Goal: Task Accomplishment & Management: Manage account settings

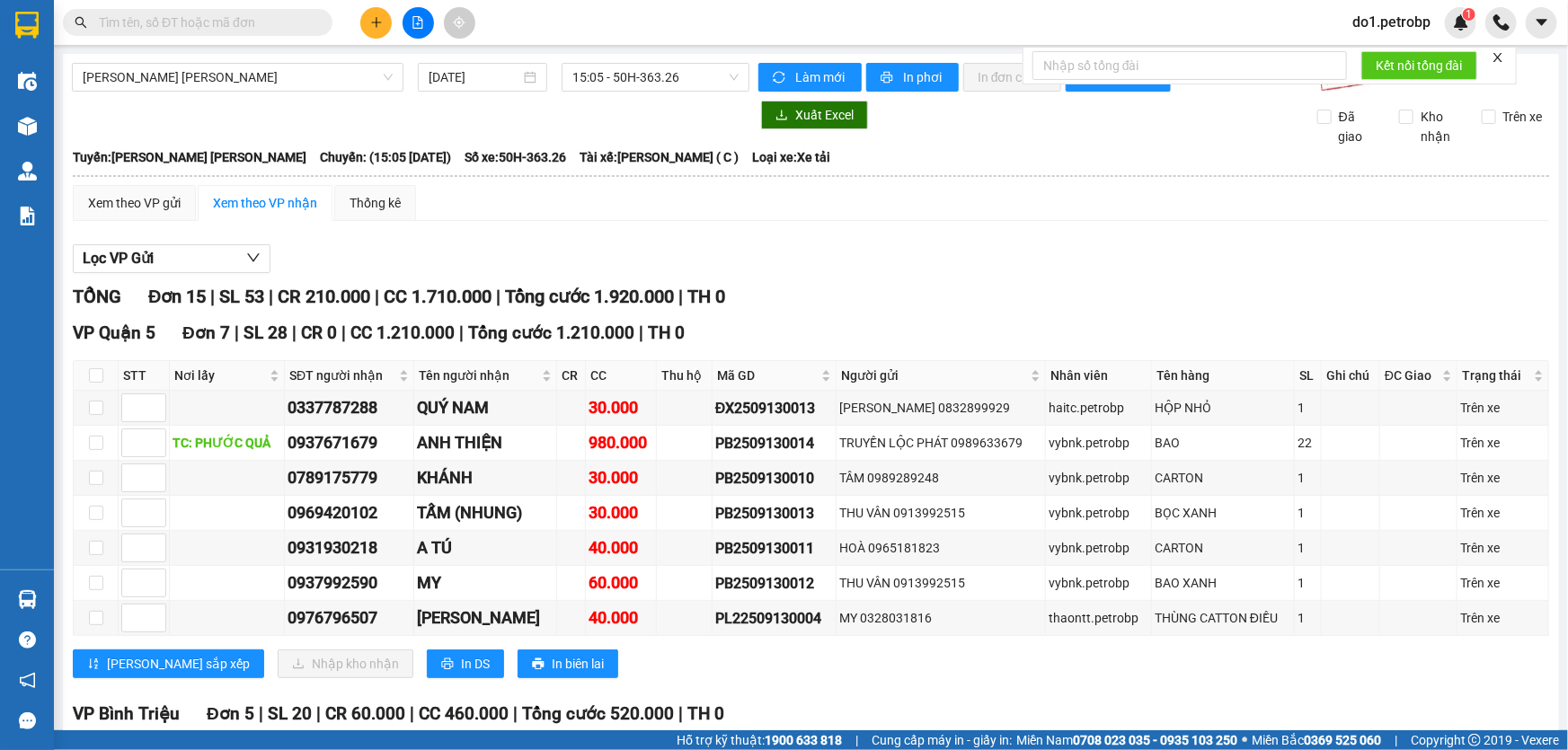
scroll to position [490, 0]
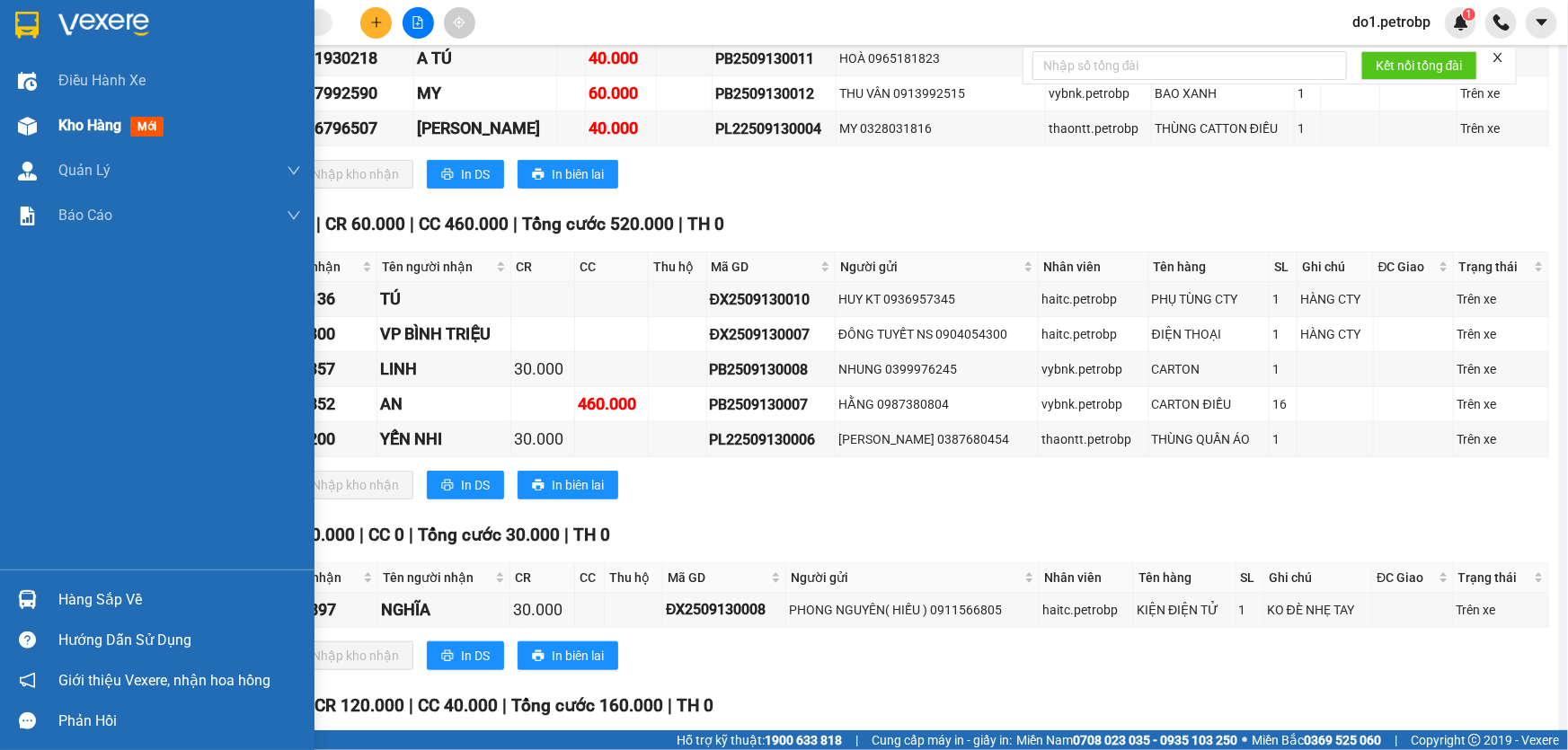
click at [158, 130] on span "mới" at bounding box center [147, 127] width 34 height 20
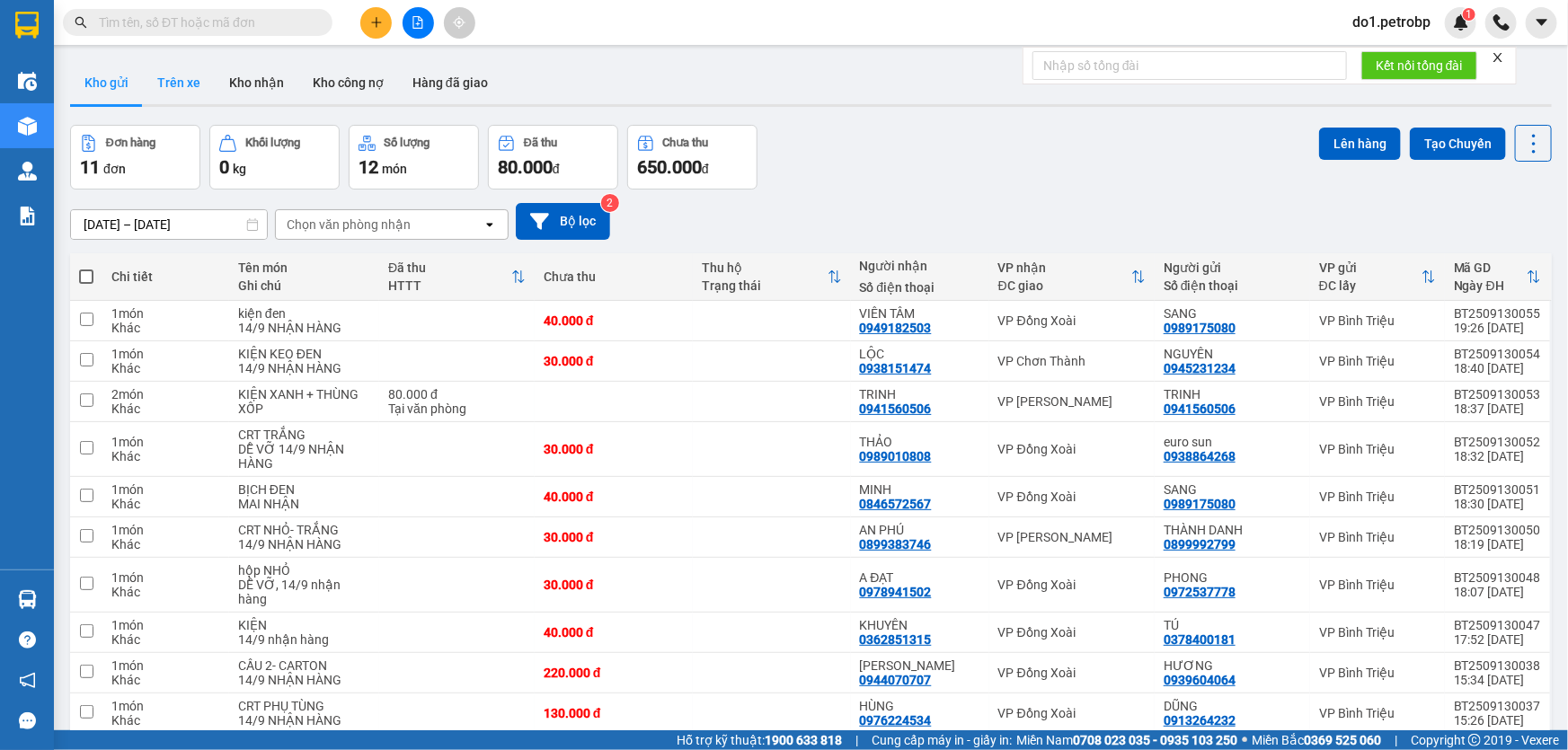
click at [187, 69] on button "Trên xe" at bounding box center [179, 83] width 72 height 43
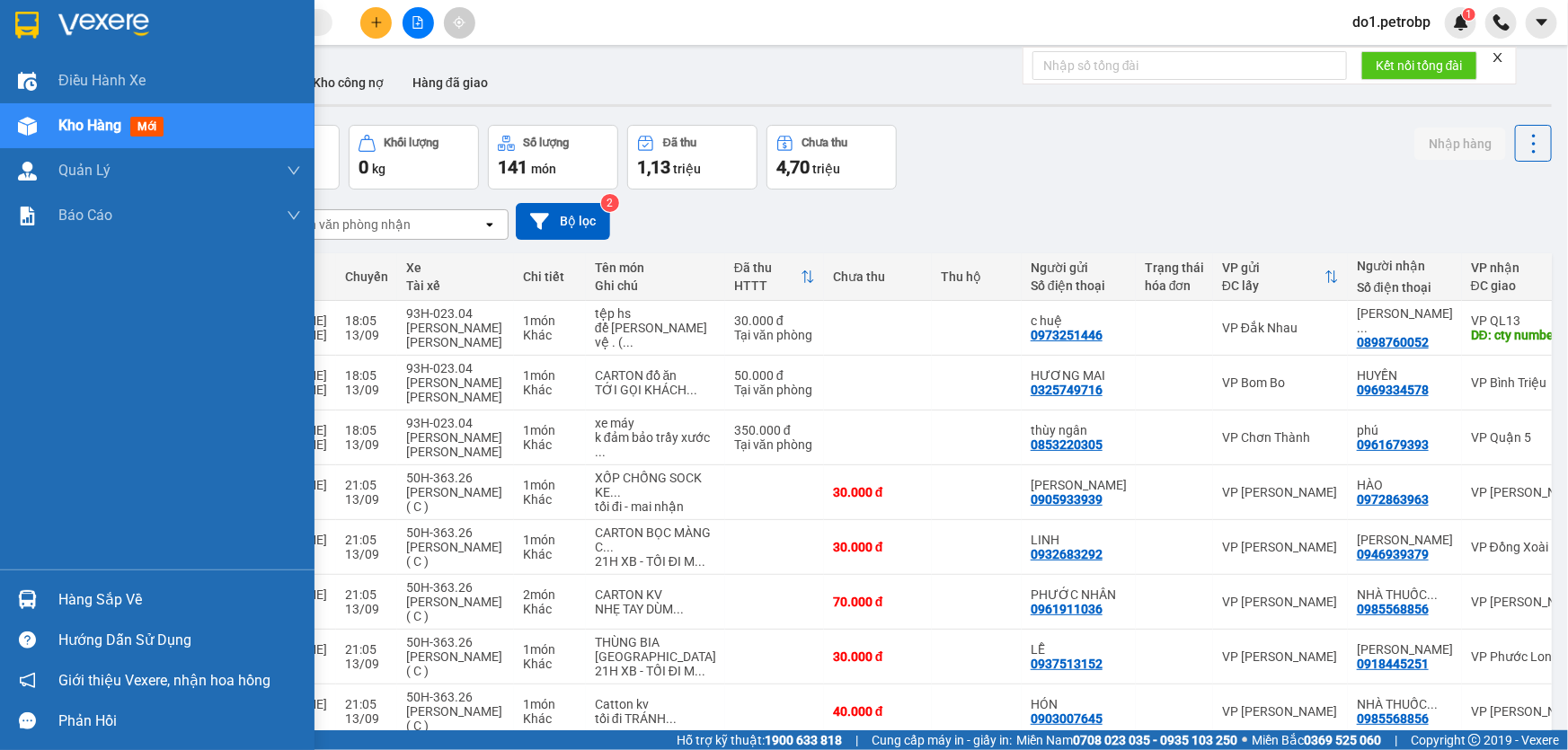
drag, startPoint x: 26, startPoint y: 577, endPoint x: 12, endPoint y: 597, distance: 24.4
click at [26, 579] on div "Hàng sắp về Hướng dẫn sử dụng Giới thiệu Vexere, nhận hoa hồng Phản hồi" at bounding box center [157, 655] width 314 height 172
click at [12, 597] on div at bounding box center [27, 599] width 32 height 32
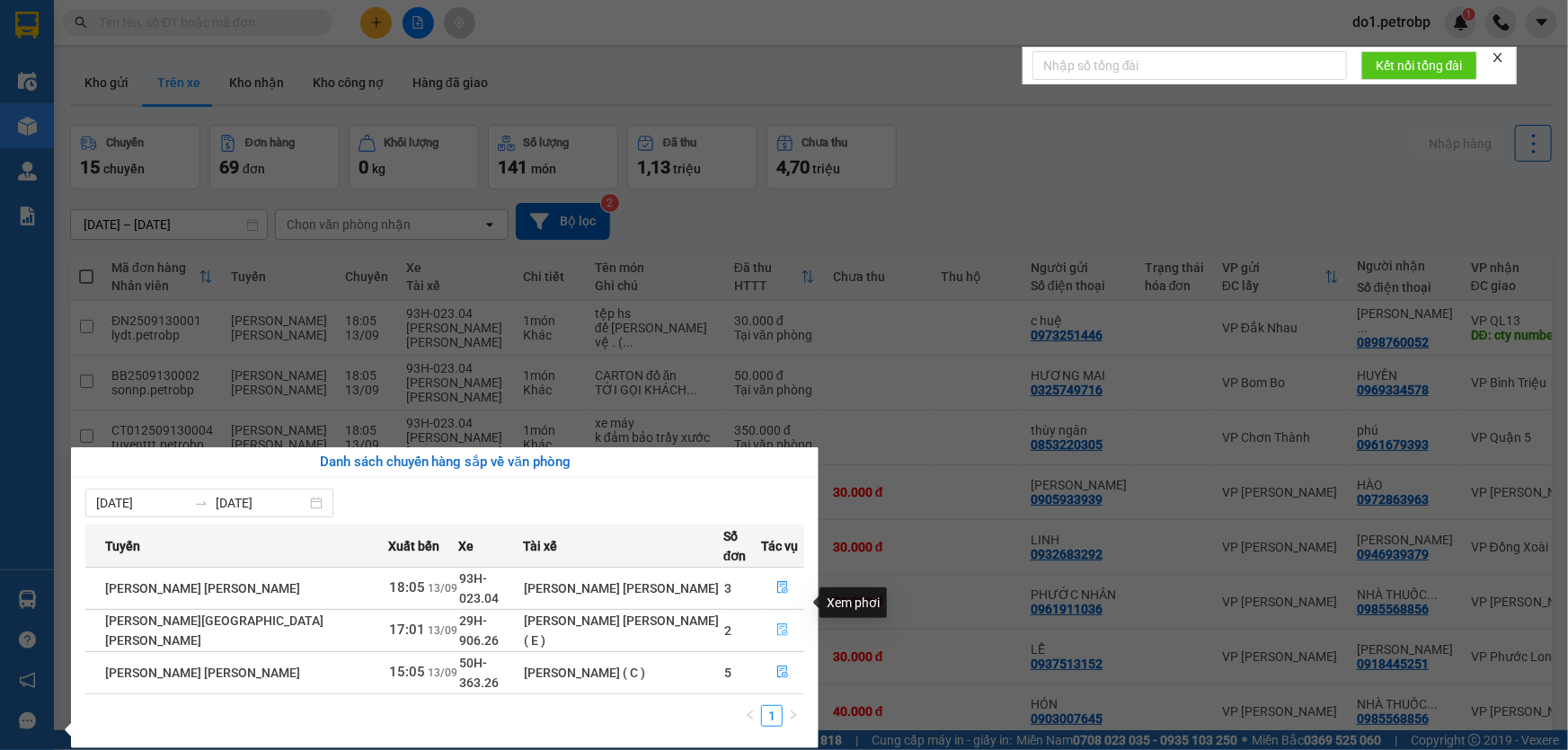
click at [761, 617] on button "button" at bounding box center [782, 631] width 41 height 29
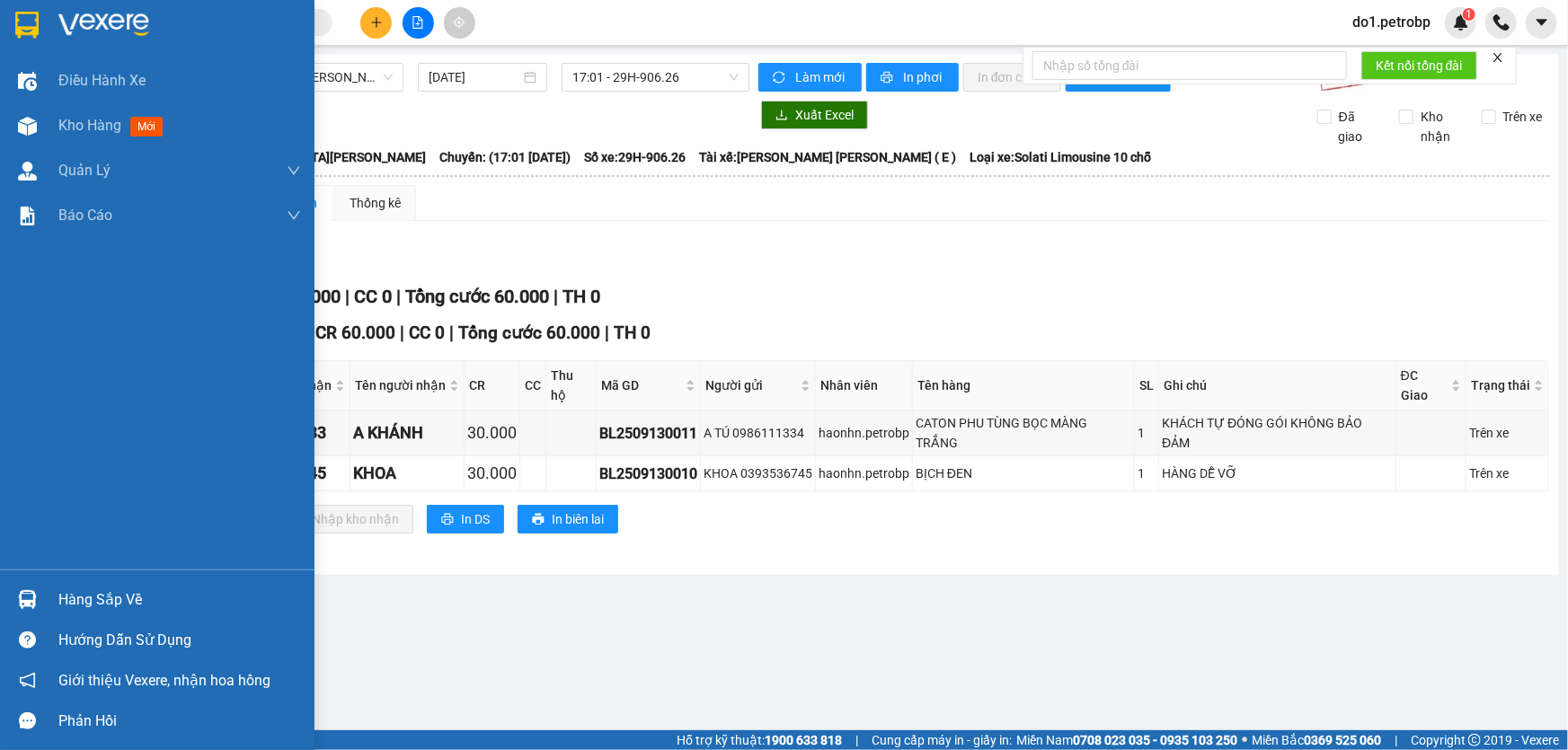
drag, startPoint x: 30, startPoint y: 593, endPoint x: 99, endPoint y: 611, distance: 71.3
click at [29, 593] on img at bounding box center [28, 600] width 19 height 19
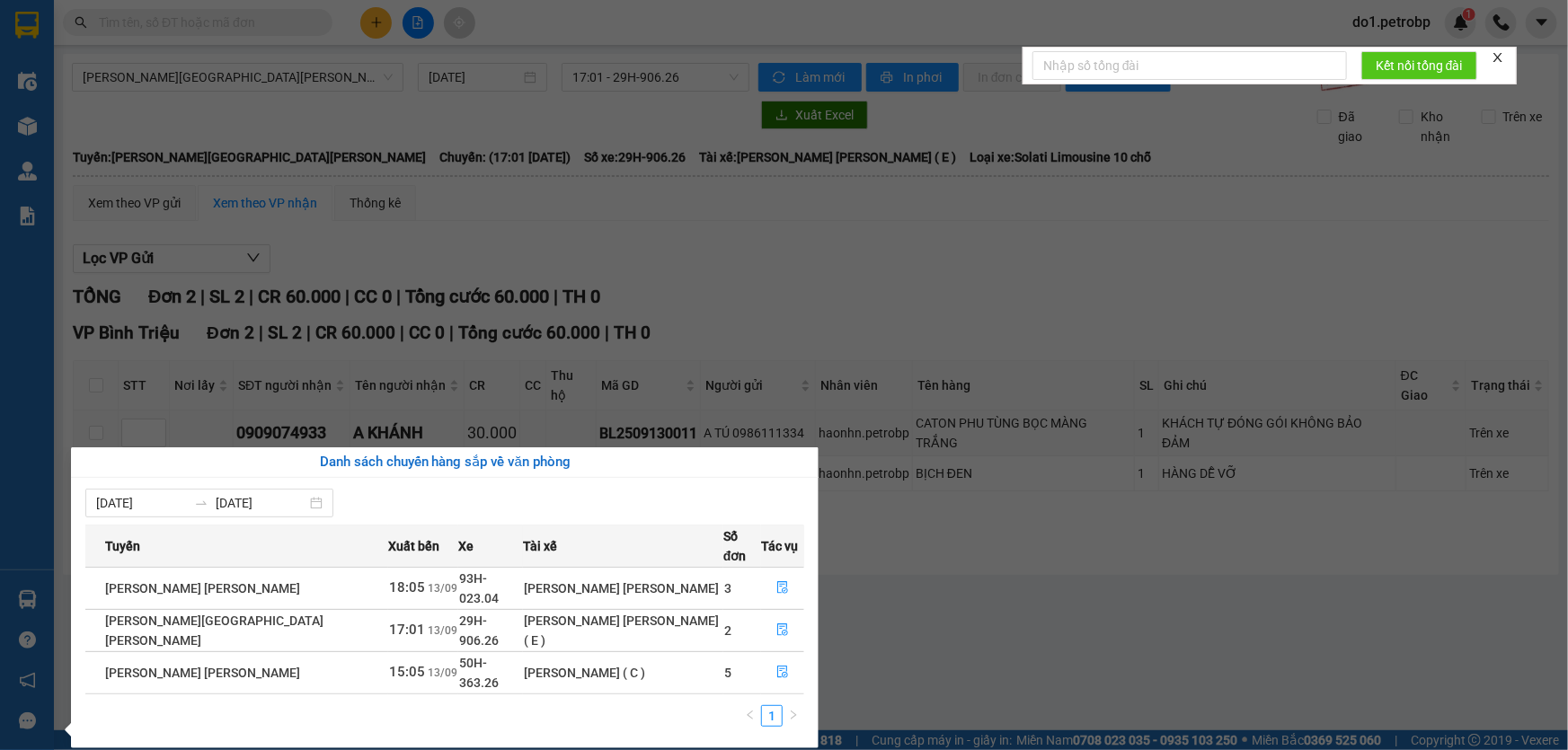
click at [1092, 660] on section "Kết quả [PERSON_NAME] ( 0 ) Bộ lọc No Data do1.petrobp 1 Điều [PERSON_NAME] xe …" at bounding box center [784, 375] width 1568 height 750
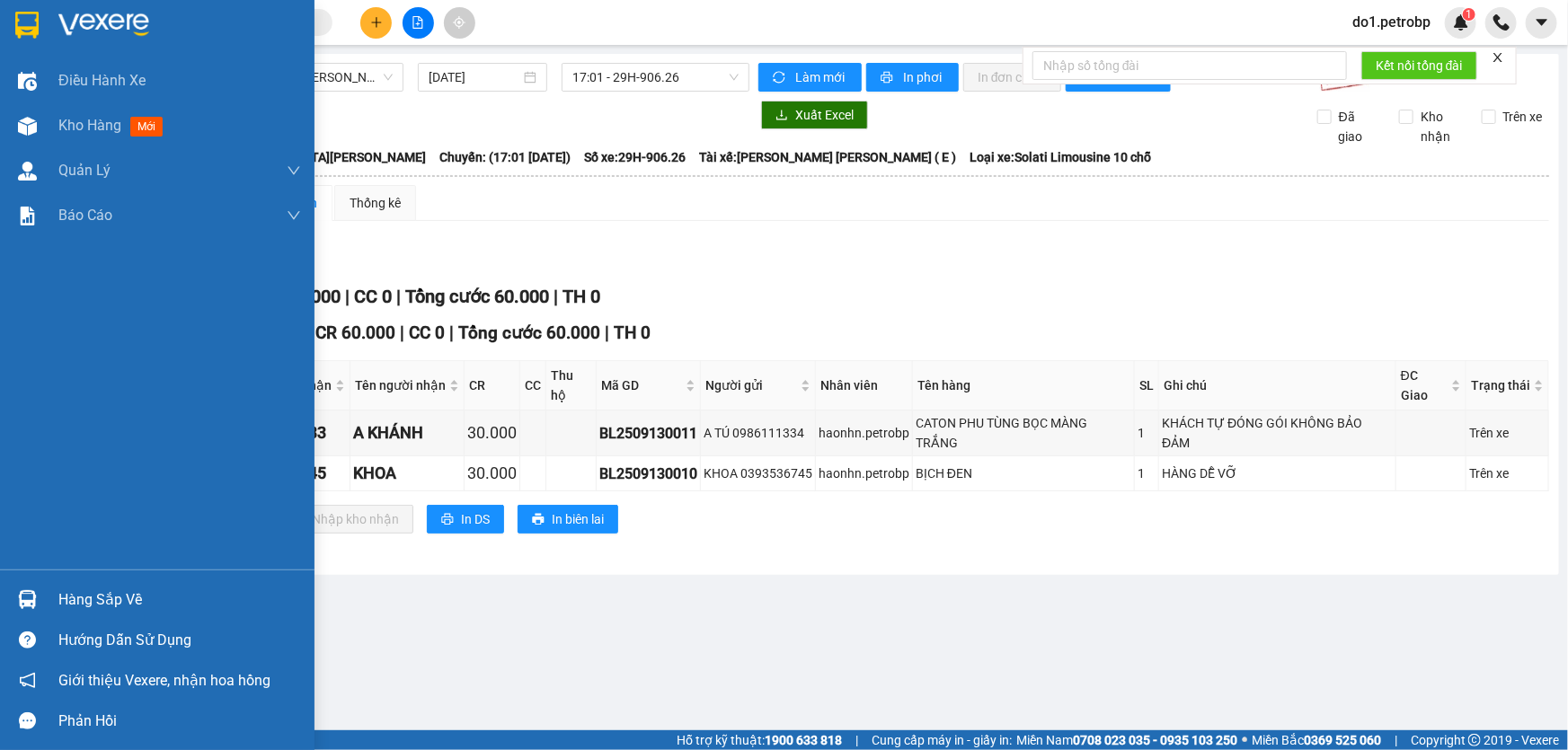
click at [23, 593] on img at bounding box center [28, 600] width 19 height 19
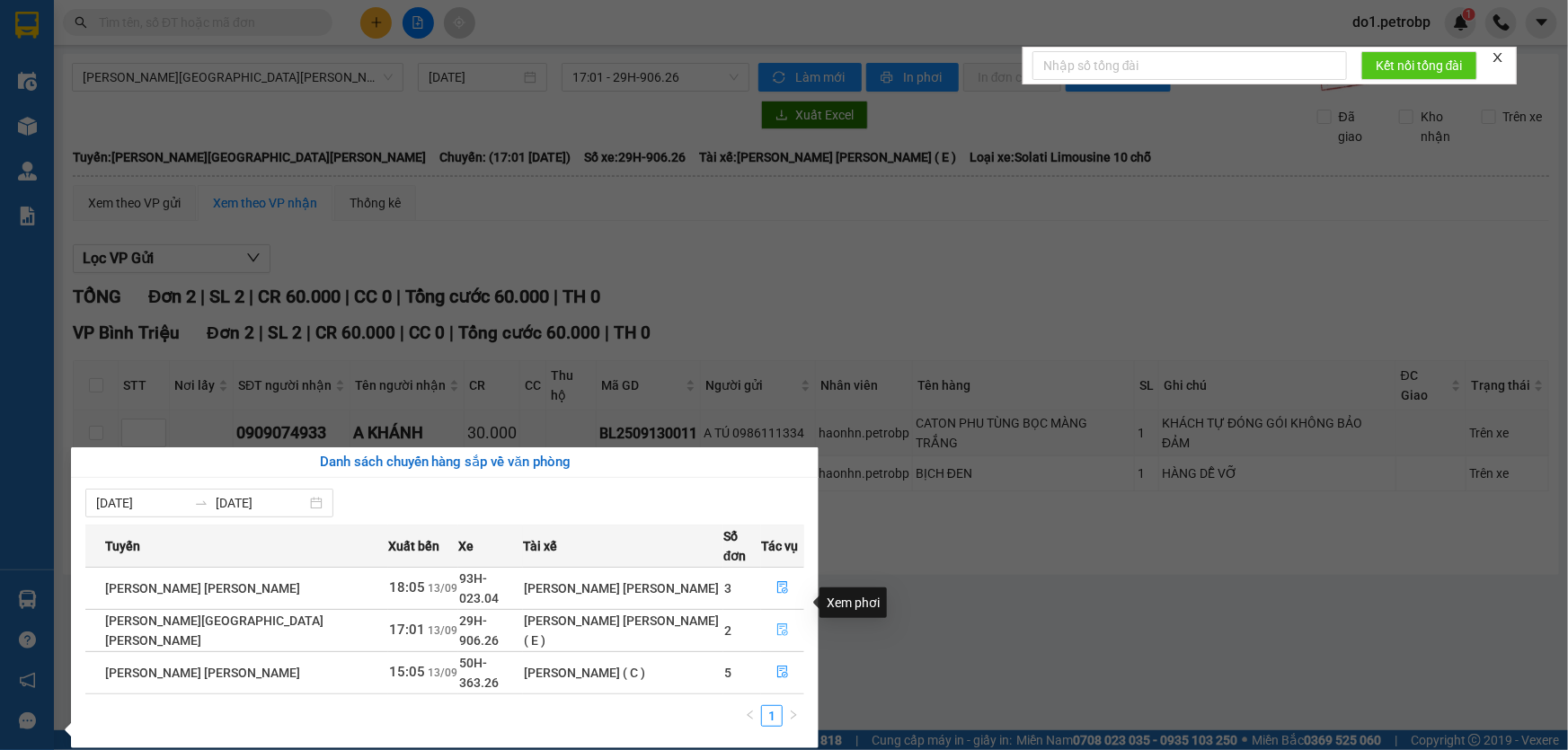
click at [777, 623] on icon "file-done" at bounding box center [782, 629] width 11 height 12
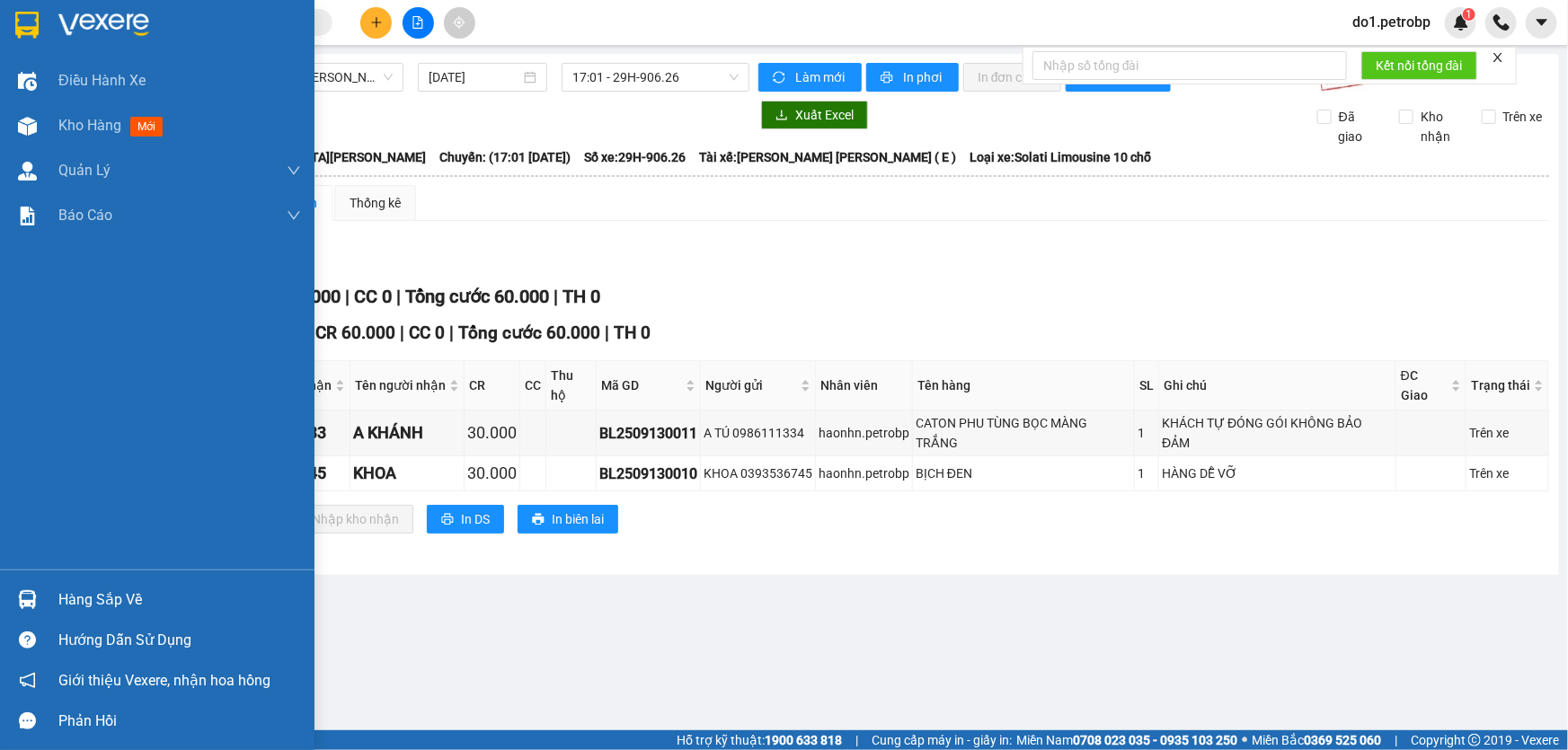
click at [13, 593] on div at bounding box center [27, 599] width 32 height 32
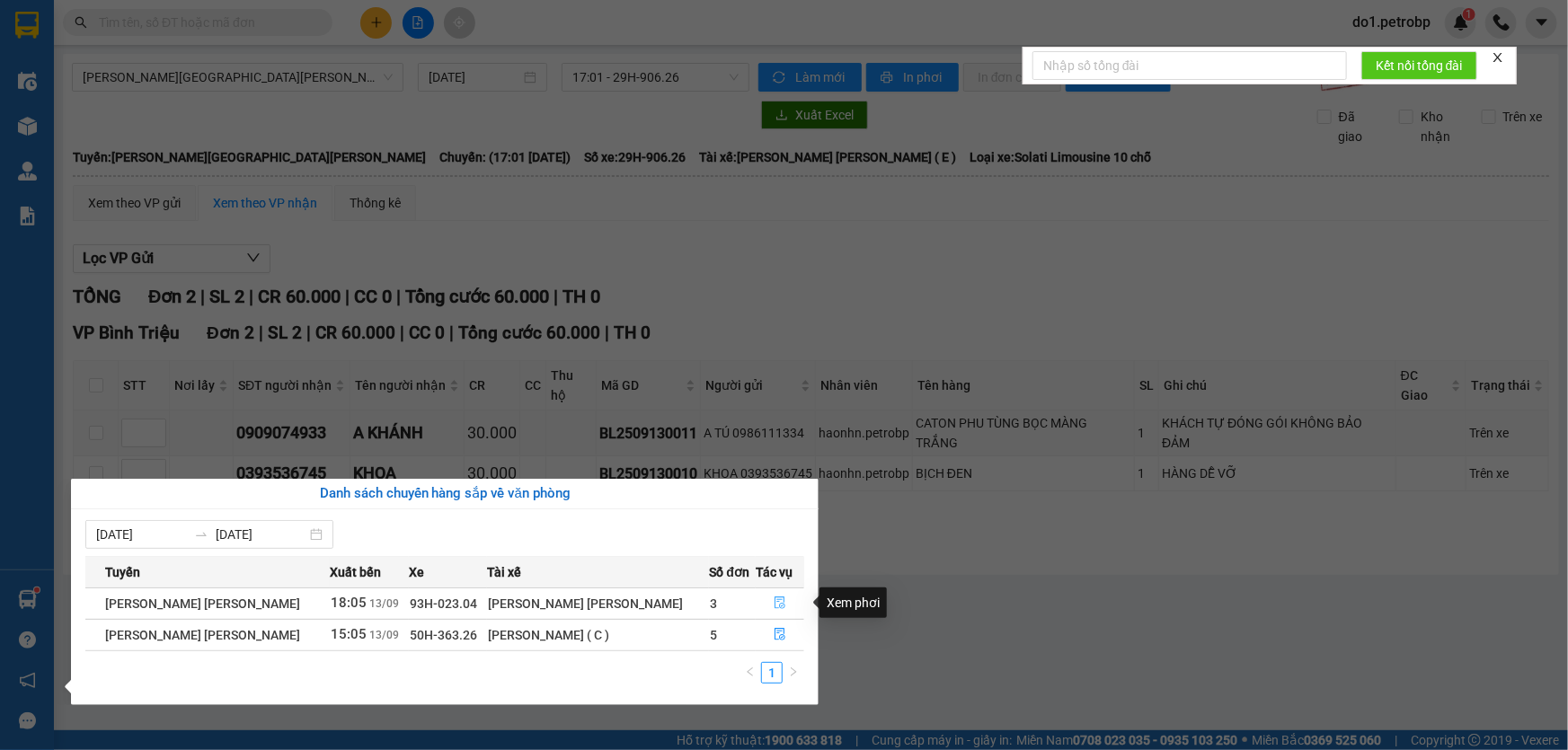
click at [788, 597] on button "button" at bounding box center [780, 604] width 47 height 29
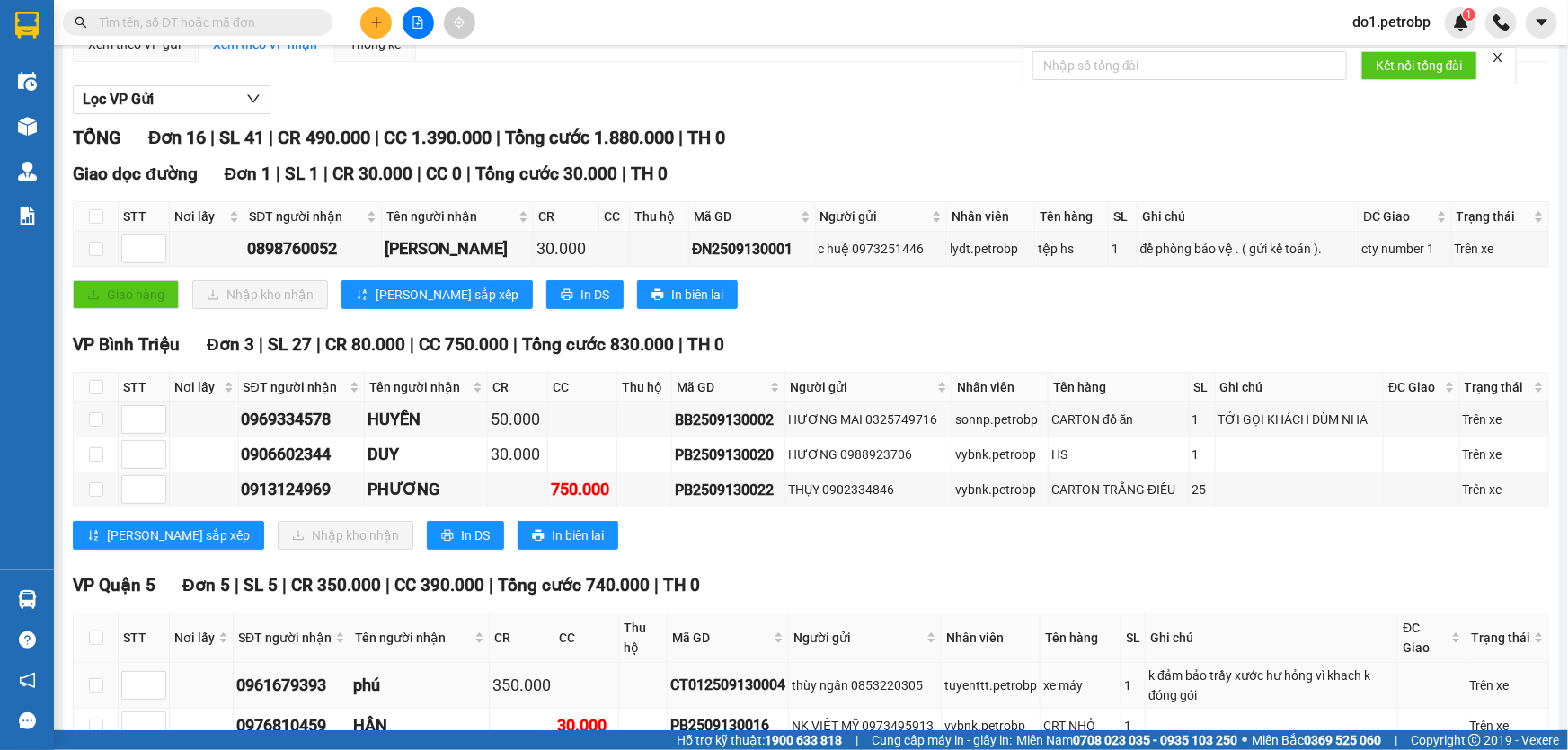
scroll to position [162, 0]
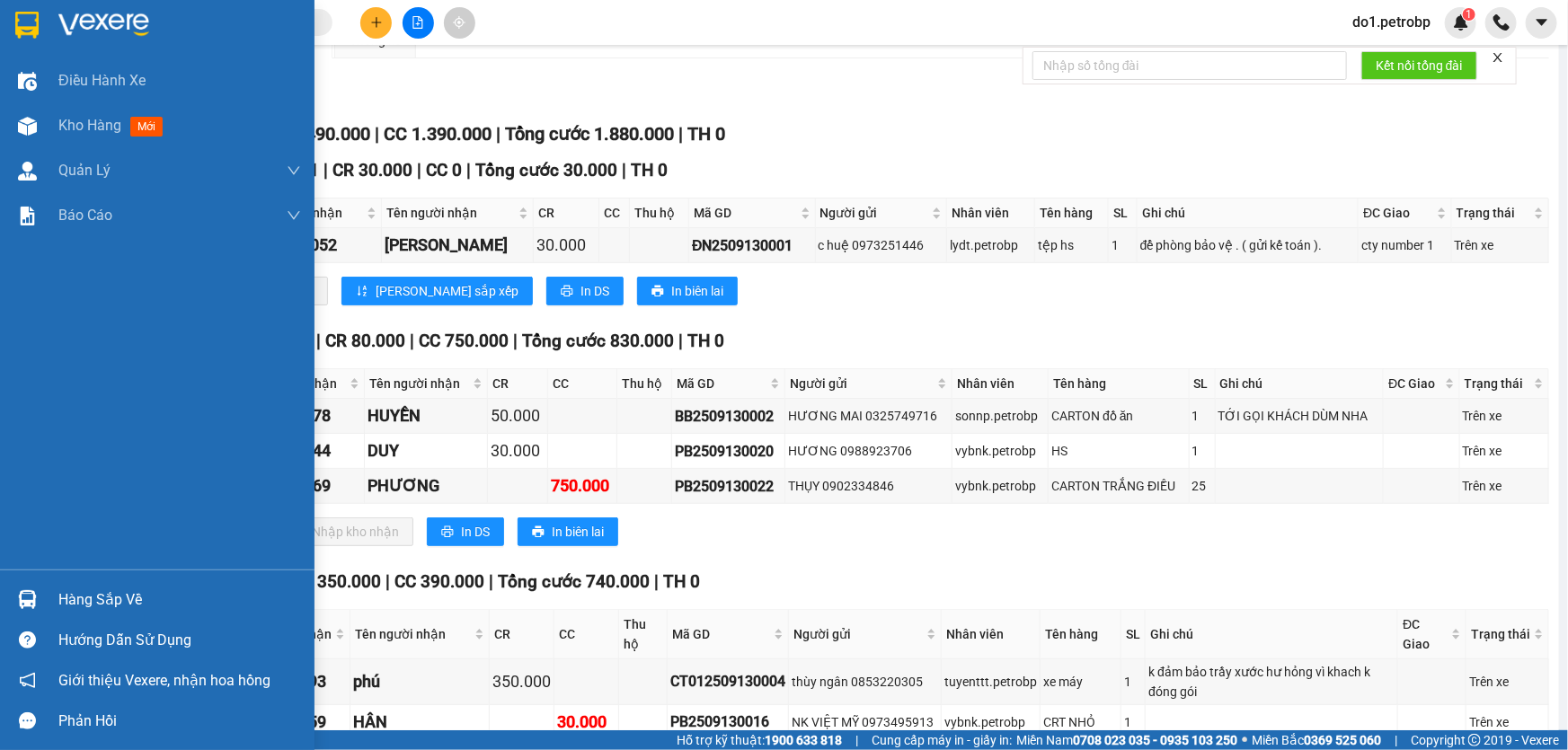
drag, startPoint x: 18, startPoint y: 601, endPoint x: 155, endPoint y: 636, distance: 141.4
click at [20, 601] on img at bounding box center [28, 600] width 19 height 19
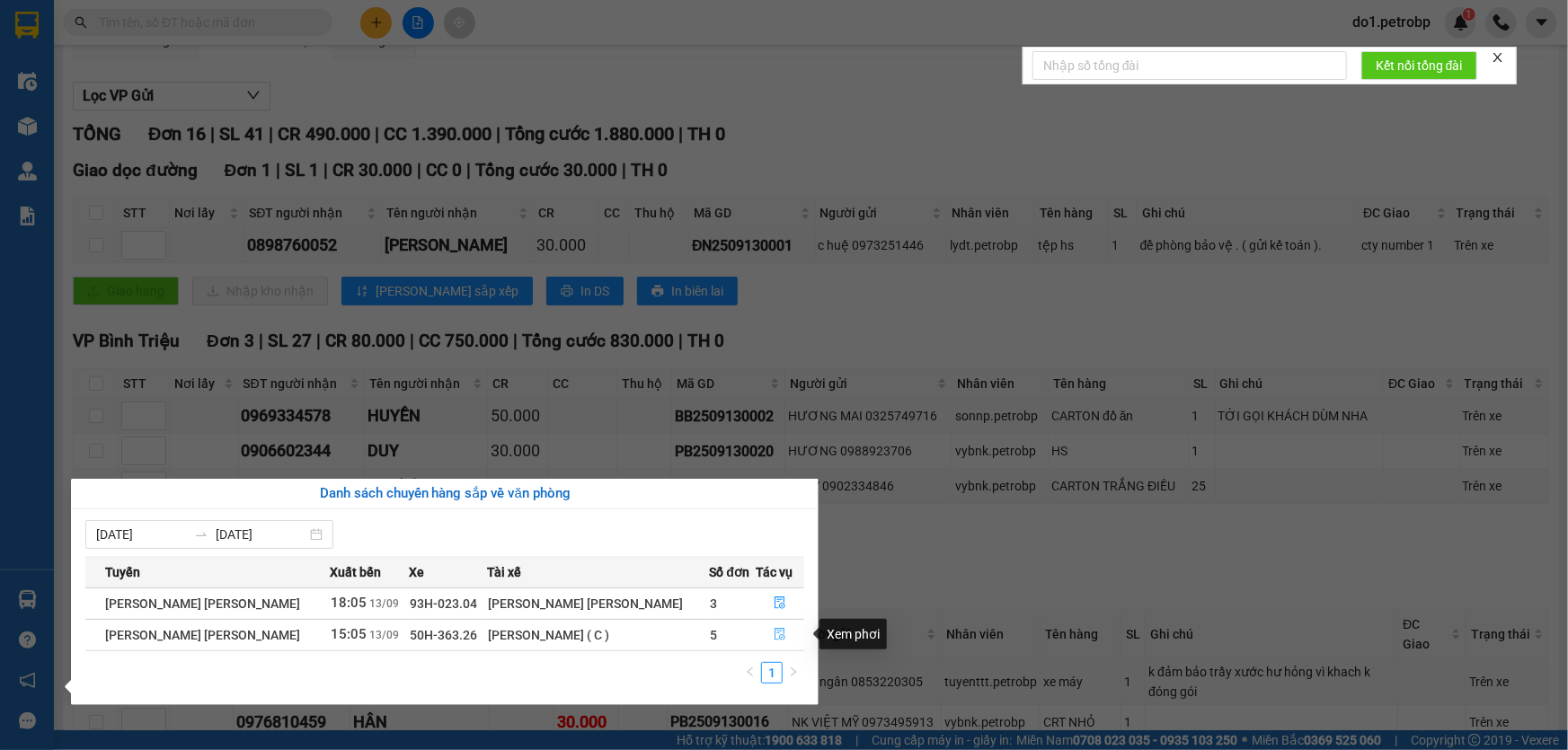
click at [762, 633] on button "button" at bounding box center [780, 636] width 47 height 29
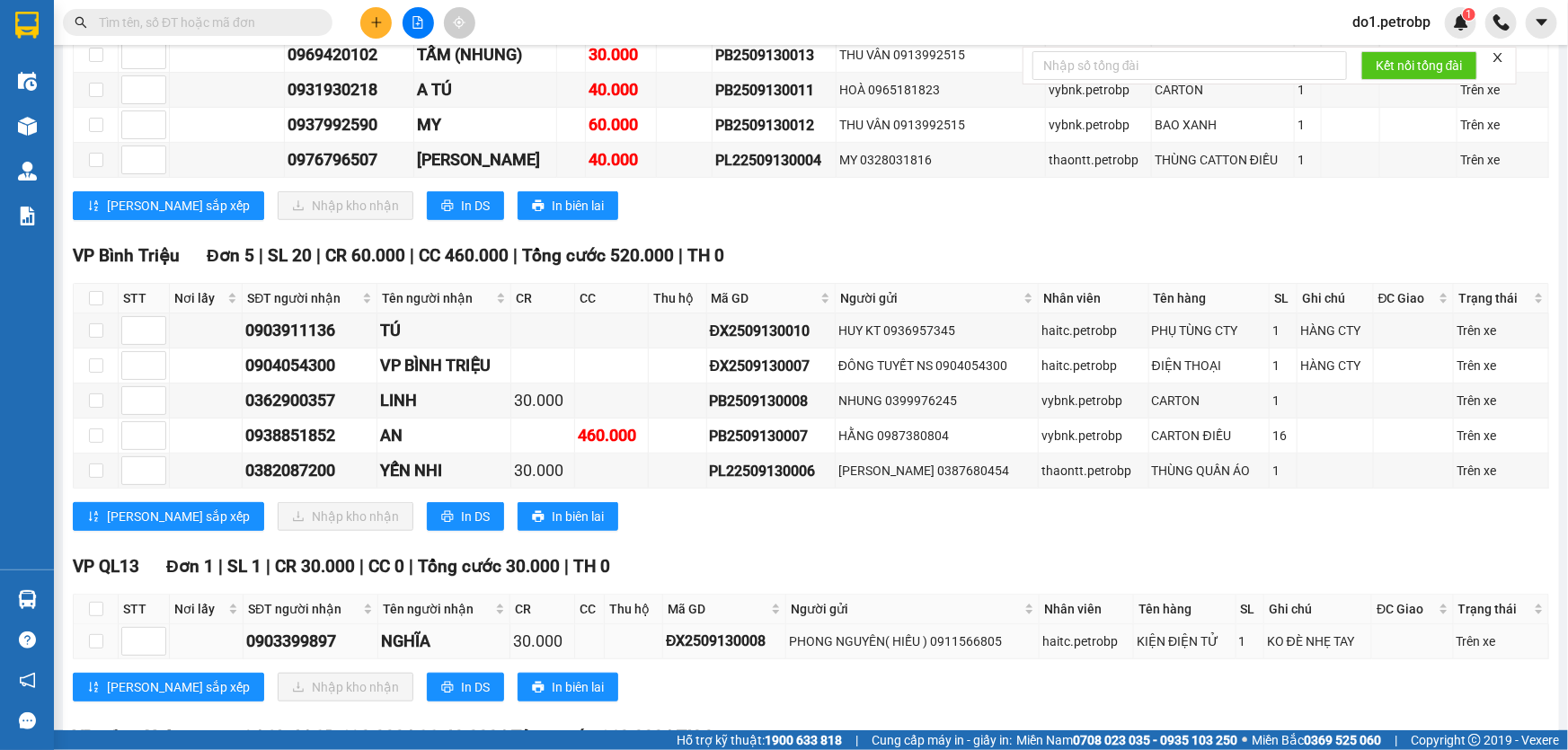
scroll to position [490, 0]
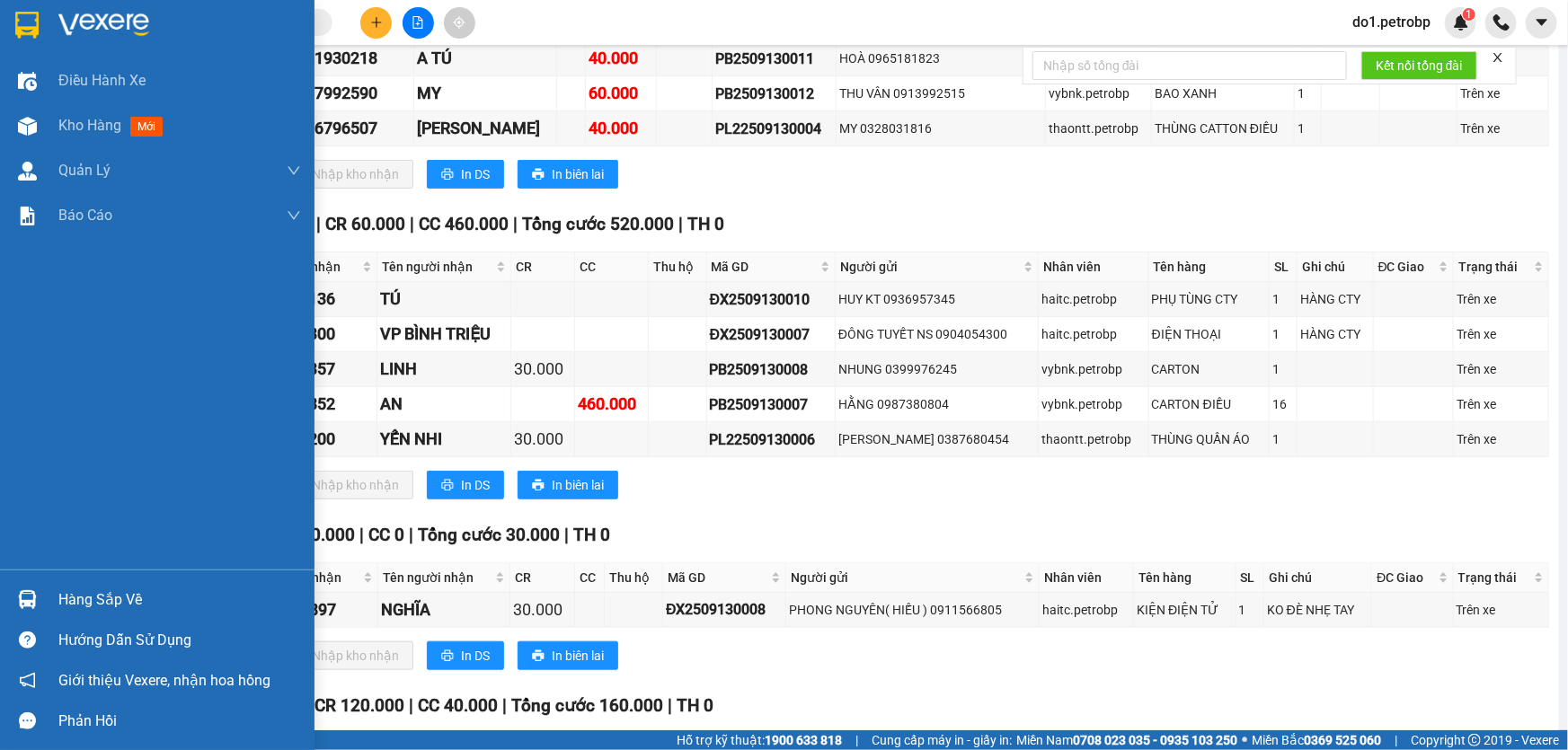
click at [4, 587] on div "Hàng sắp về" at bounding box center [157, 599] width 314 height 40
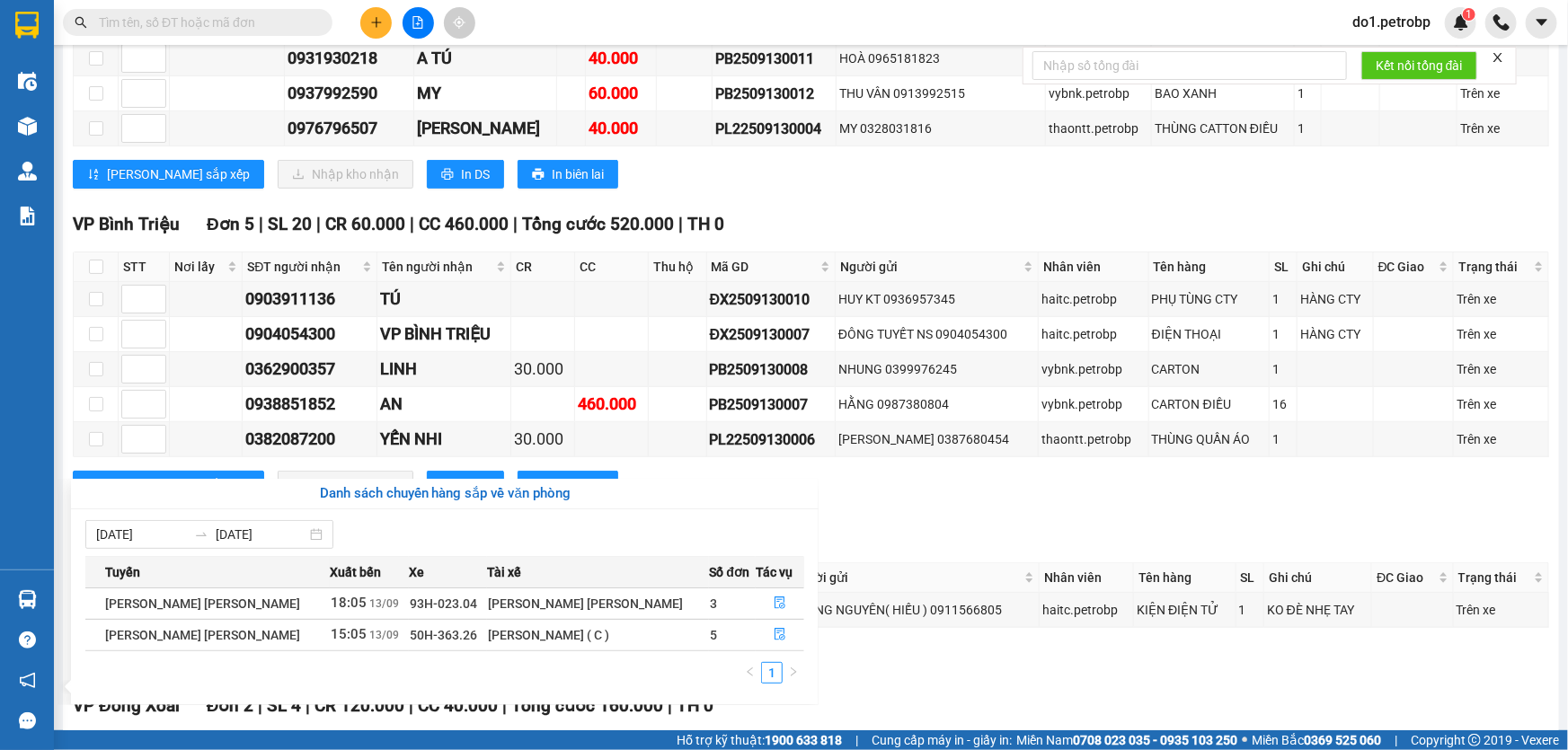
click at [939, 508] on section "Kết quả [PERSON_NAME] ( 0 ) Bộ lọc No Data do1.petrobp 1 Điều [PERSON_NAME] xe …" at bounding box center [784, 375] width 1568 height 750
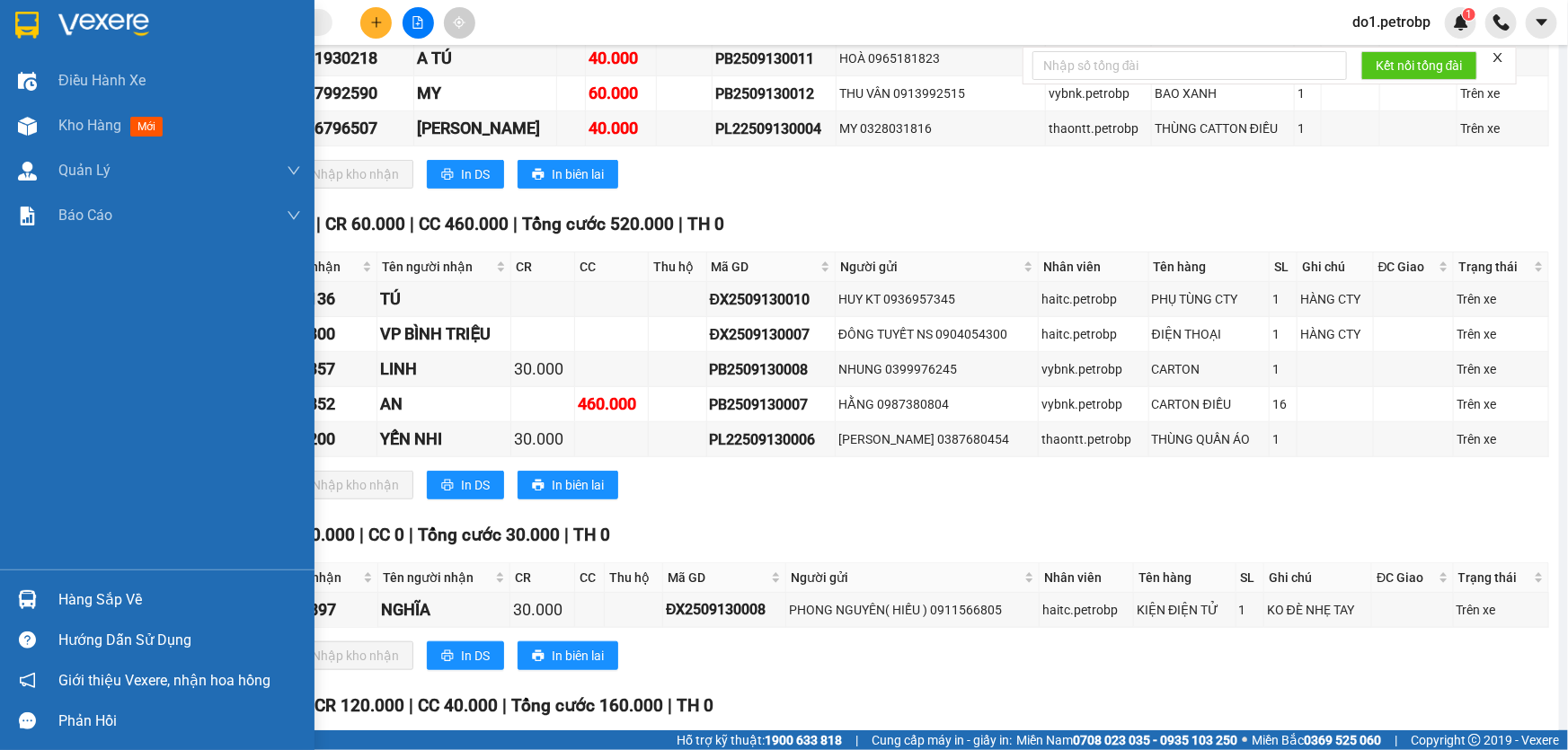
click at [8, 591] on div "Hàng sắp về" at bounding box center [157, 599] width 314 height 40
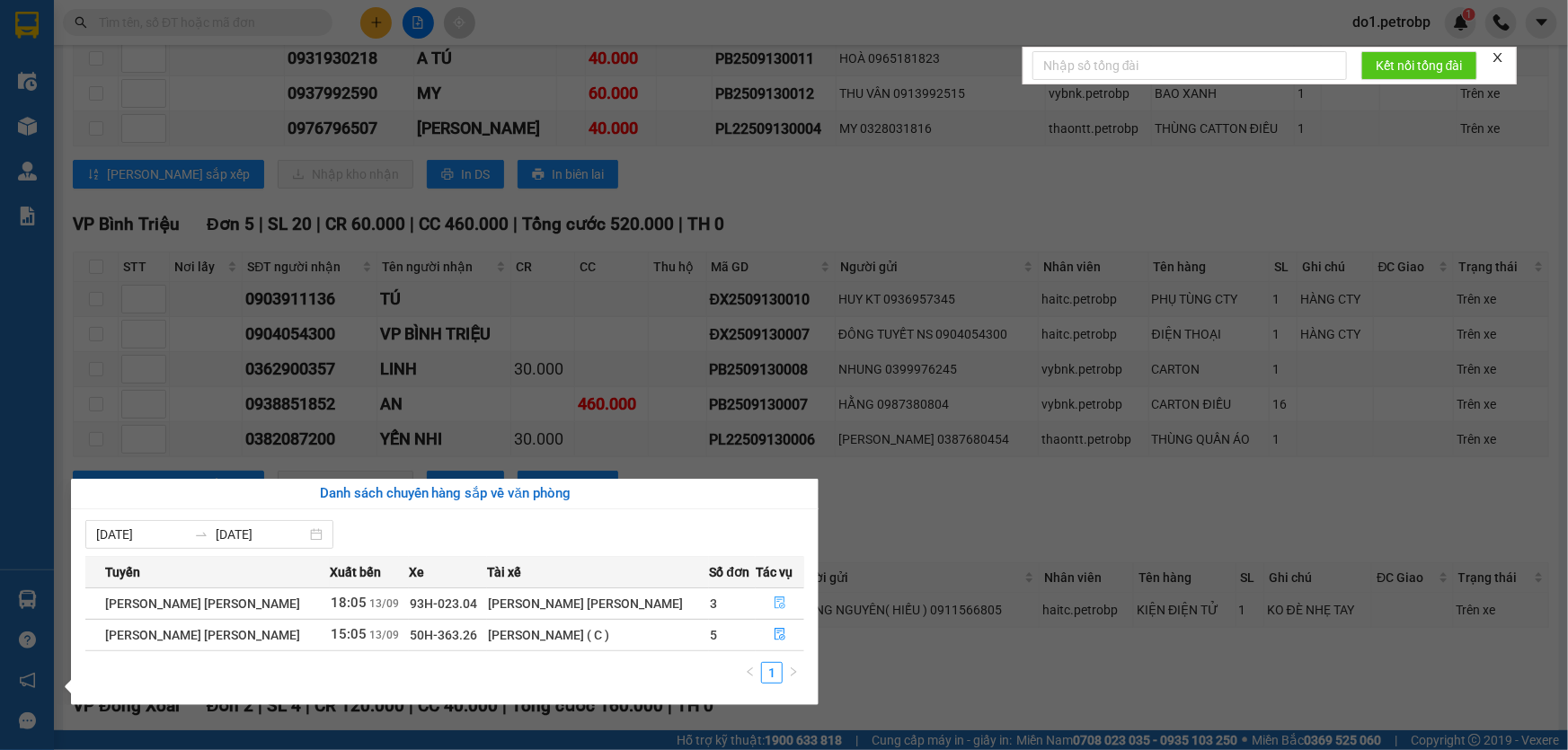
click at [774, 599] on icon "file-done" at bounding box center [780, 602] width 12 height 12
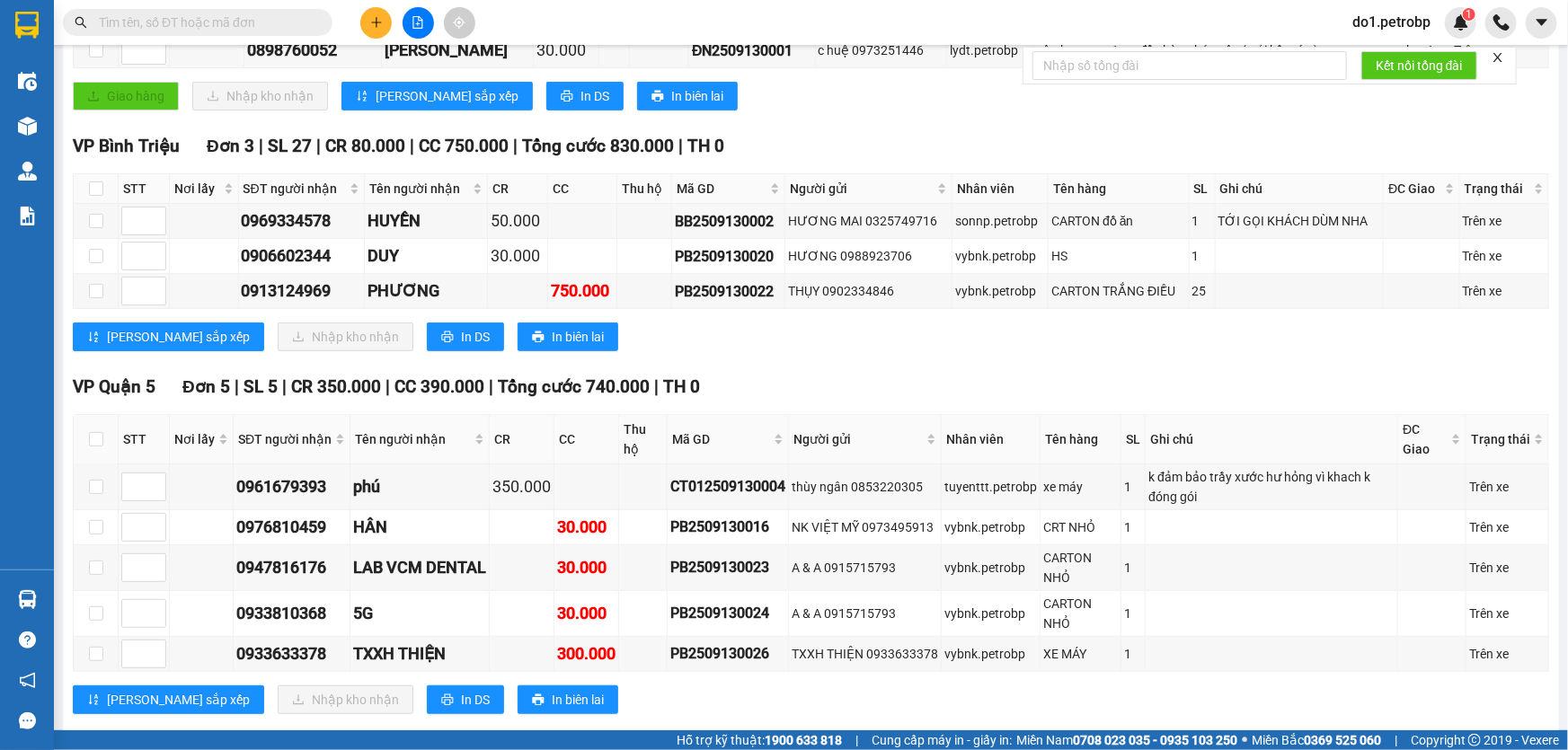
scroll to position [165, 0]
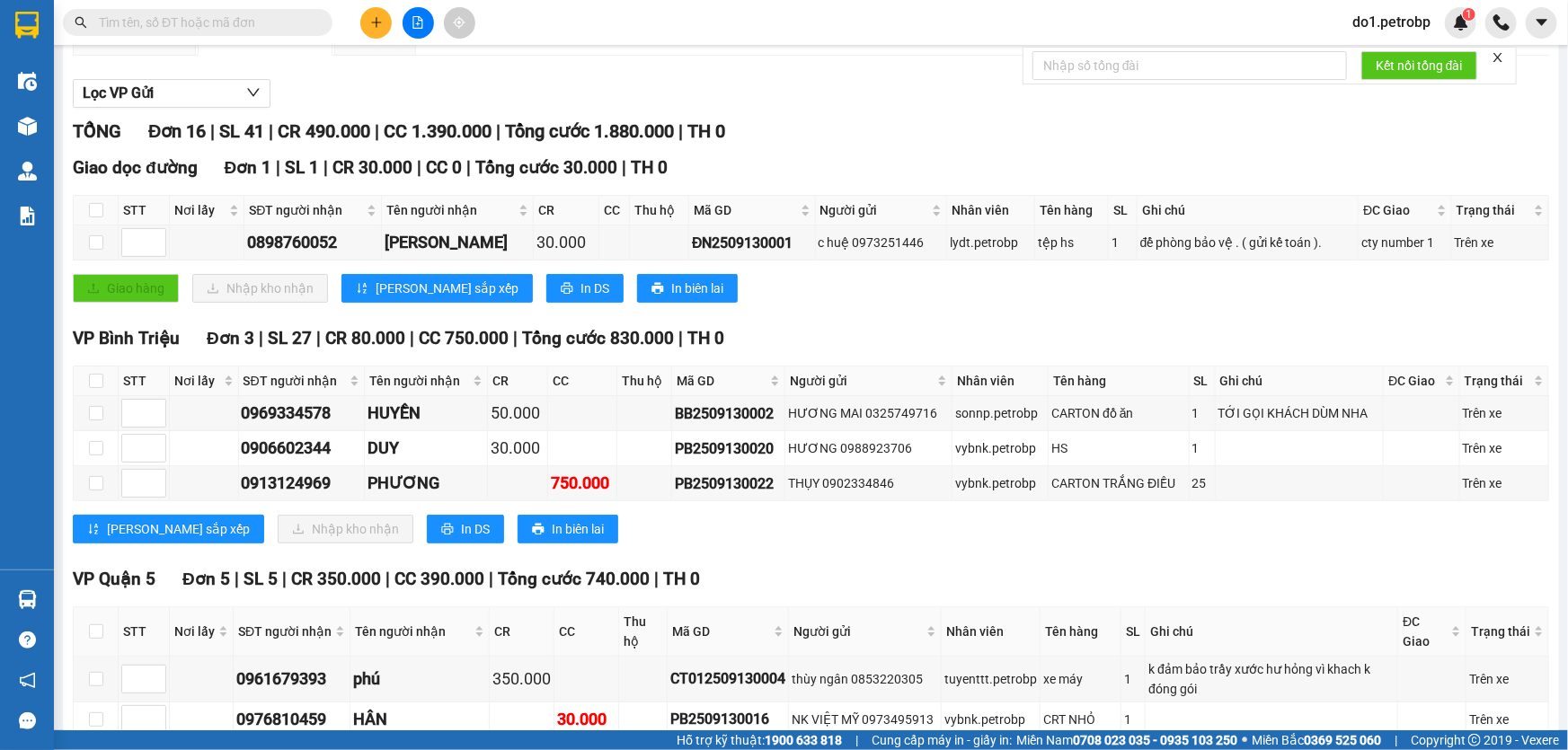
click at [175, 26] on input "text" at bounding box center [205, 22] width 212 height 20
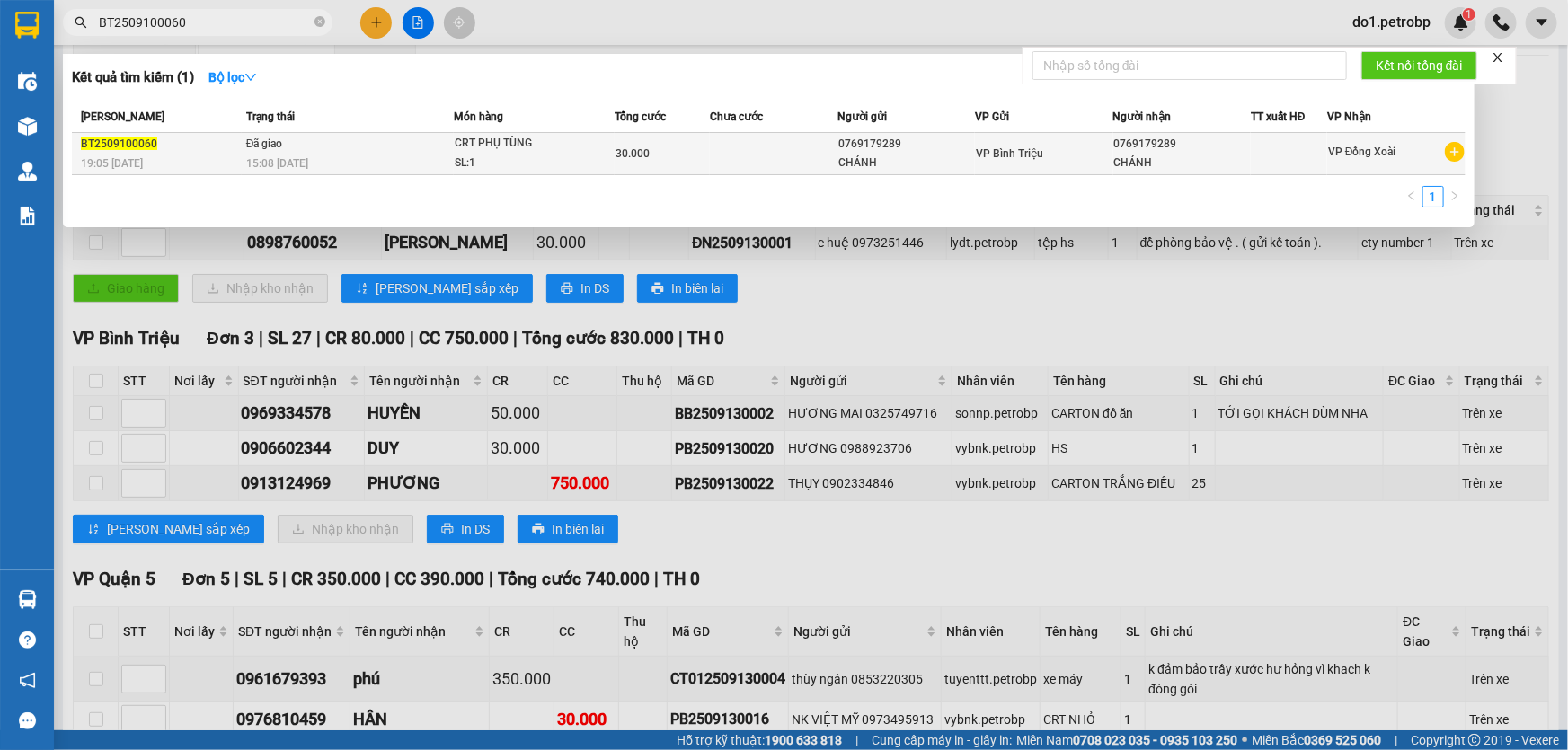
type input "BT2509100060"
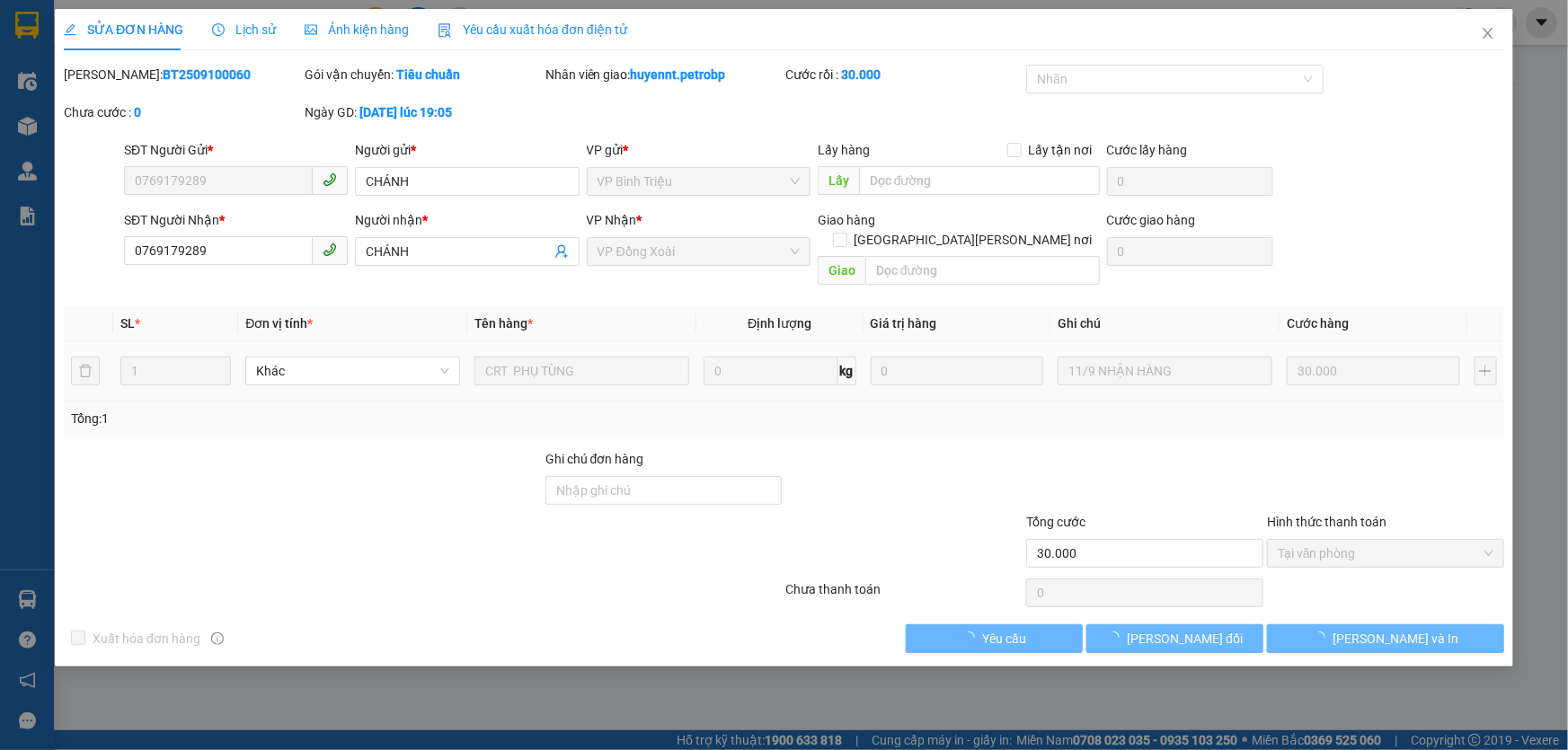
type input "0769179289"
type input "CHÁNH"
type input "0769179289"
type input "CHÁNH"
type input "30.000"
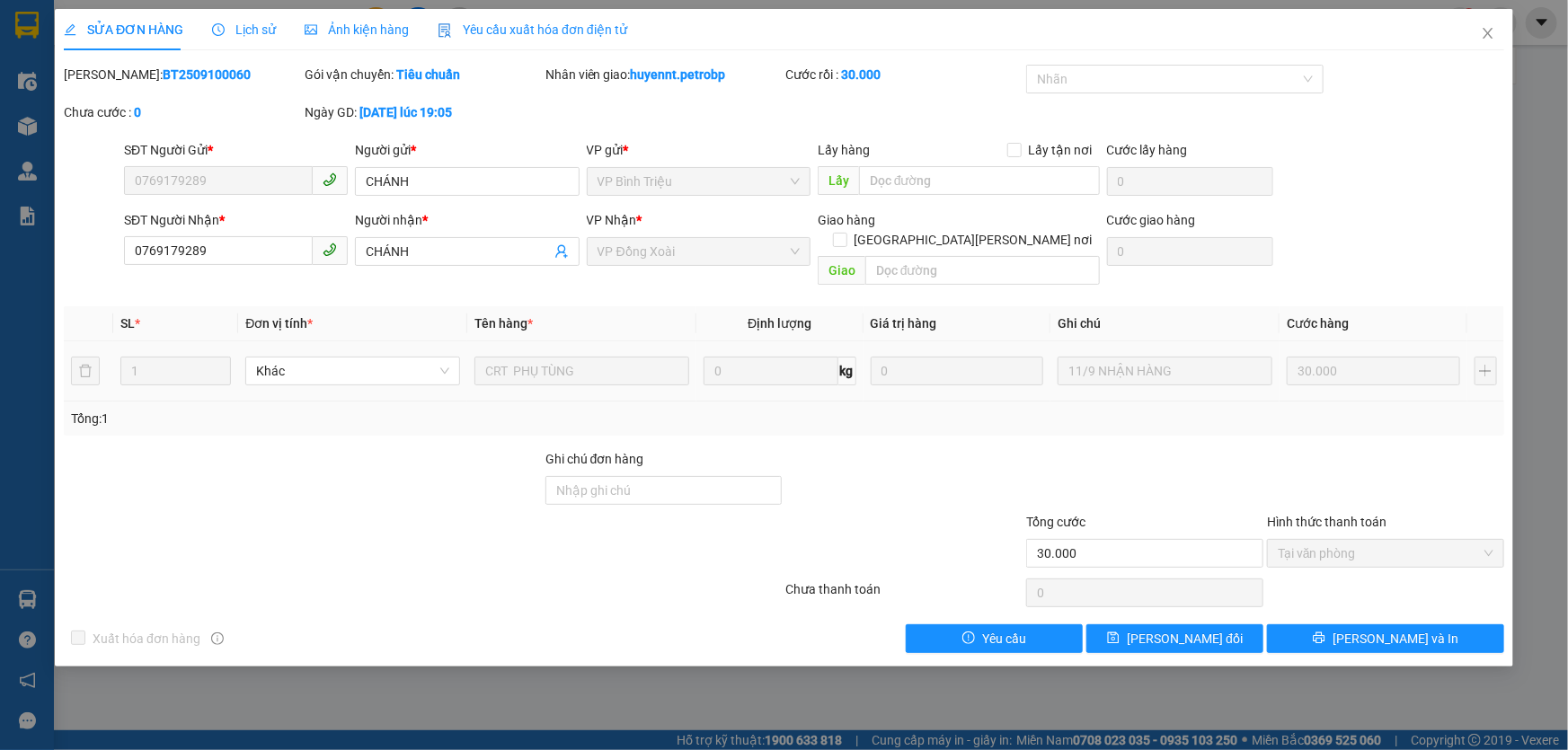
click at [262, 29] on span "Lịch sử" at bounding box center [244, 29] width 63 height 14
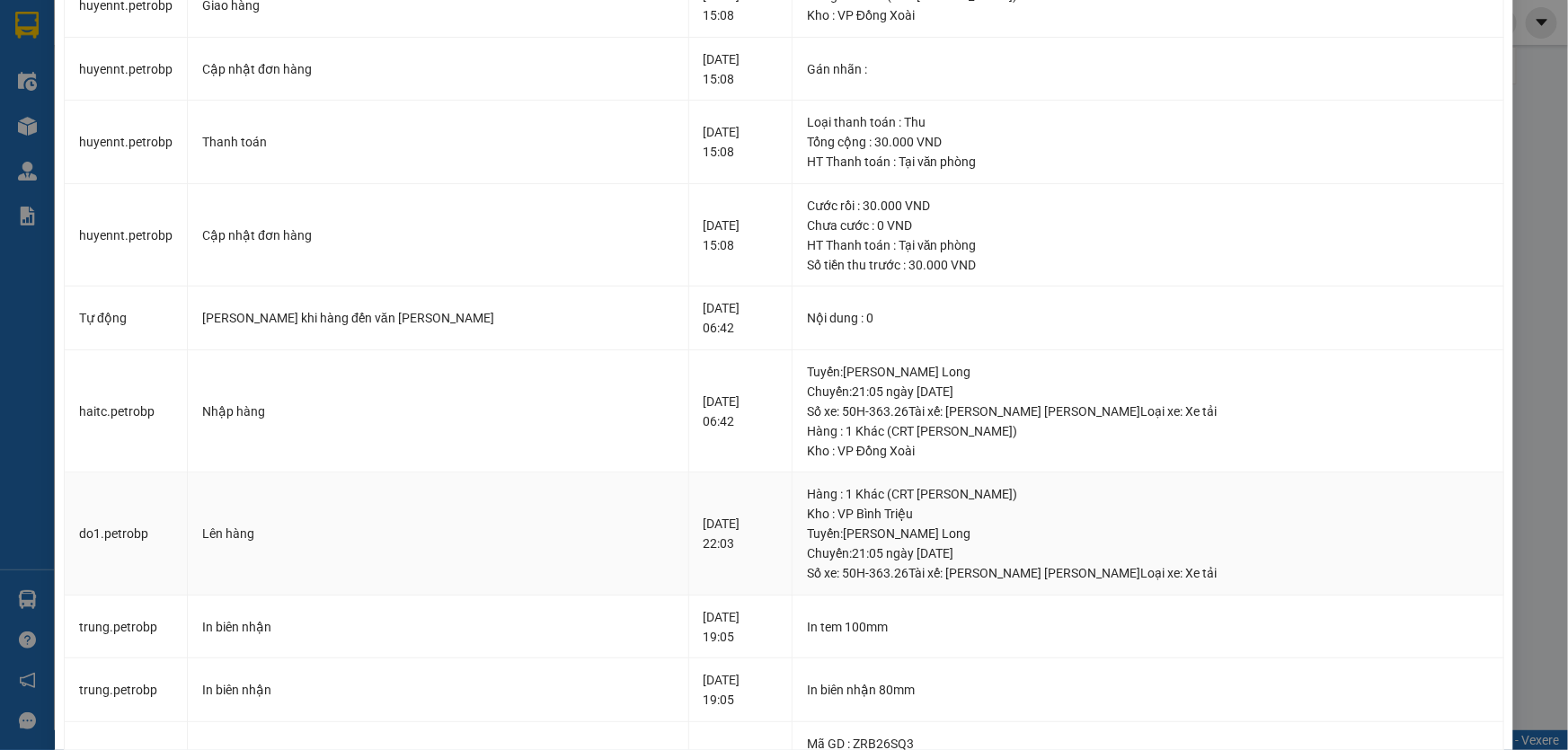
scroll to position [162, 0]
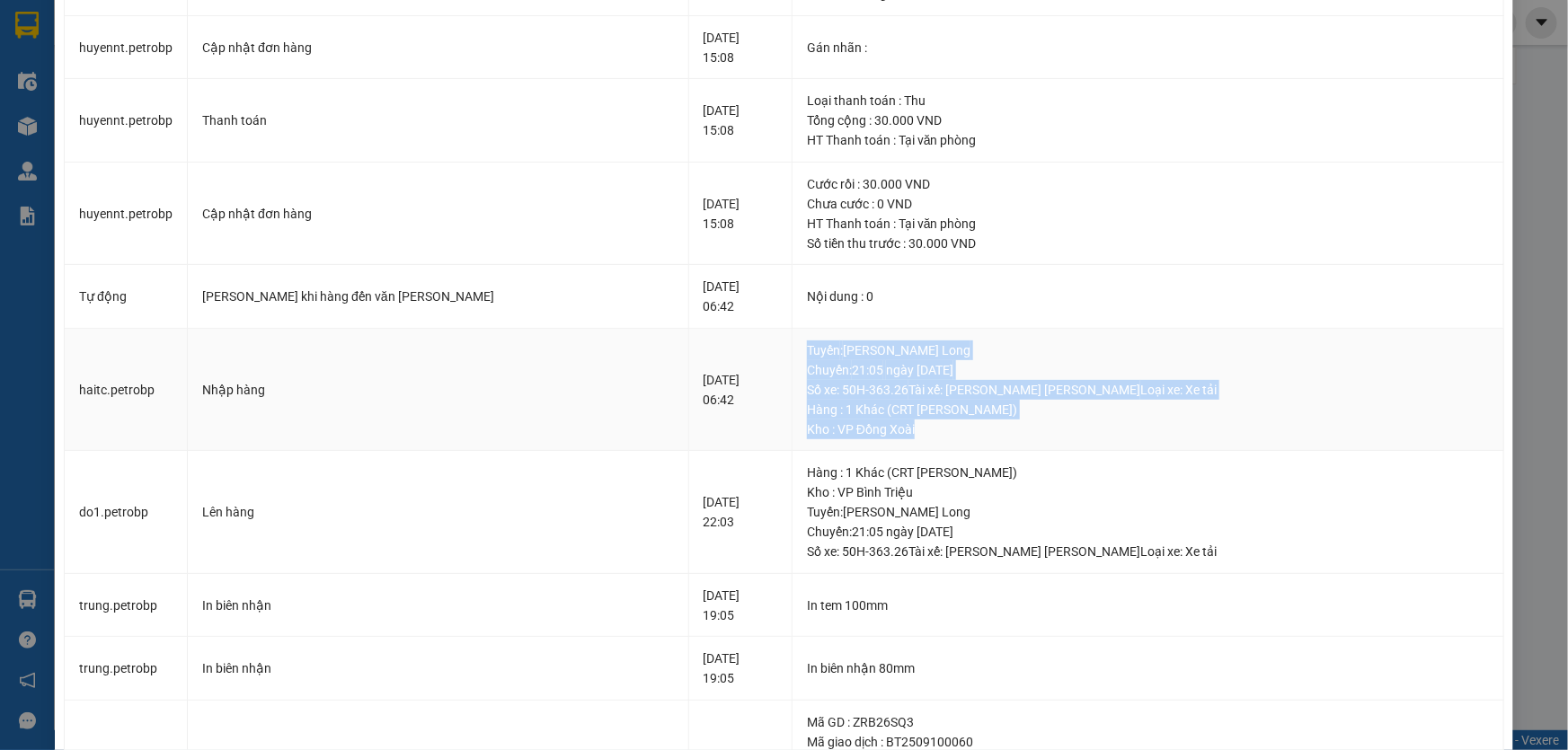
drag, startPoint x: 757, startPoint y: 344, endPoint x: 873, endPoint y: 425, distance: 141.5
click at [873, 425] on div "[PERSON_NAME] : [PERSON_NAME] [PERSON_NAME]: 21:05 ngày [DATE] Số xe: 50H-363.2…" at bounding box center [1147, 390] width 682 height 99
copy div "[PERSON_NAME] : [PERSON_NAME] [PERSON_NAME]: 21:05 ngày [DATE] Số xe: 50H-363.2…"
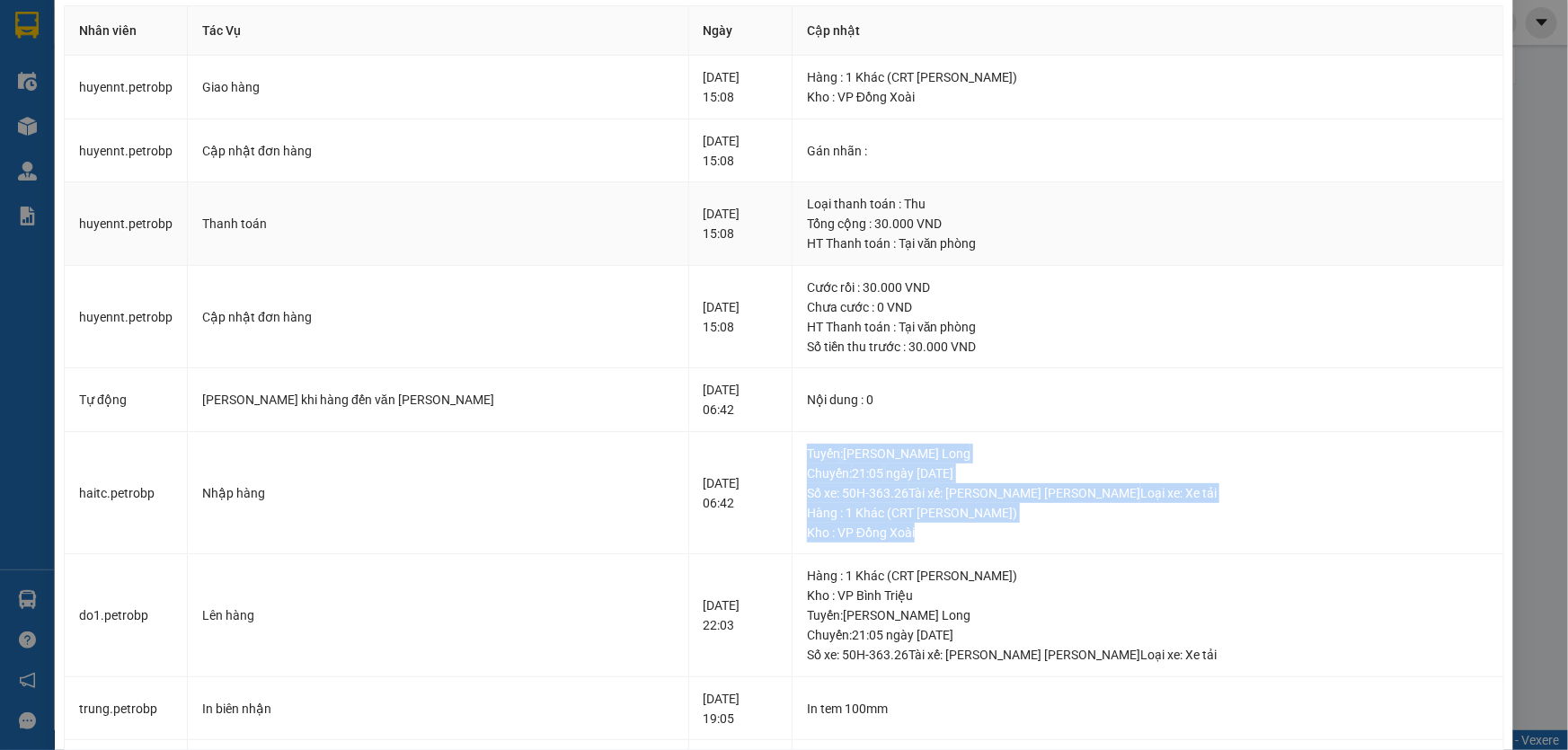
scroll to position [0, 0]
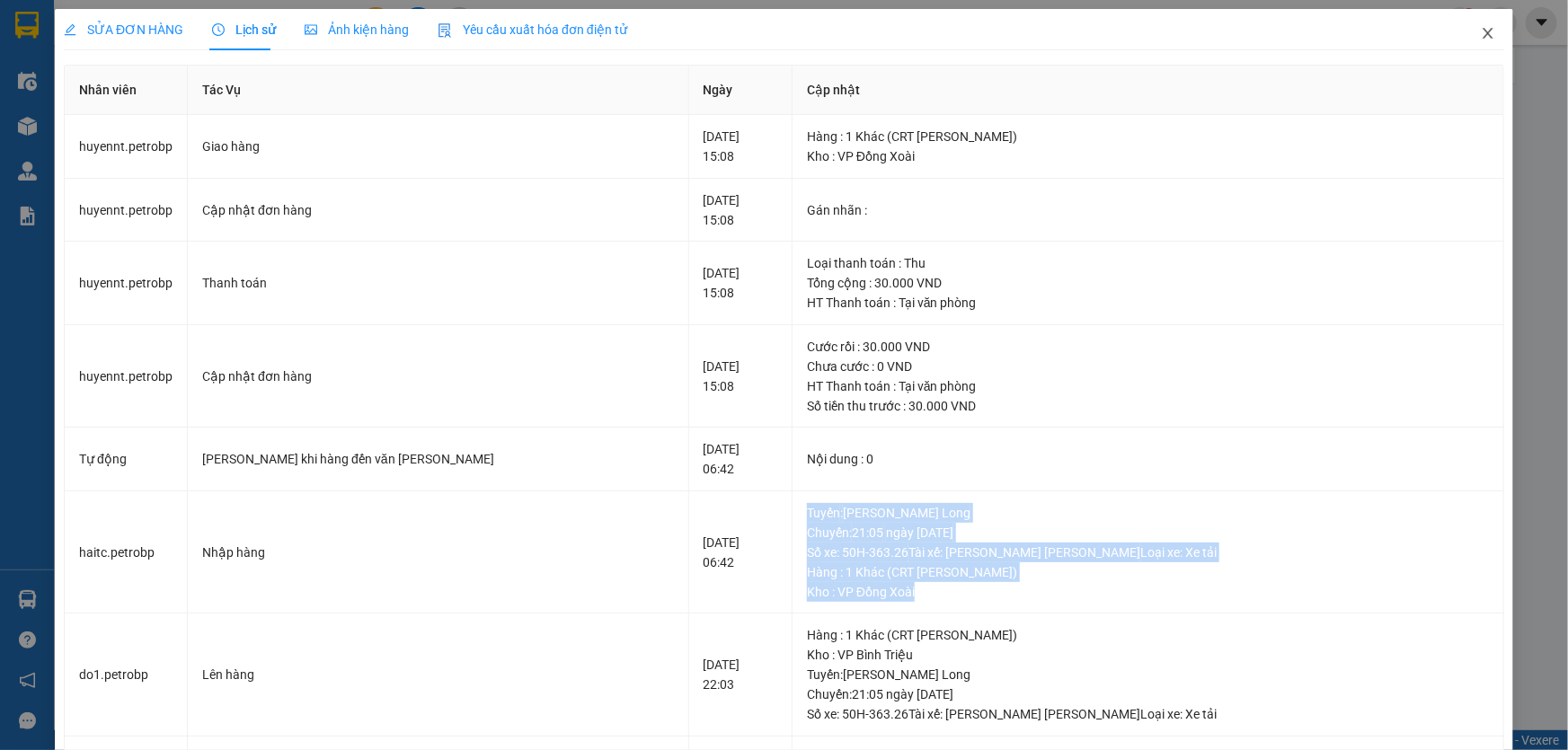
click at [1481, 35] on icon "close" at bounding box center [1487, 33] width 14 height 14
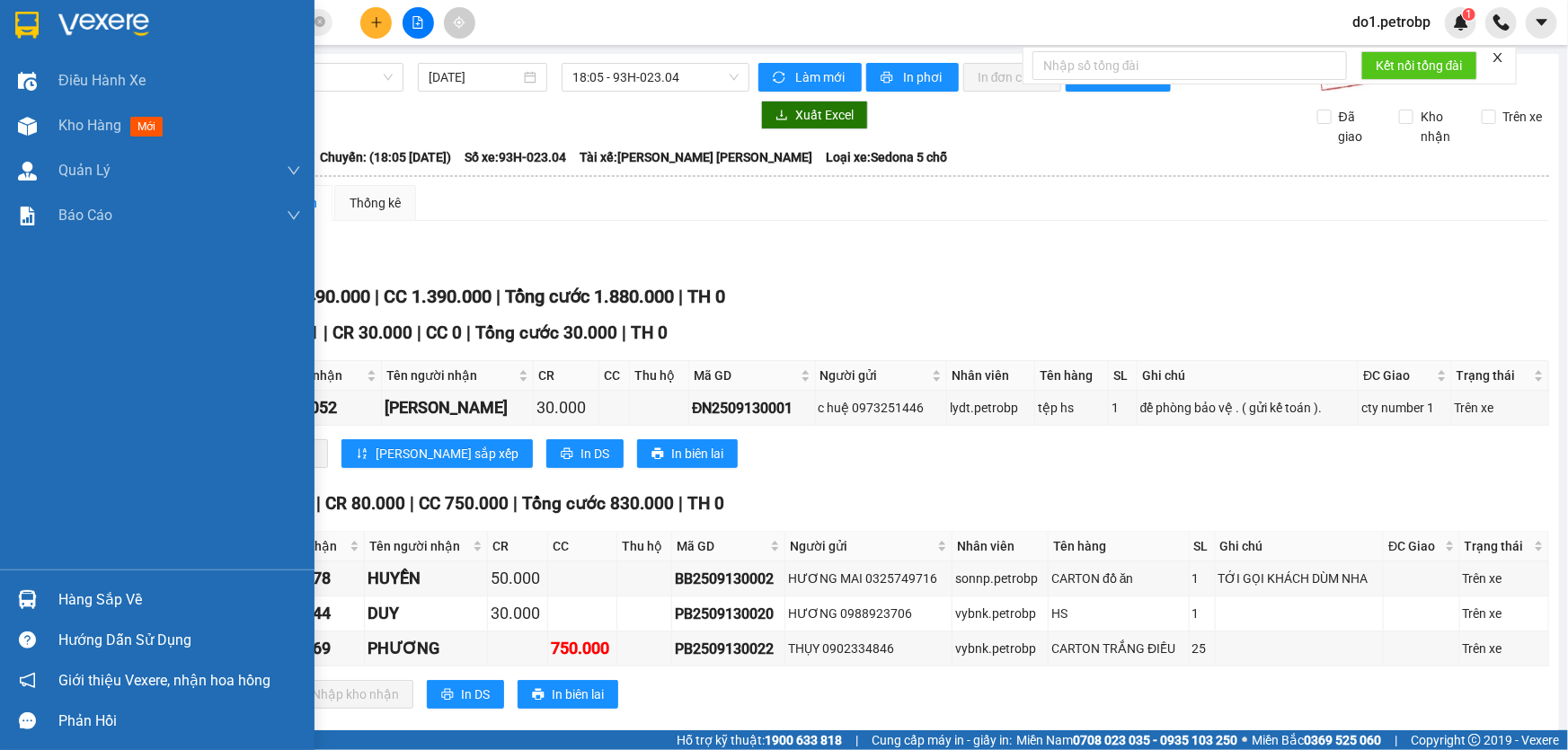
click at [47, 593] on div "Hàng sắp về" at bounding box center [157, 599] width 314 height 40
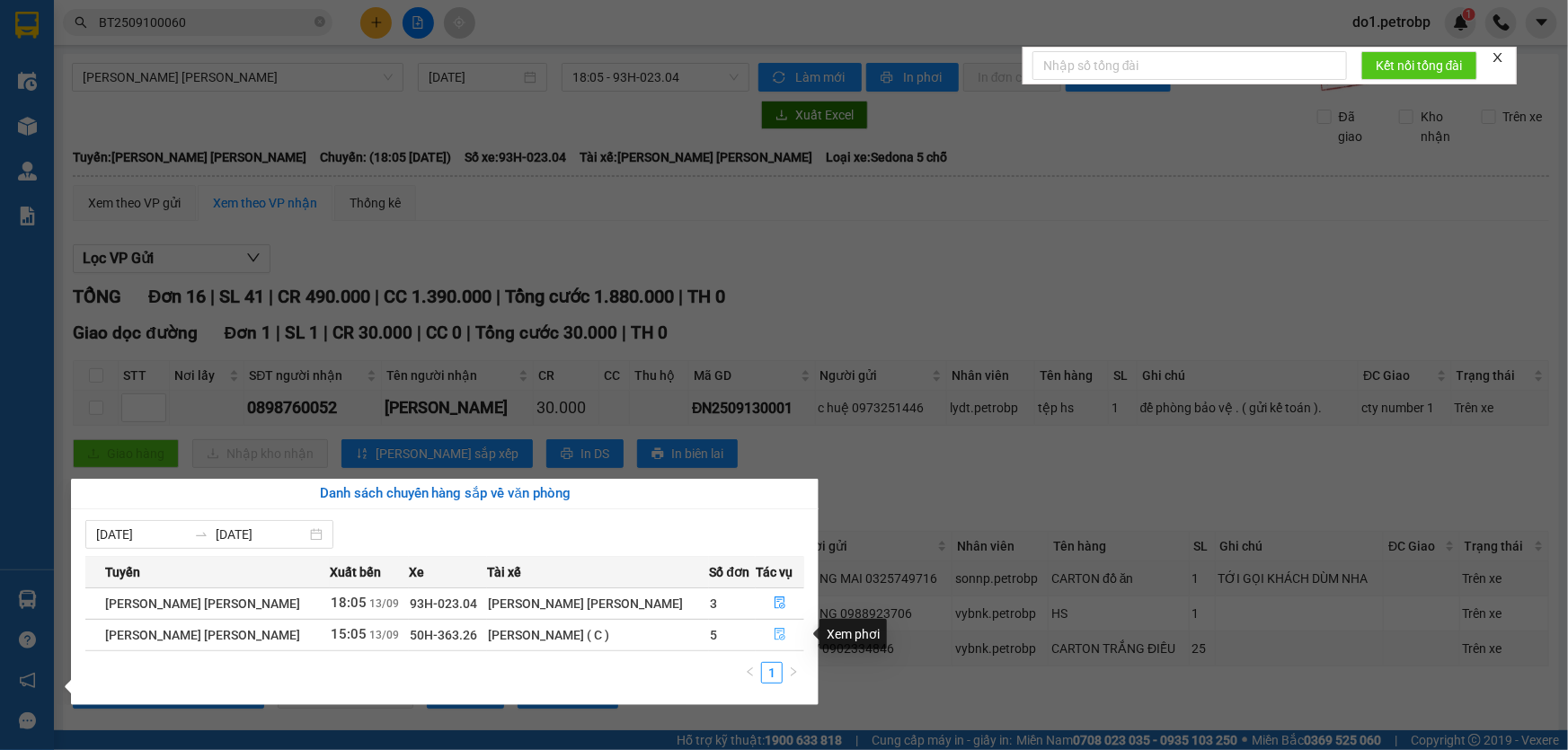
click at [784, 640] on button "button" at bounding box center [780, 636] width 47 height 29
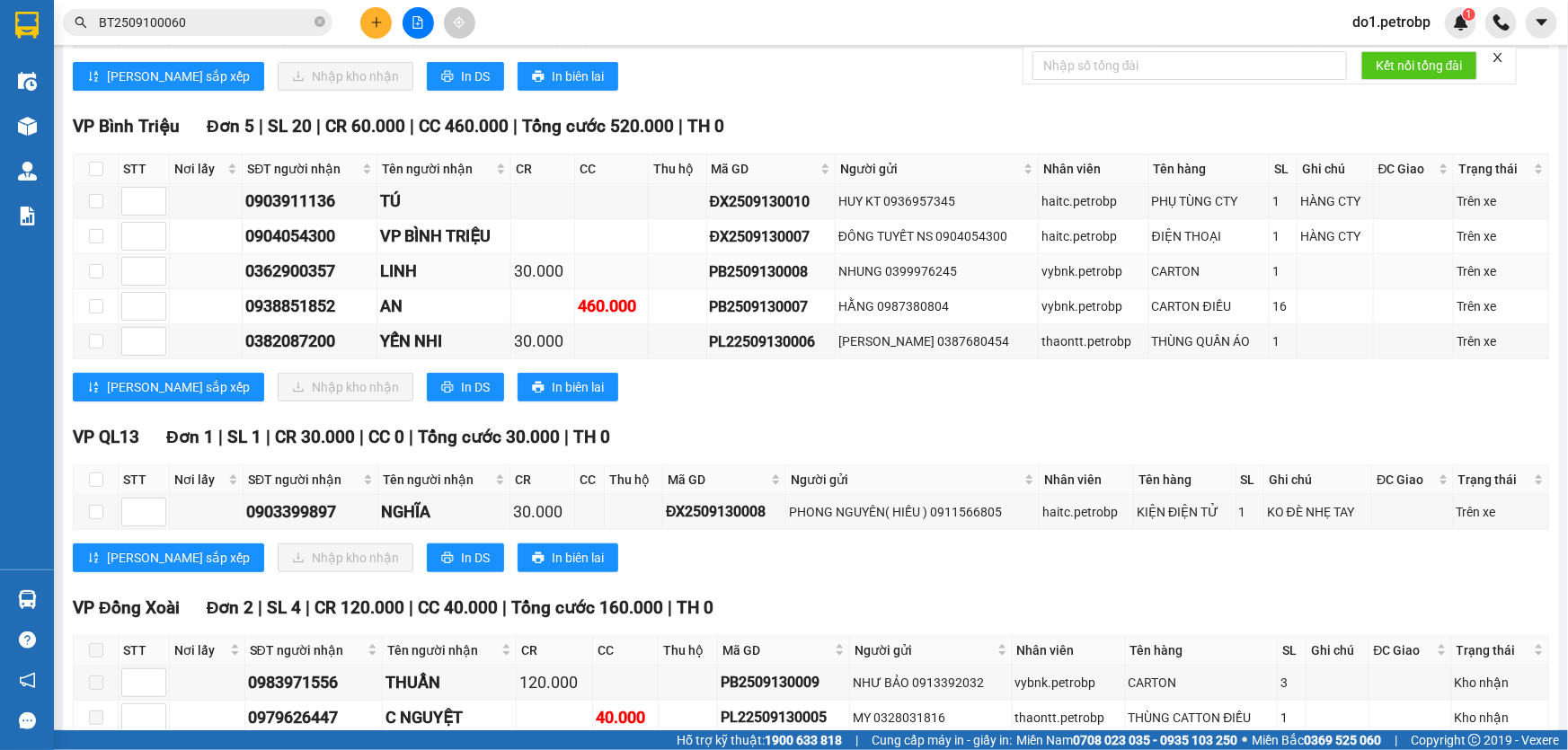
scroll to position [680, 0]
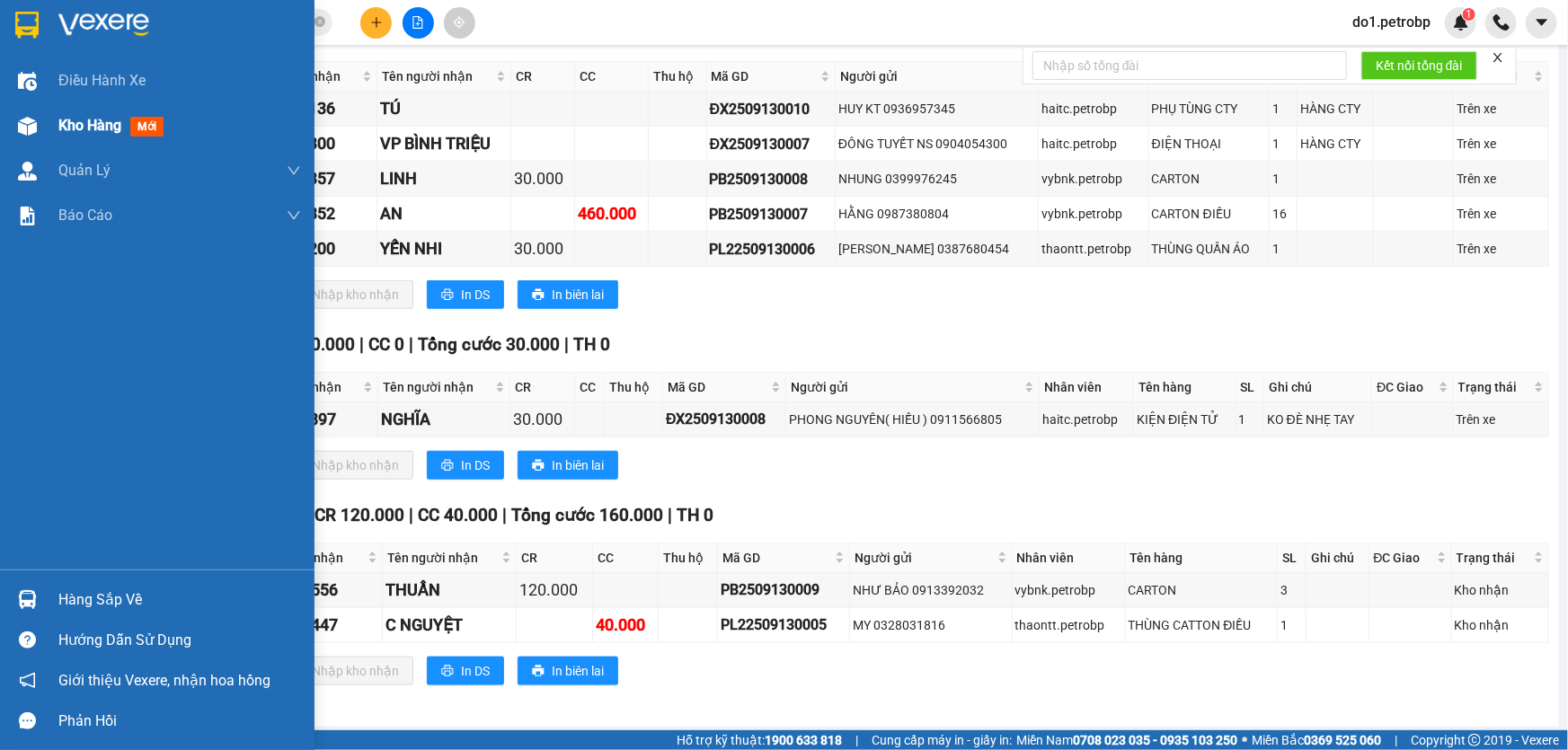
click at [111, 130] on span "Kho hàng" at bounding box center [89, 126] width 62 height 17
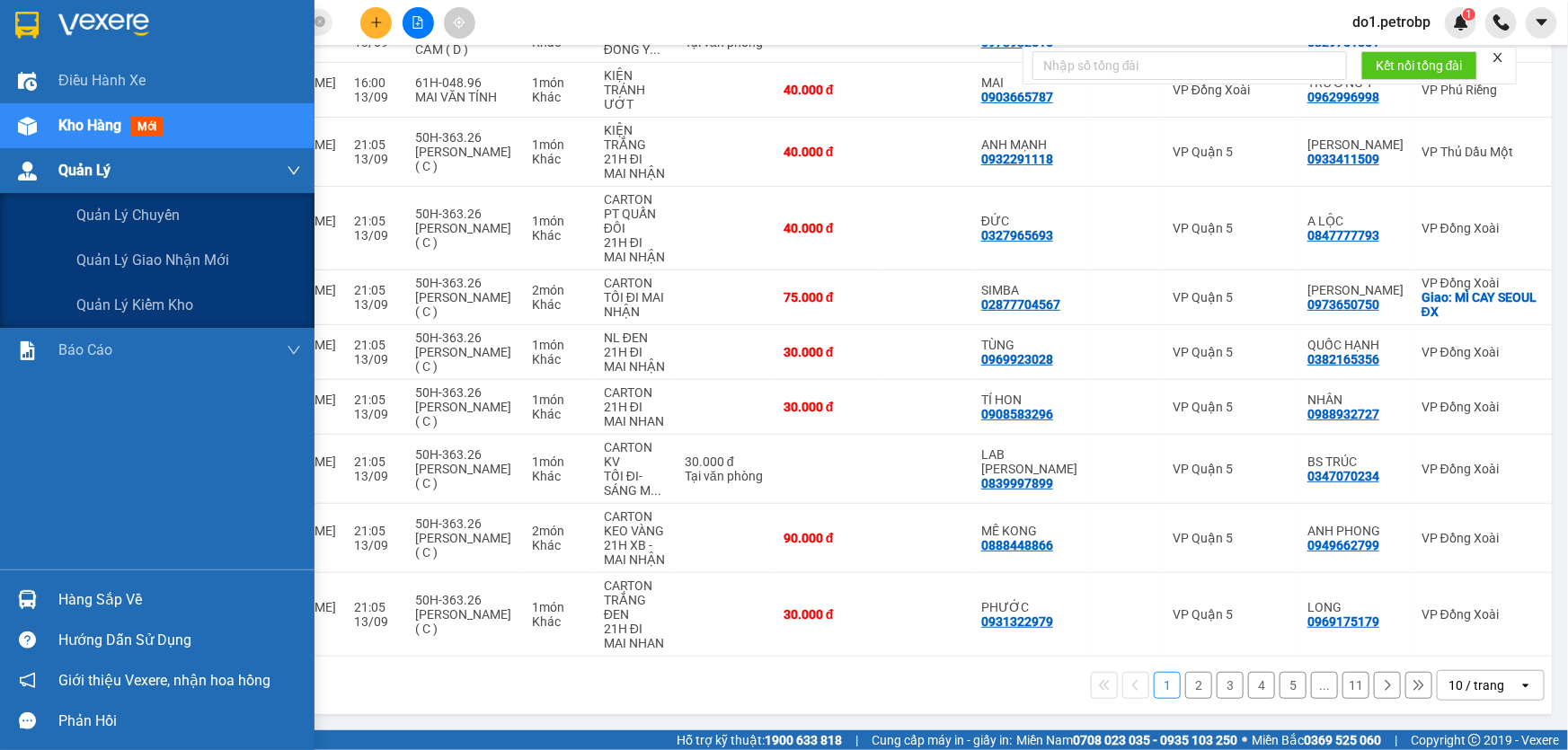
scroll to position [297, 0]
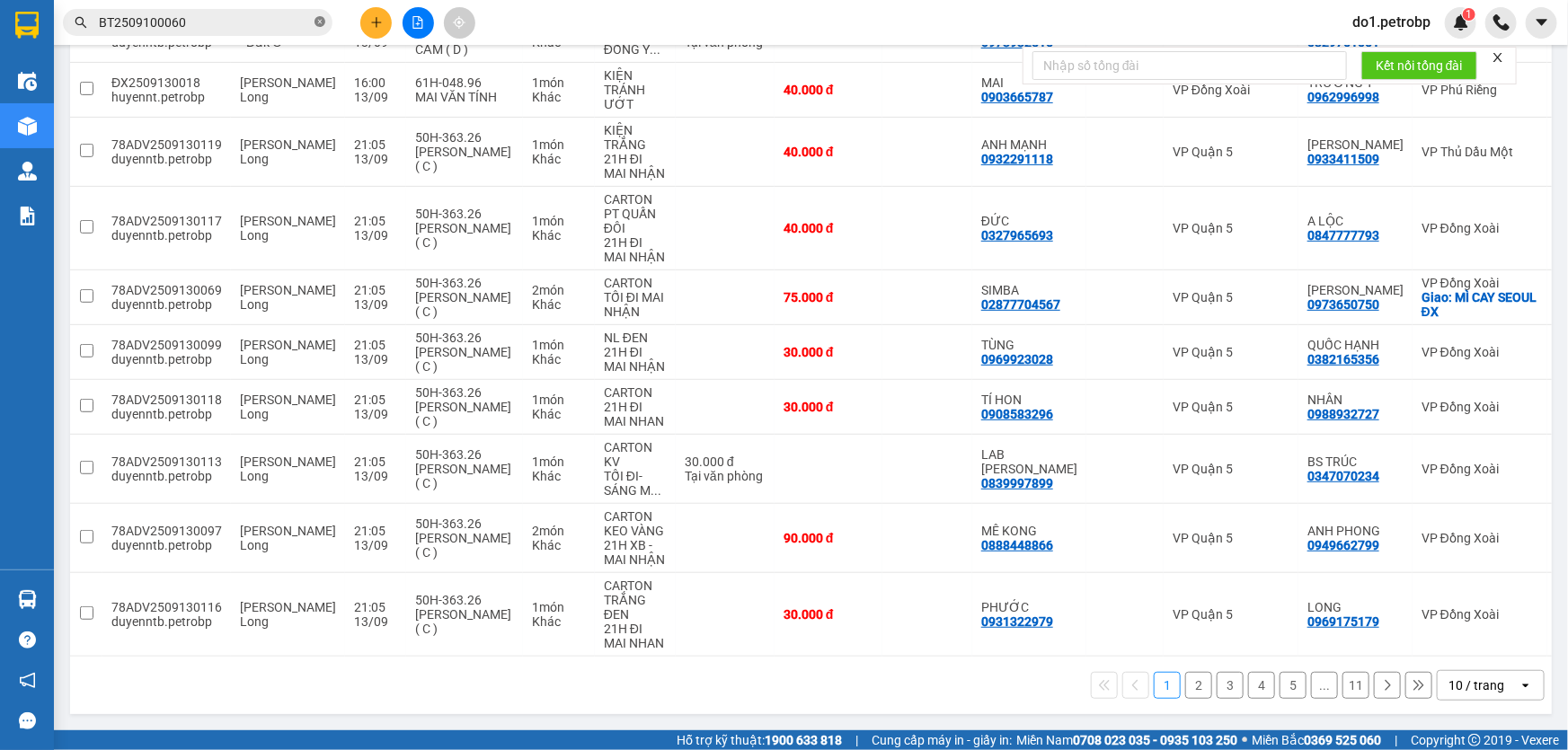
click at [324, 19] on icon "close-circle" at bounding box center [319, 21] width 11 height 11
click at [254, 21] on input "text" at bounding box center [205, 22] width 212 height 20
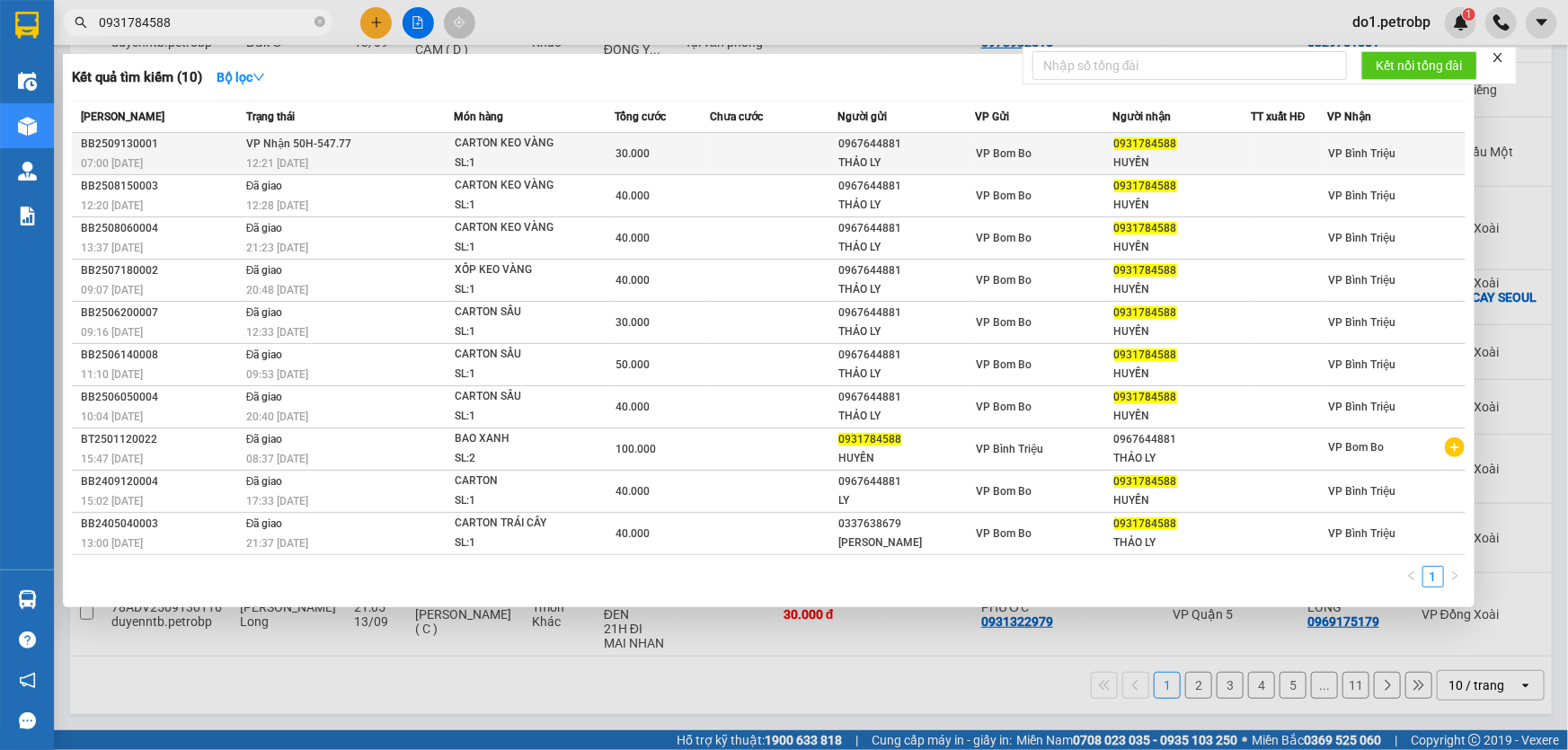
type input "0931784588"
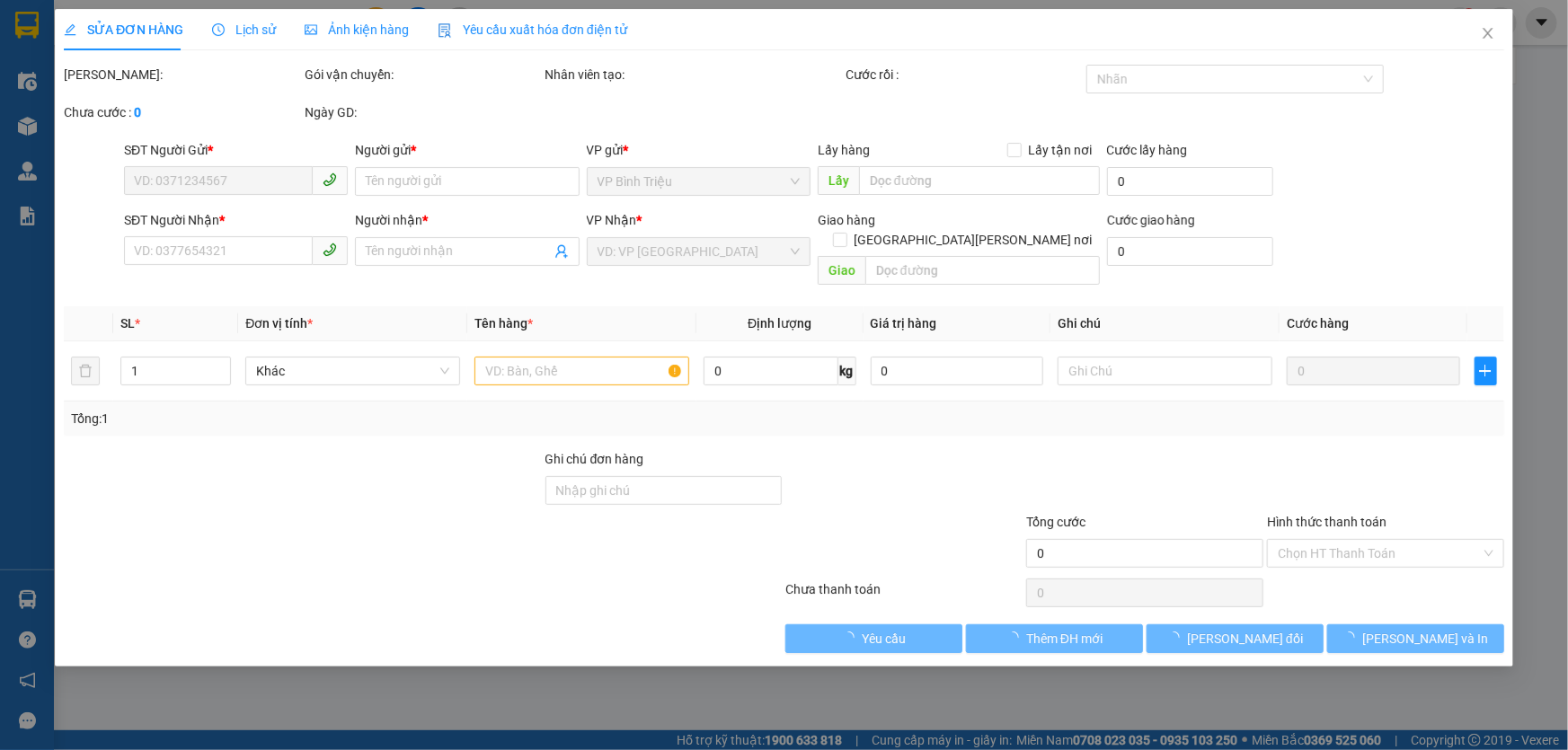
type input "0967644881"
type input "THẢO LY"
type input "0931784588"
type input "HUYỀN"
type input "30.000"
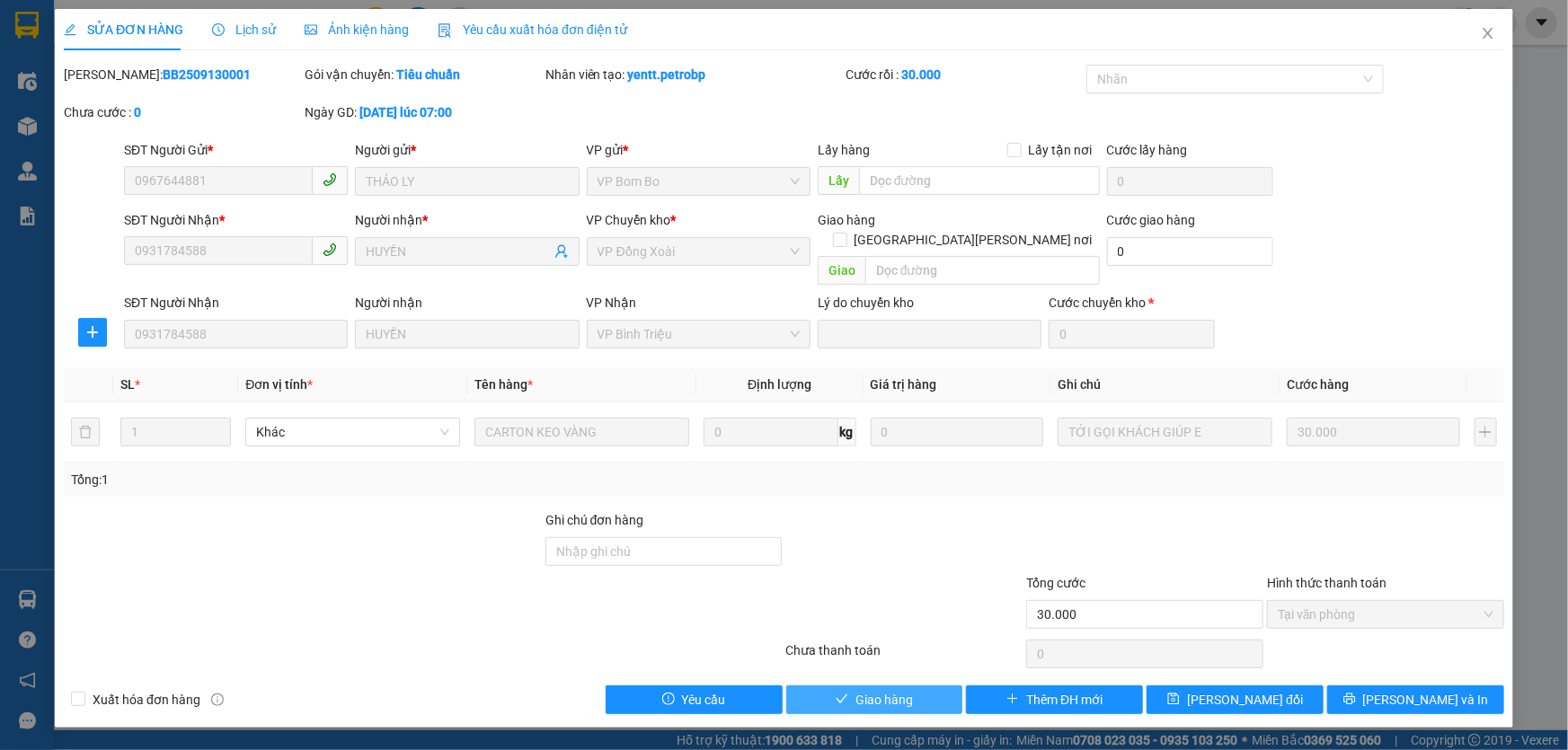
click at [913, 686] on button "Giao hàng" at bounding box center [875, 700] width 177 height 29
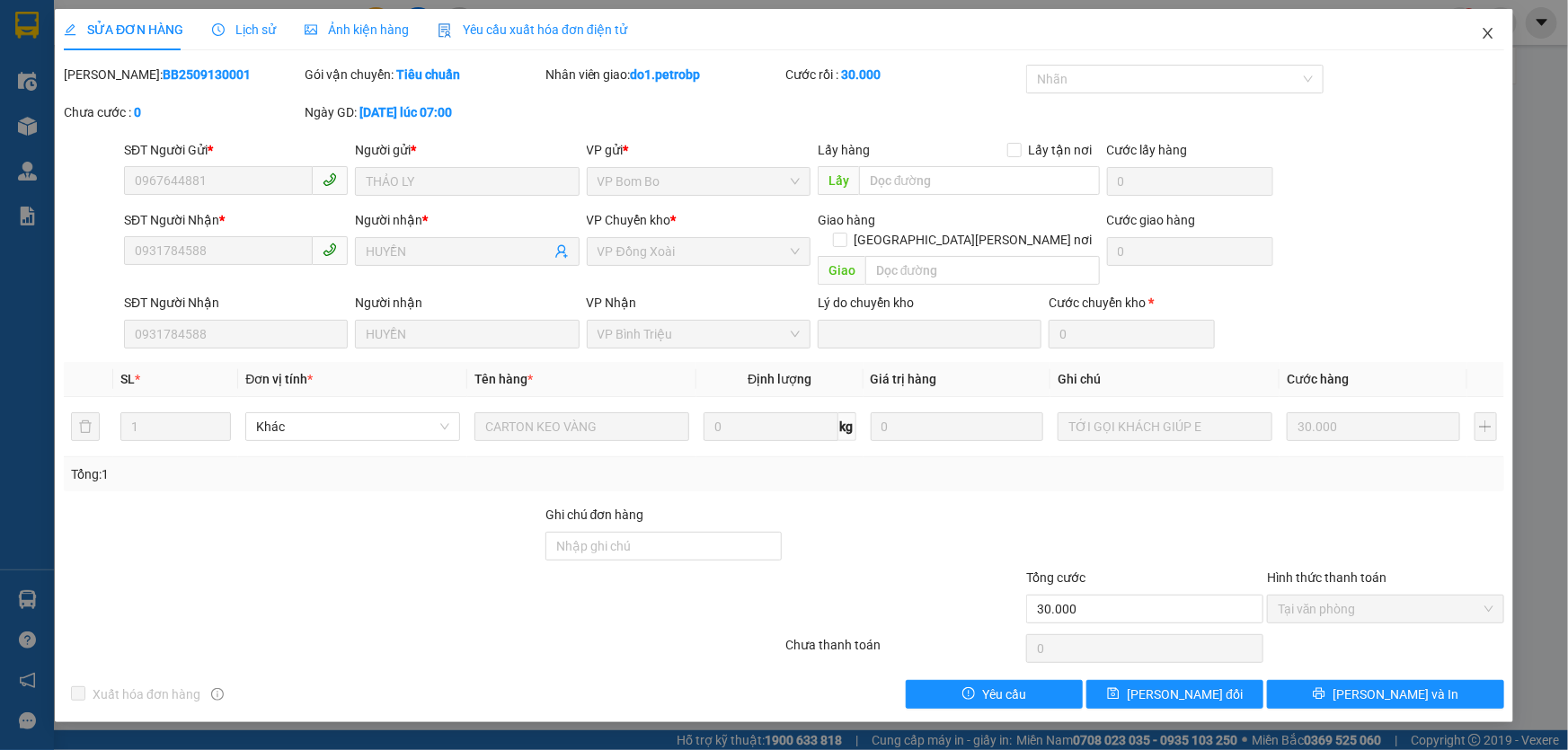
click at [1478, 33] on span "Close" at bounding box center [1487, 34] width 50 height 50
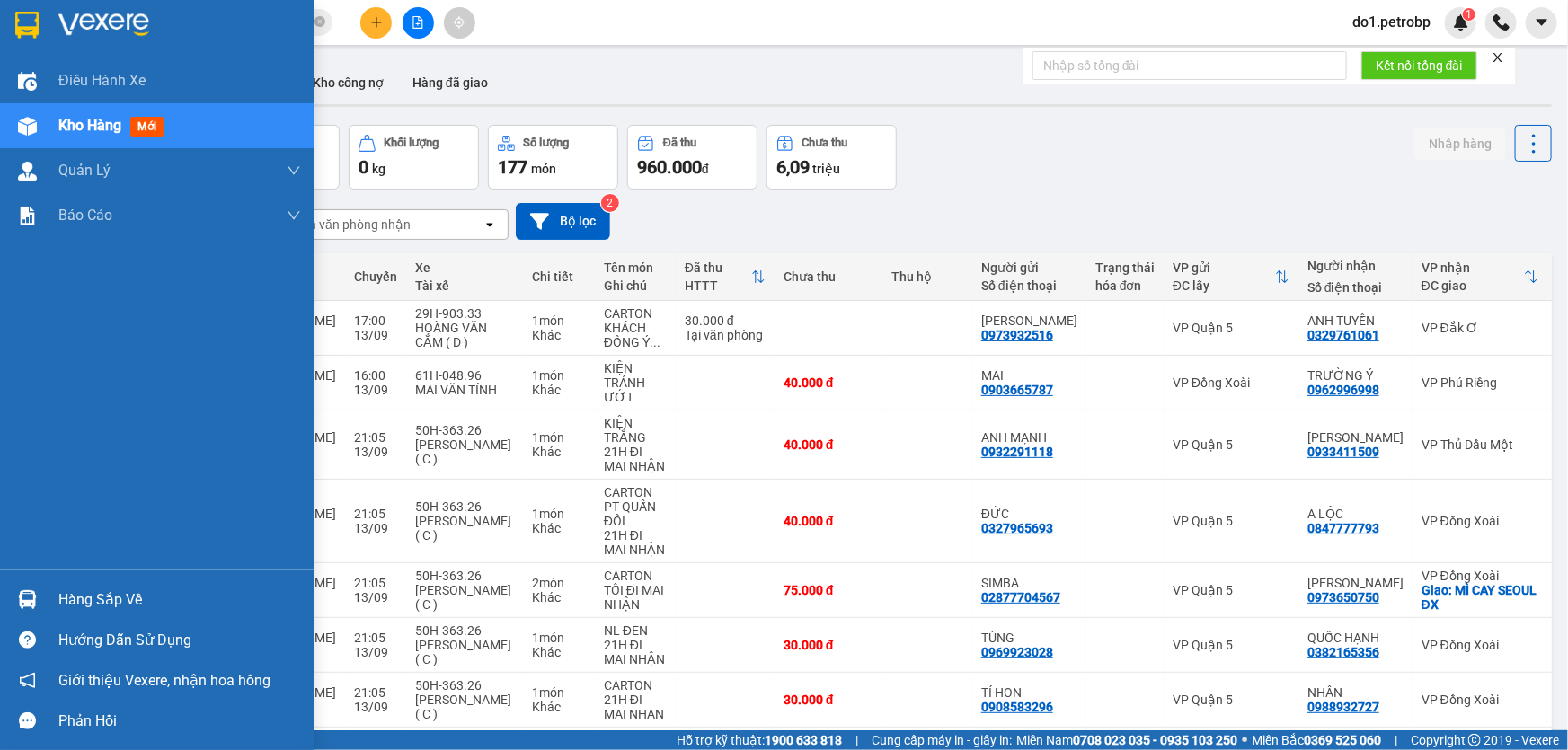
click at [32, 592] on img at bounding box center [28, 600] width 19 height 19
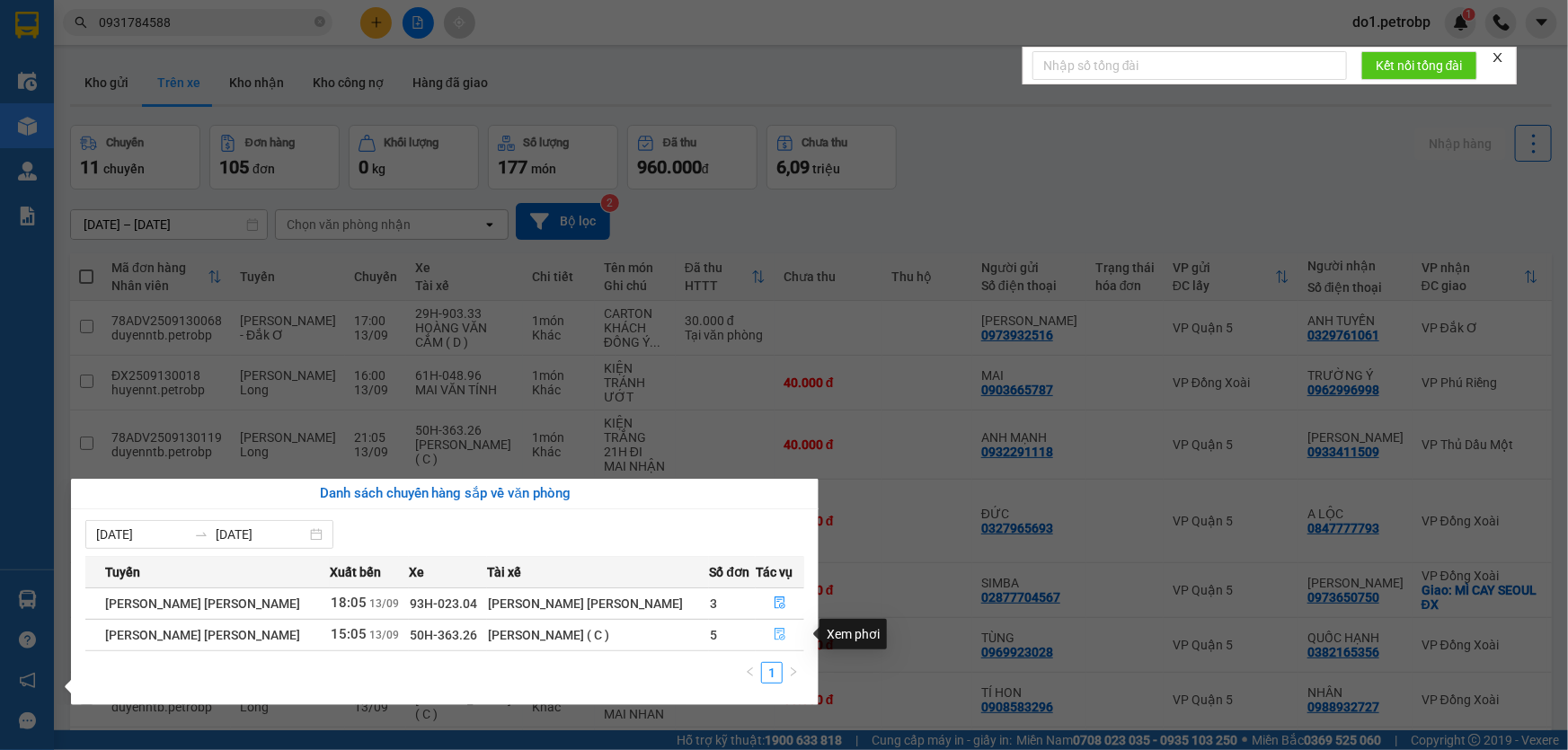
click at [793, 646] on button "button" at bounding box center [780, 636] width 47 height 29
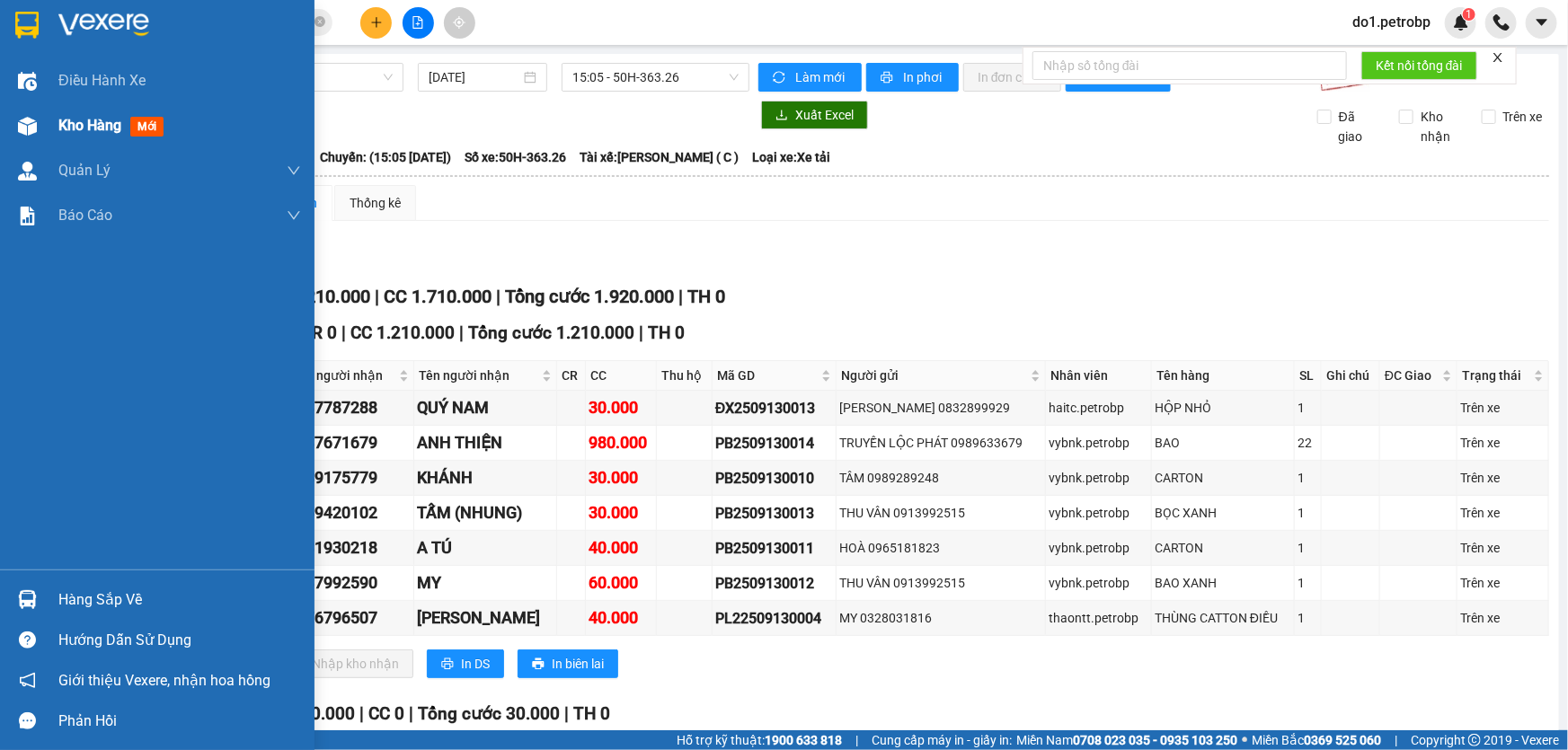
click at [5, 133] on div "Kho hàng mới" at bounding box center [157, 126] width 314 height 45
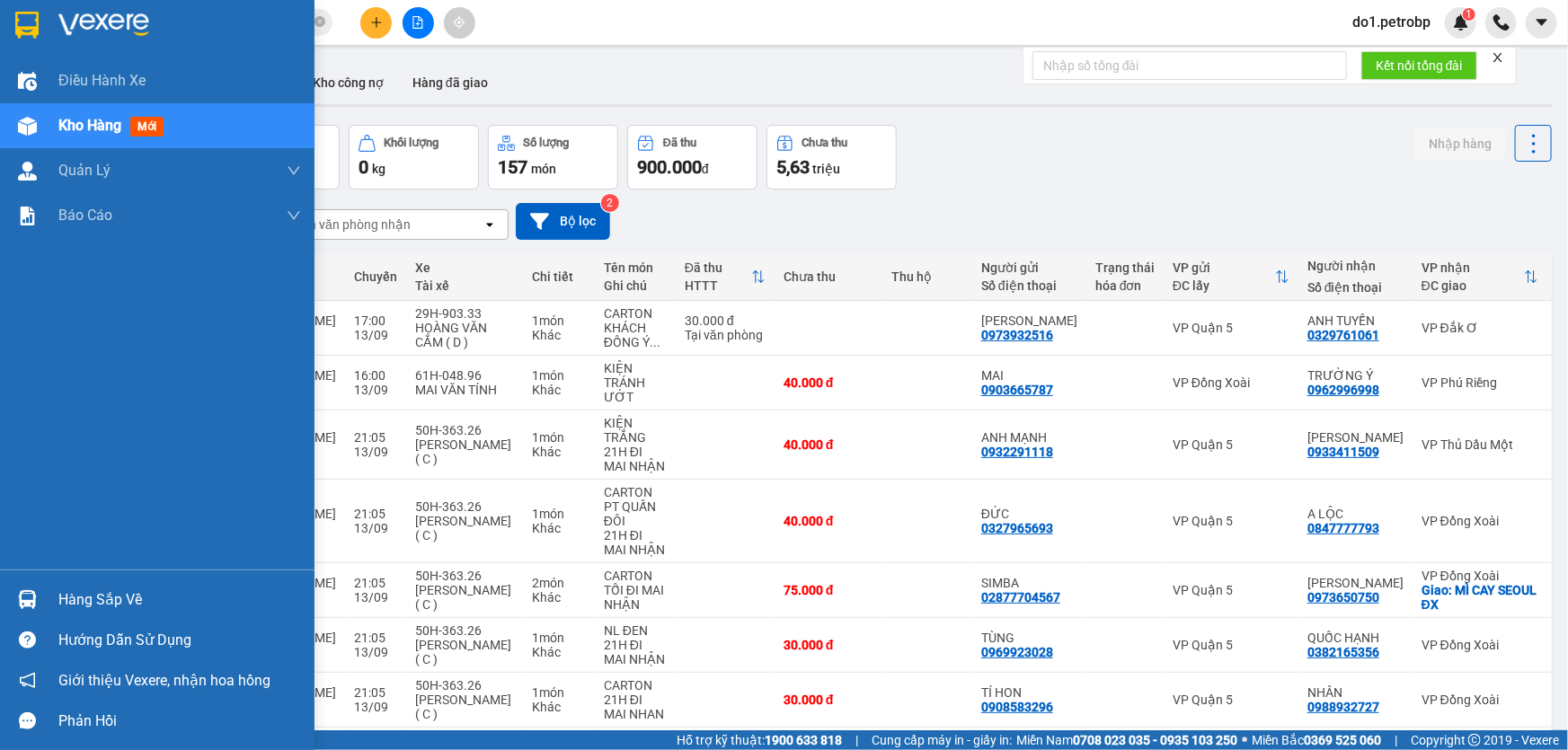
drag, startPoint x: 11, startPoint y: 565, endPoint x: 20, endPoint y: 582, distance: 19.2
click at [12, 569] on div "Điều [PERSON_NAME] xe Kho hàng mới [PERSON_NAME] [PERSON_NAME] [PERSON_NAME] lý…" at bounding box center [157, 375] width 314 height 750
click at [20, 582] on div "Hàng sắp về" at bounding box center [157, 599] width 314 height 40
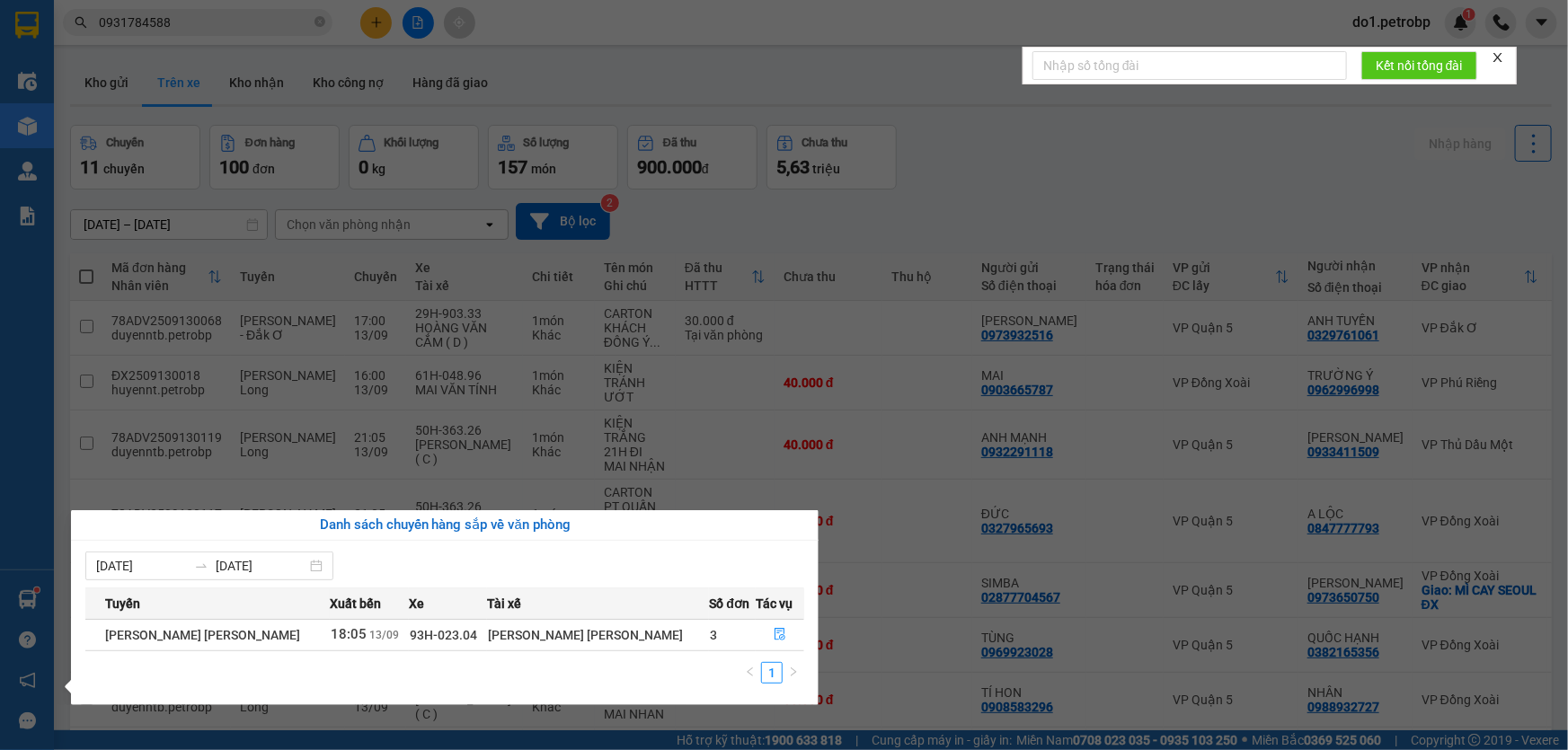
click at [810, 510] on div "Danh sách chuyến hàng sắp về văn phòng" at bounding box center [445, 525] width 747 height 31
click at [268, 84] on section "Kết quả [PERSON_NAME] ( 10 ) Bộ lọc Mã ĐH Trạng thái Món hàng [PERSON_NAME] [PE…" at bounding box center [784, 375] width 1568 height 750
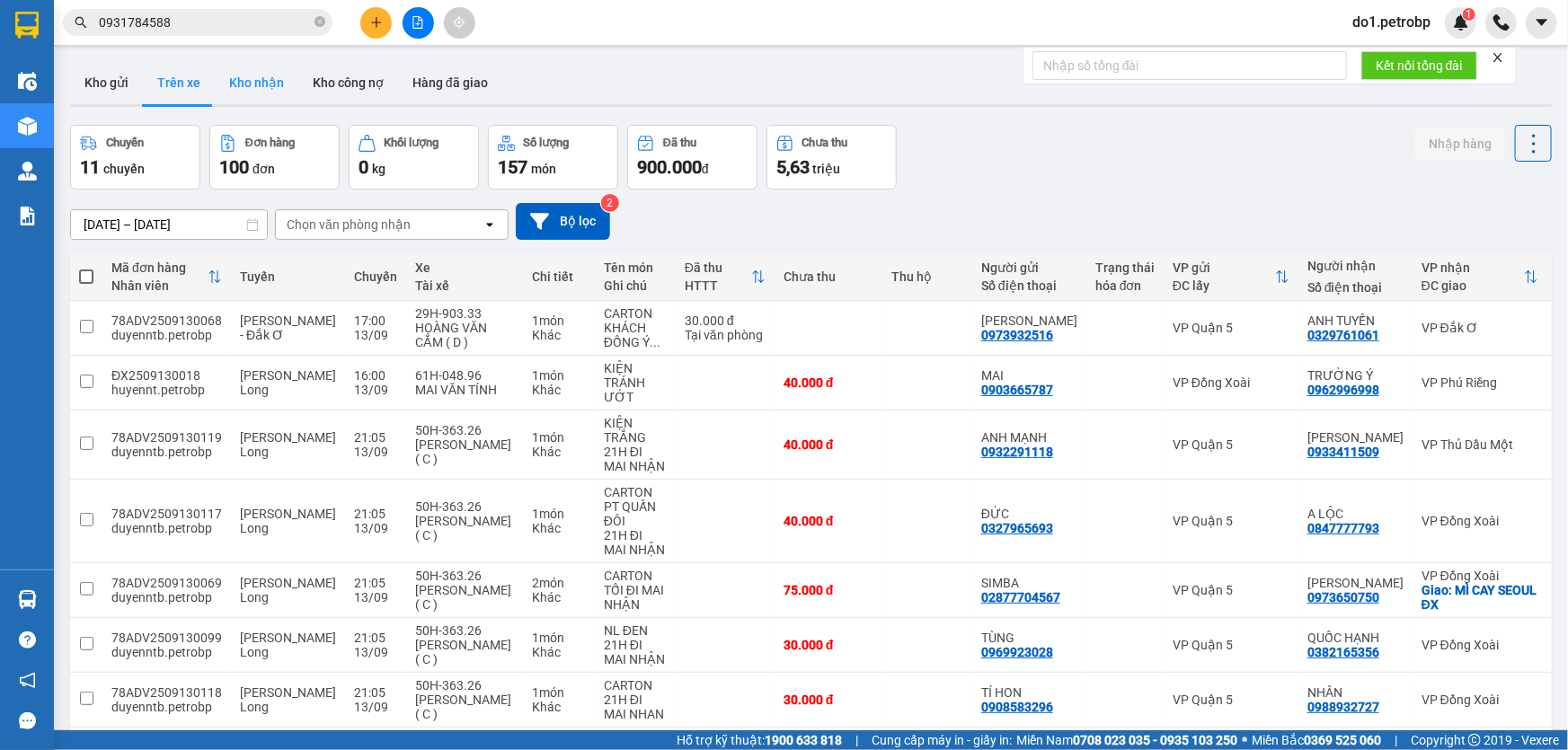
click at [266, 84] on button "Kho nhận" at bounding box center [256, 83] width 84 height 43
type input "[DATE] – [DATE]"
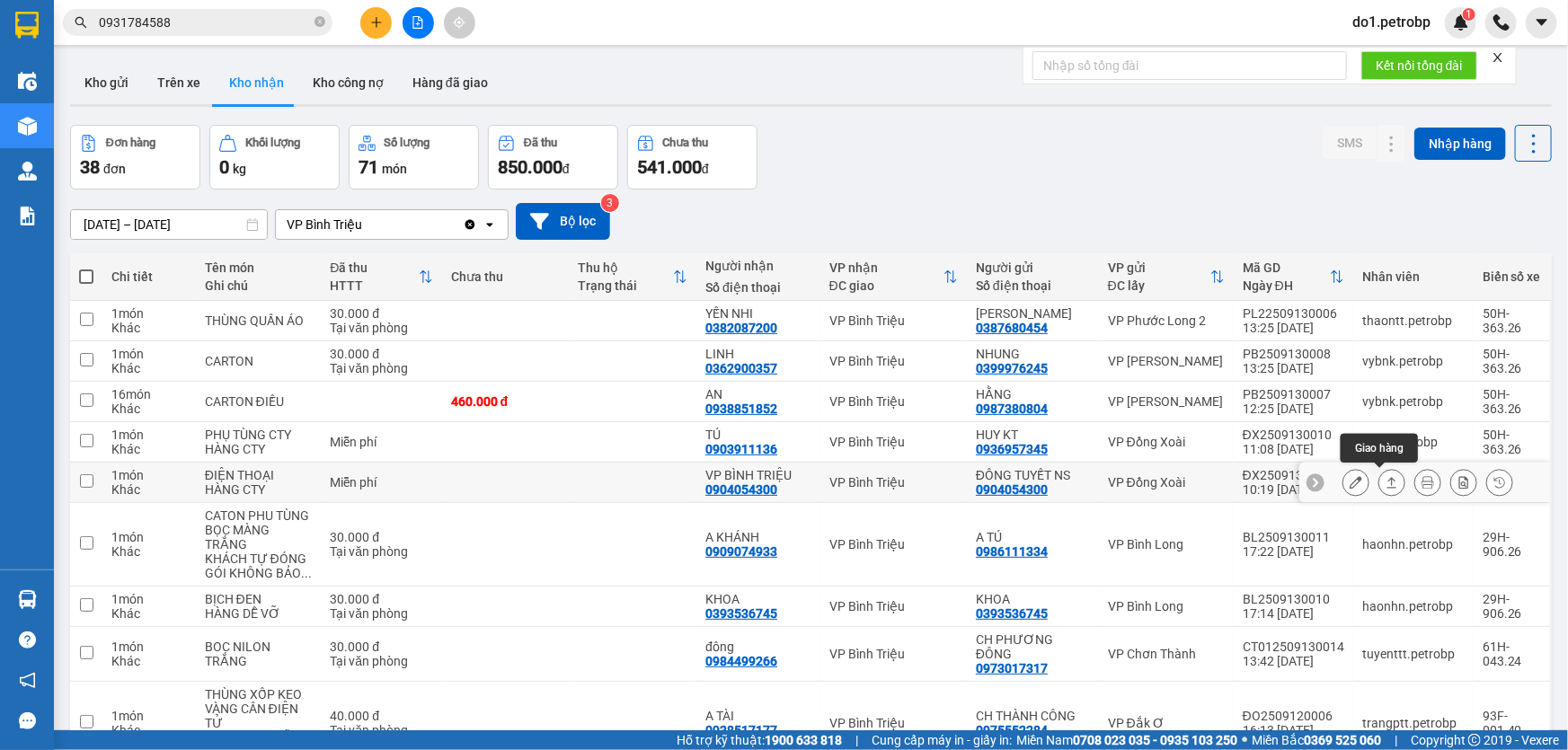
click at [1386, 480] on icon at bounding box center [1391, 482] width 12 height 12
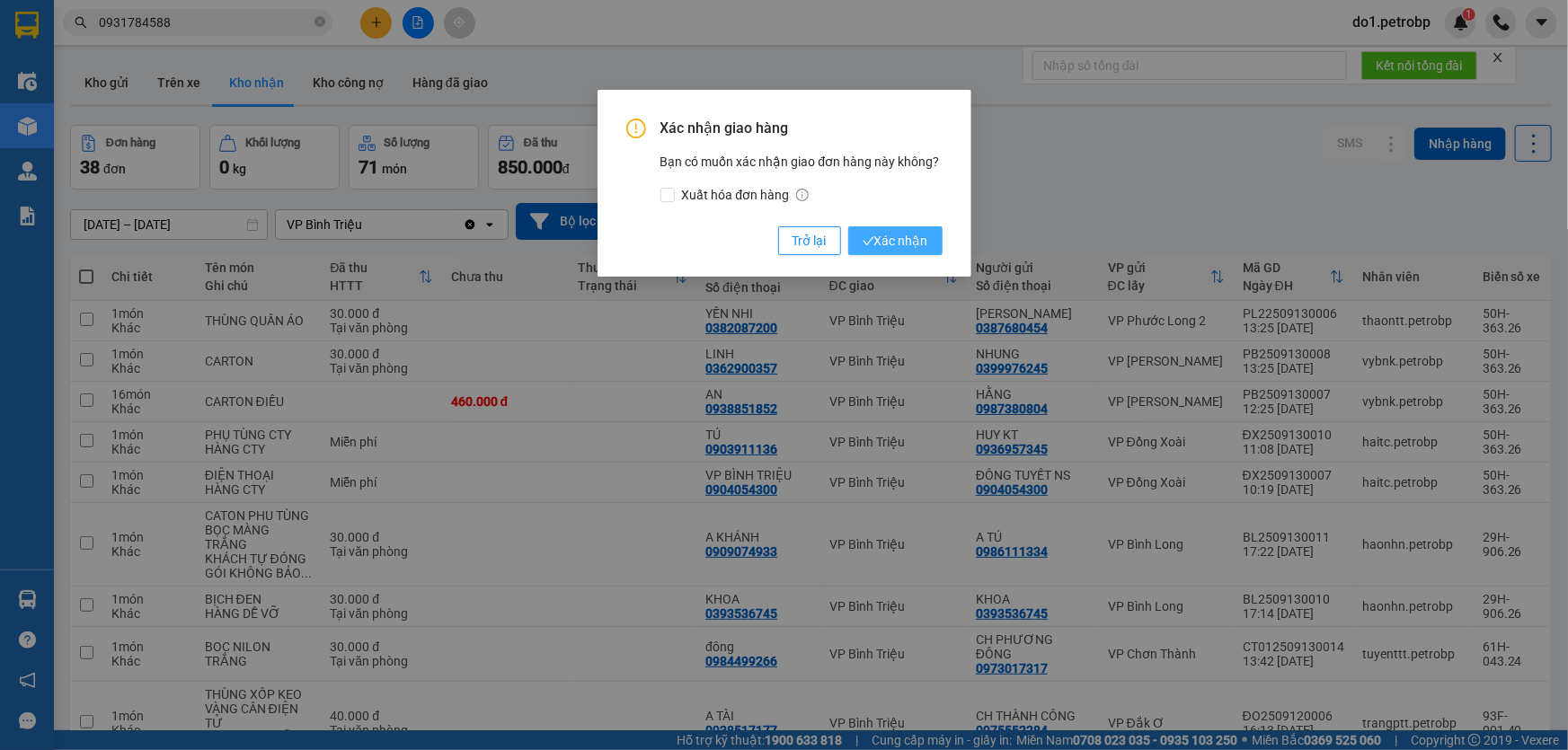
click at [885, 234] on span "Xác nhận" at bounding box center [895, 240] width 65 height 20
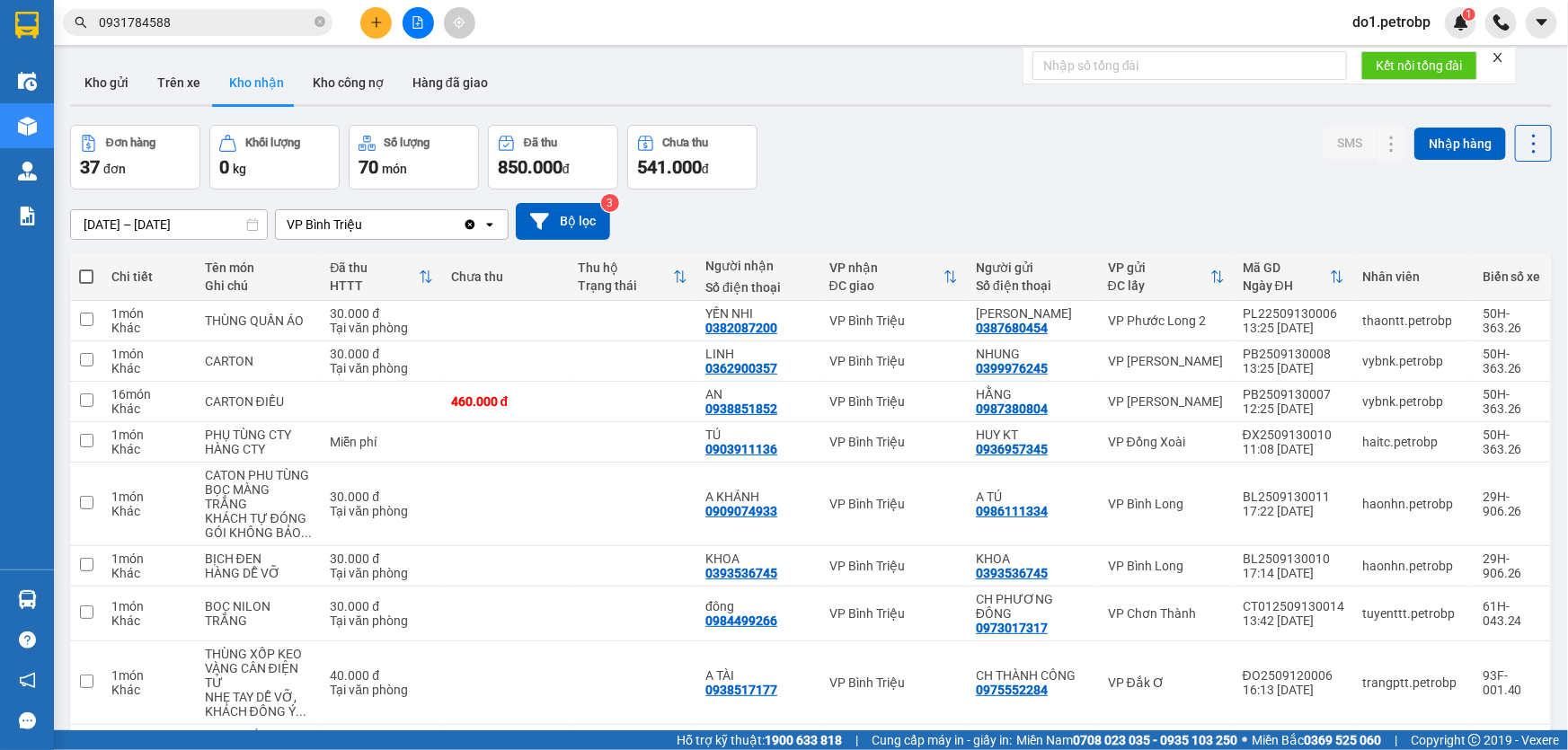
drag, startPoint x: 104, startPoint y: 78, endPoint x: 308, endPoint y: 133, distance: 211.3
click at [104, 79] on button "Kho gửi" at bounding box center [107, 83] width 73 height 43
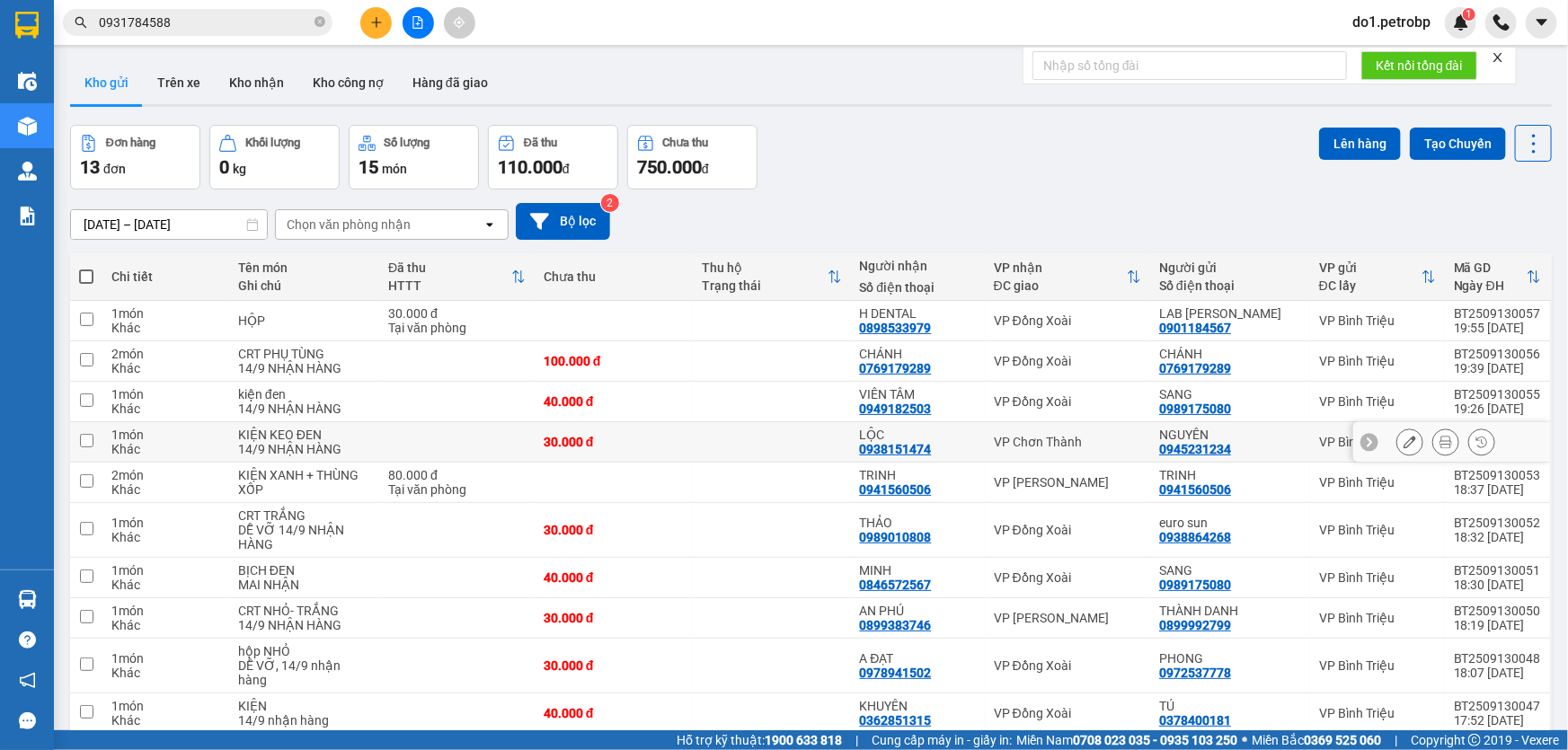
click at [995, 440] on div "VP Chơn Thành" at bounding box center [1067, 442] width 147 height 14
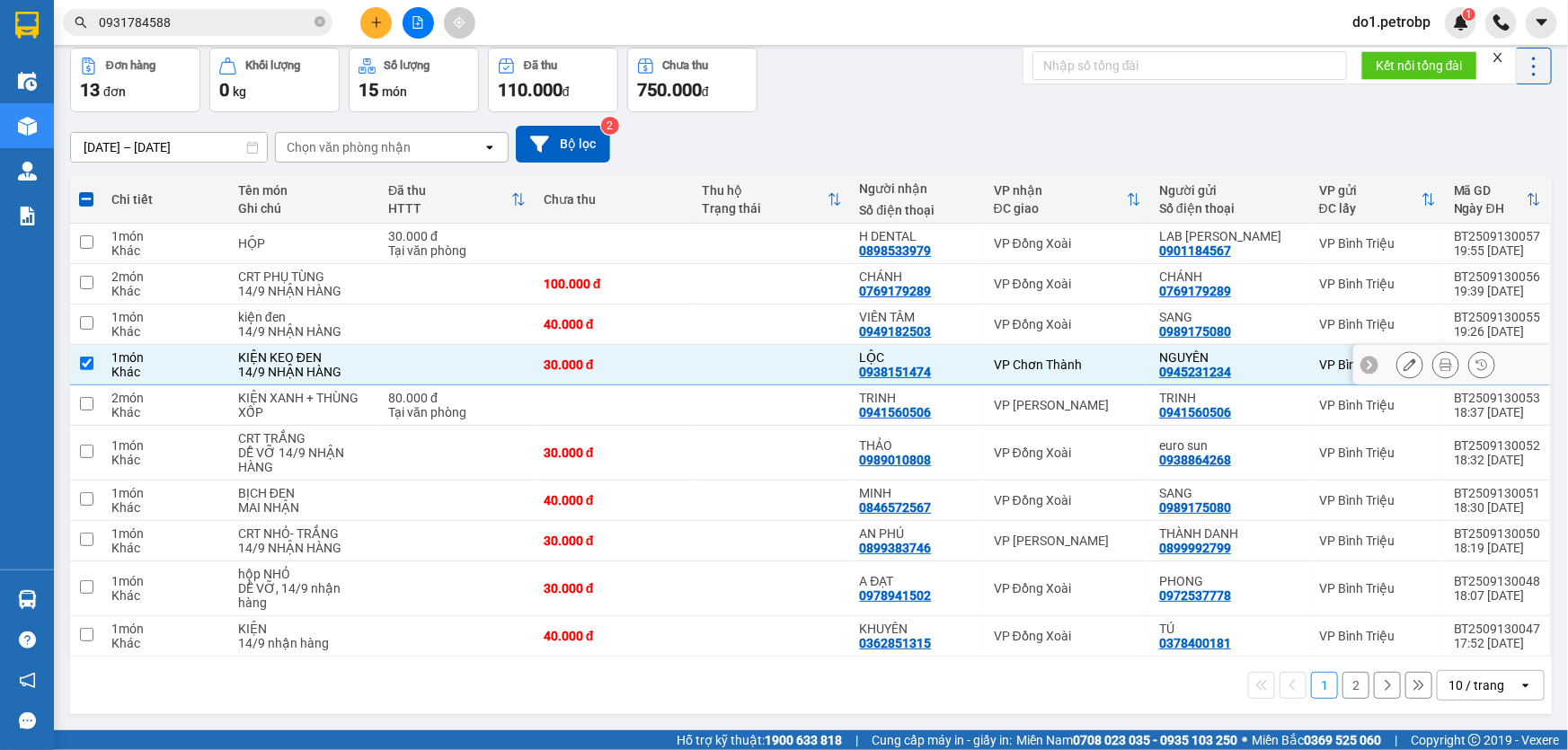
scroll to position [82, 0]
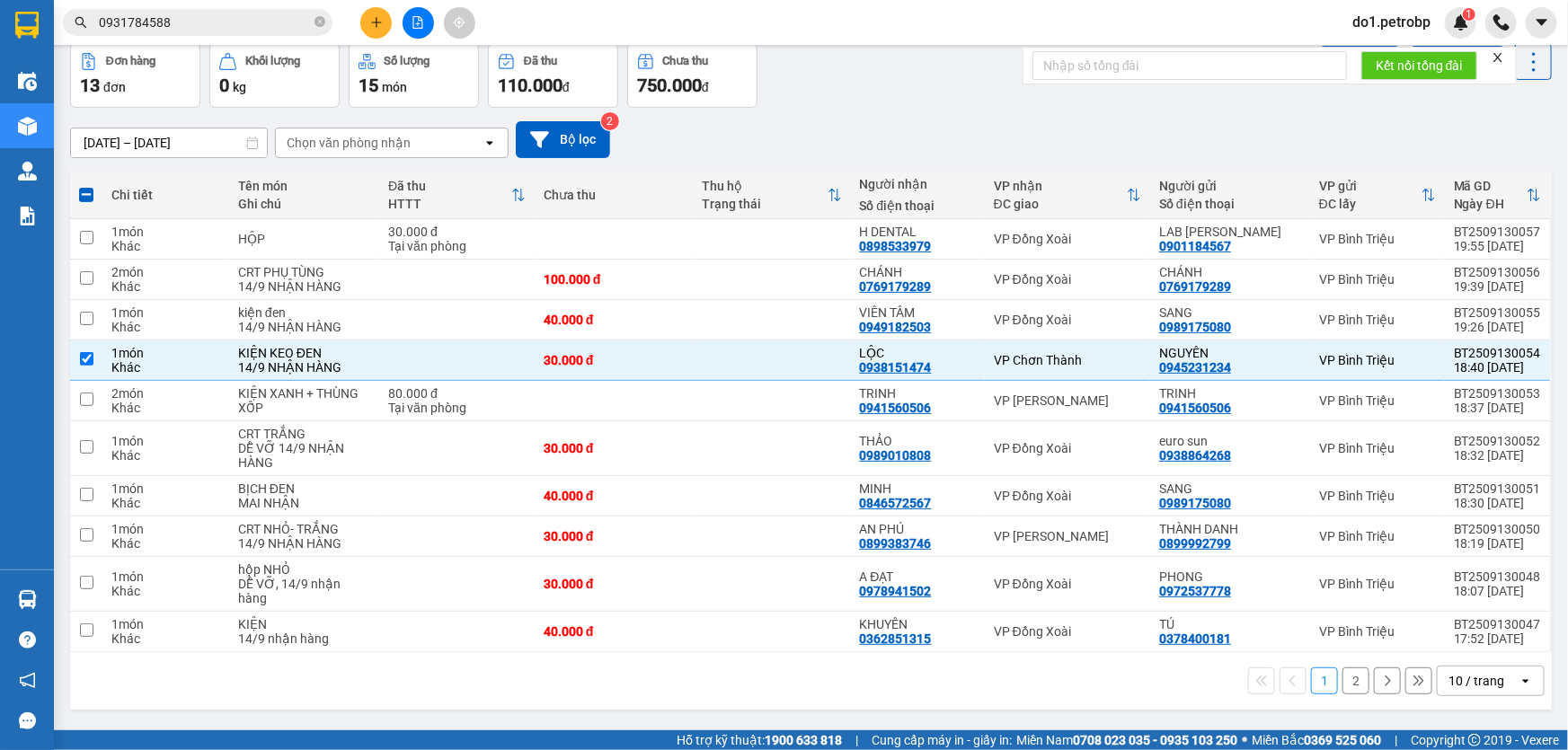
drag, startPoint x: 1344, startPoint y: 662, endPoint x: 1334, endPoint y: 663, distance: 10.0
click at [1343, 667] on button "2" at bounding box center [1356, 681] width 27 height 27
checkbox input "false"
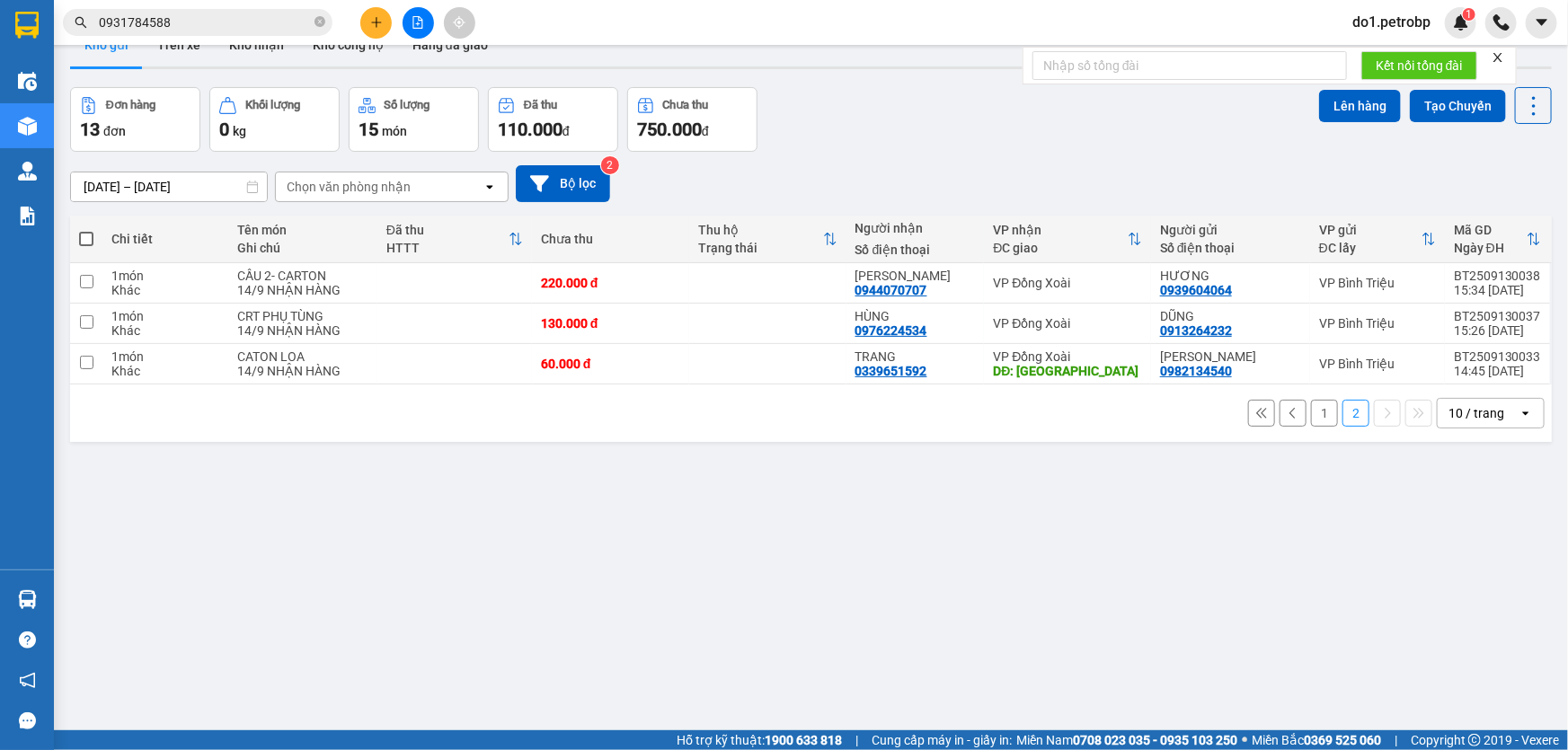
scroll to position [0, 0]
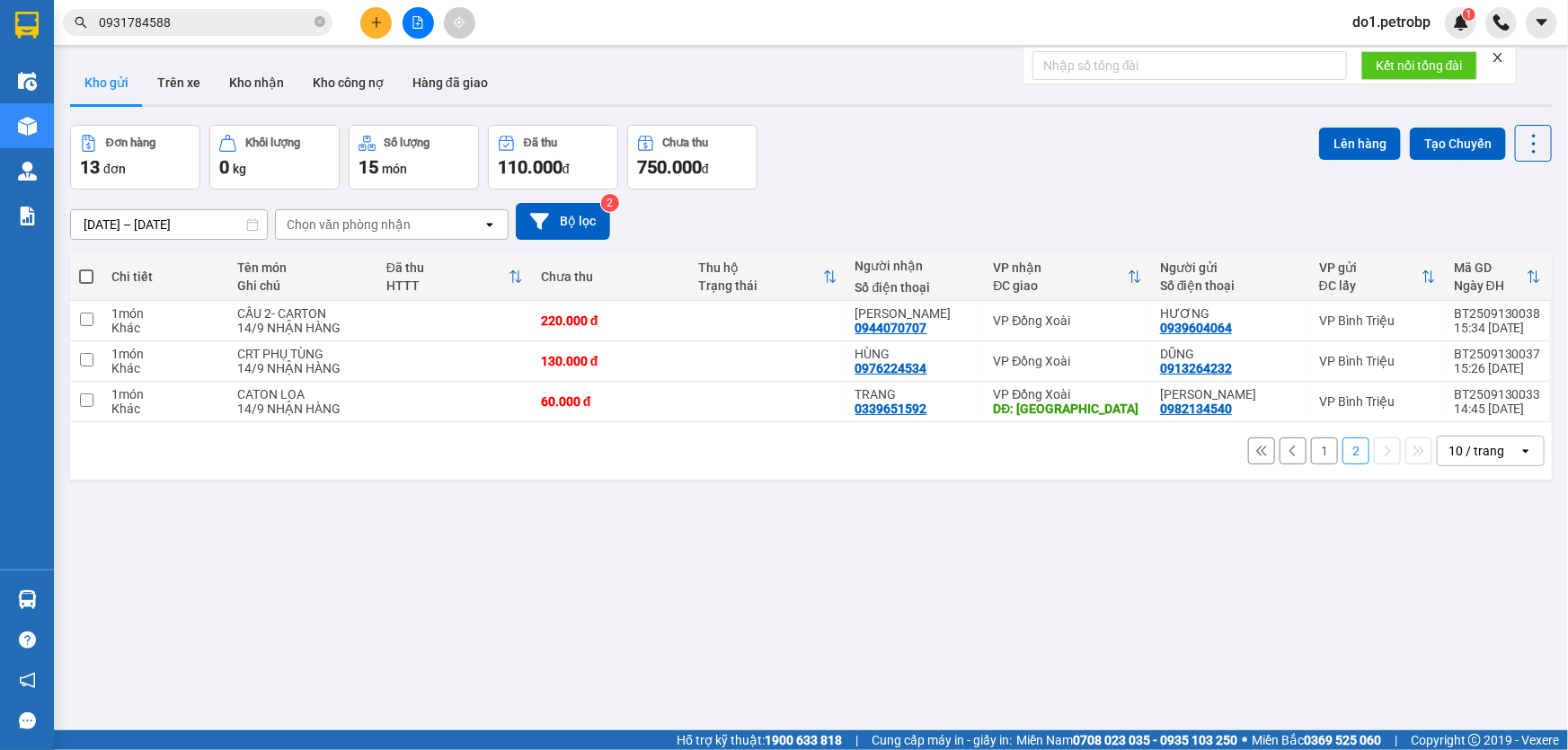
click at [169, 106] on div at bounding box center [810, 106] width 1482 height 3
click at [172, 91] on button "Trên xe" at bounding box center [179, 83] width 72 height 43
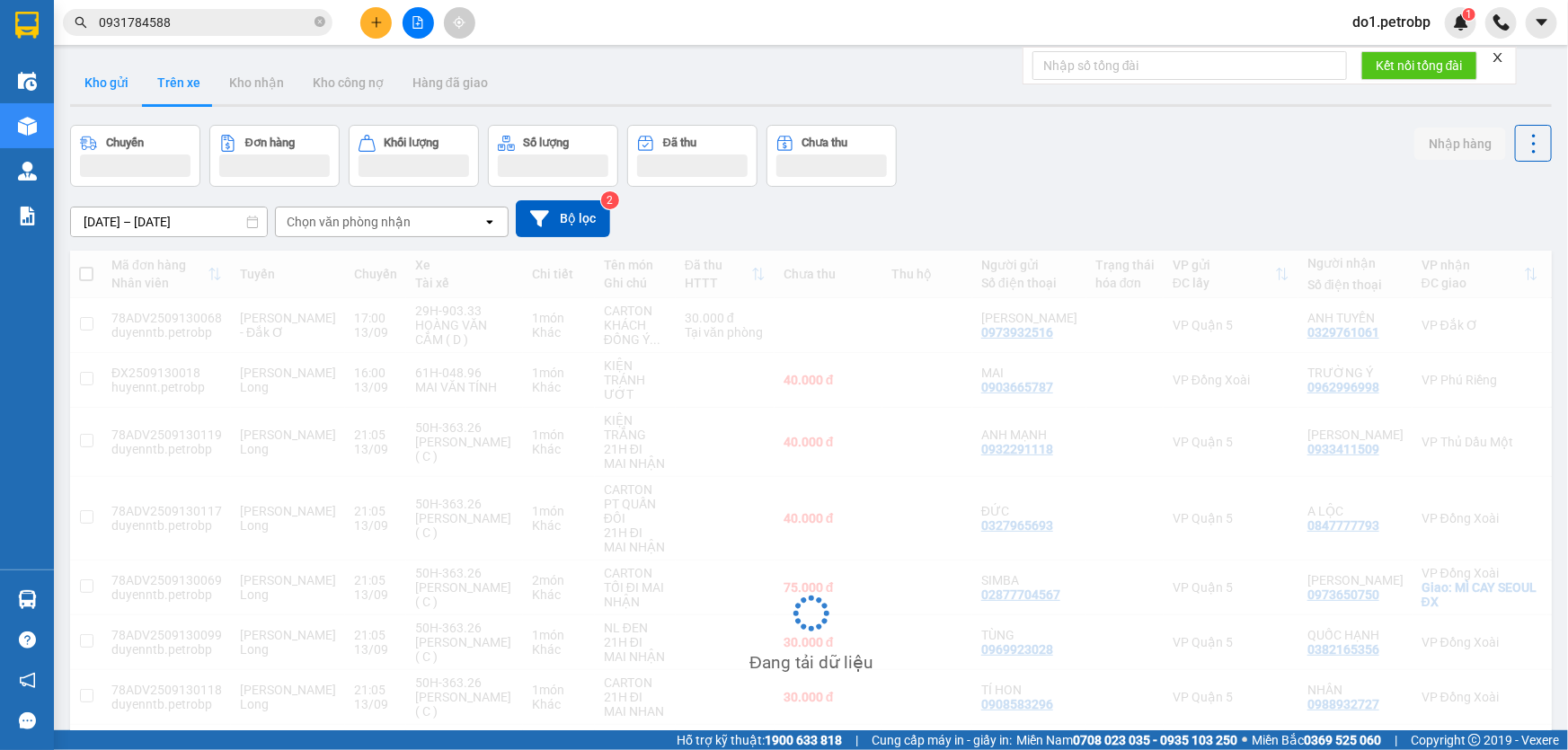
click at [95, 96] on button "Kho gửi" at bounding box center [107, 83] width 73 height 43
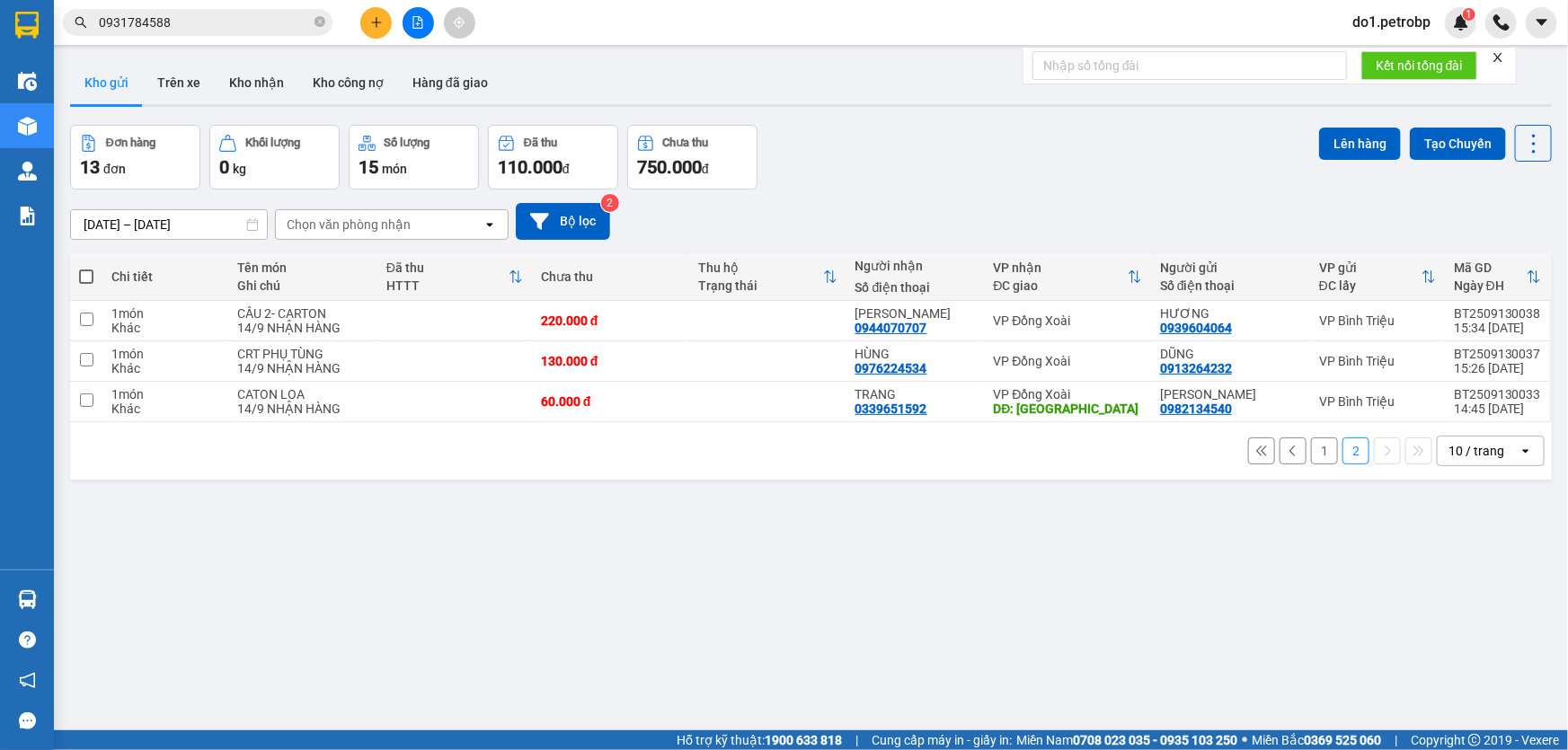
click at [1326, 461] on div "1 2 10 / trang open" at bounding box center [810, 451] width 1467 height 31
click at [199, 79] on button "Trên xe" at bounding box center [179, 83] width 72 height 43
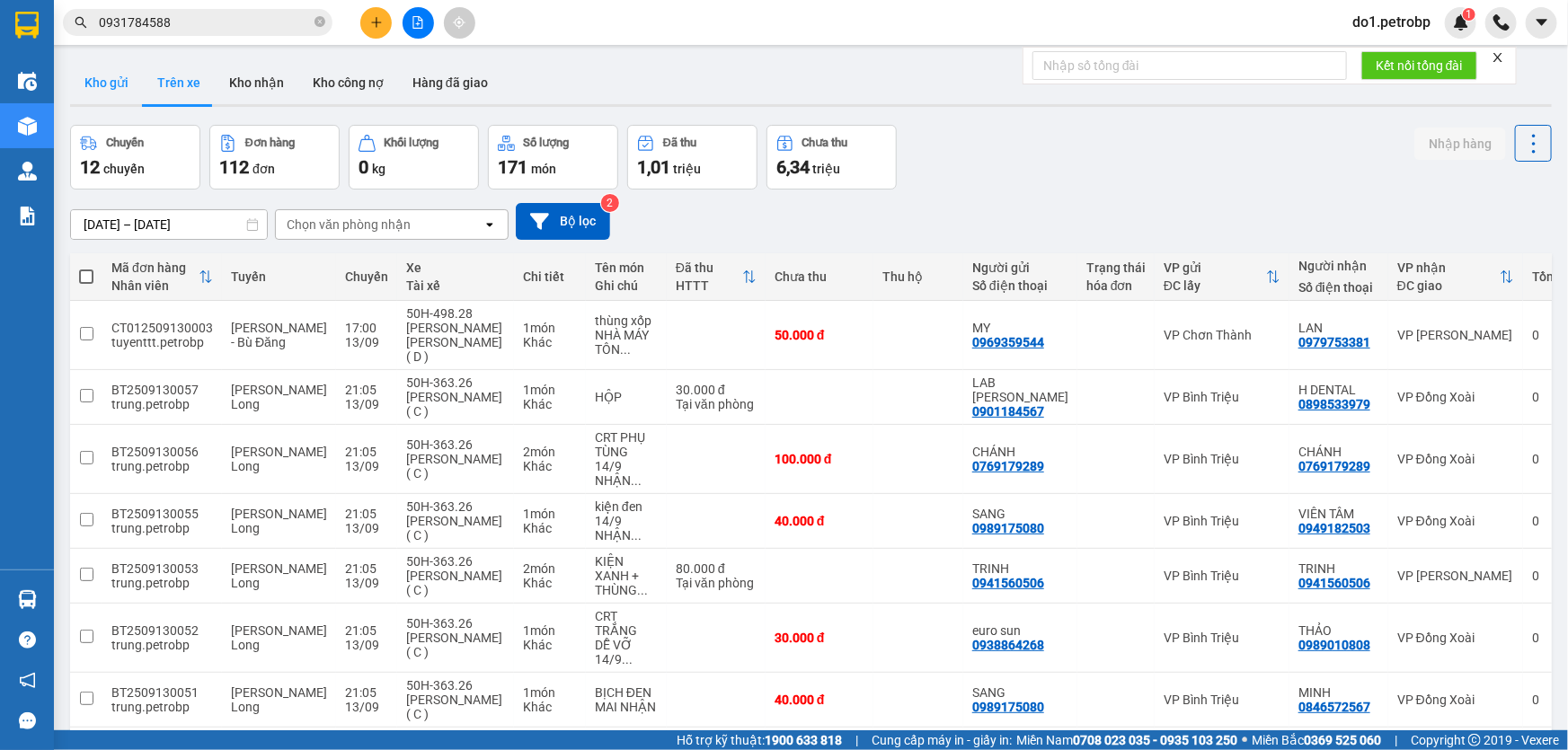
click at [105, 91] on button "Kho gửi" at bounding box center [107, 83] width 73 height 43
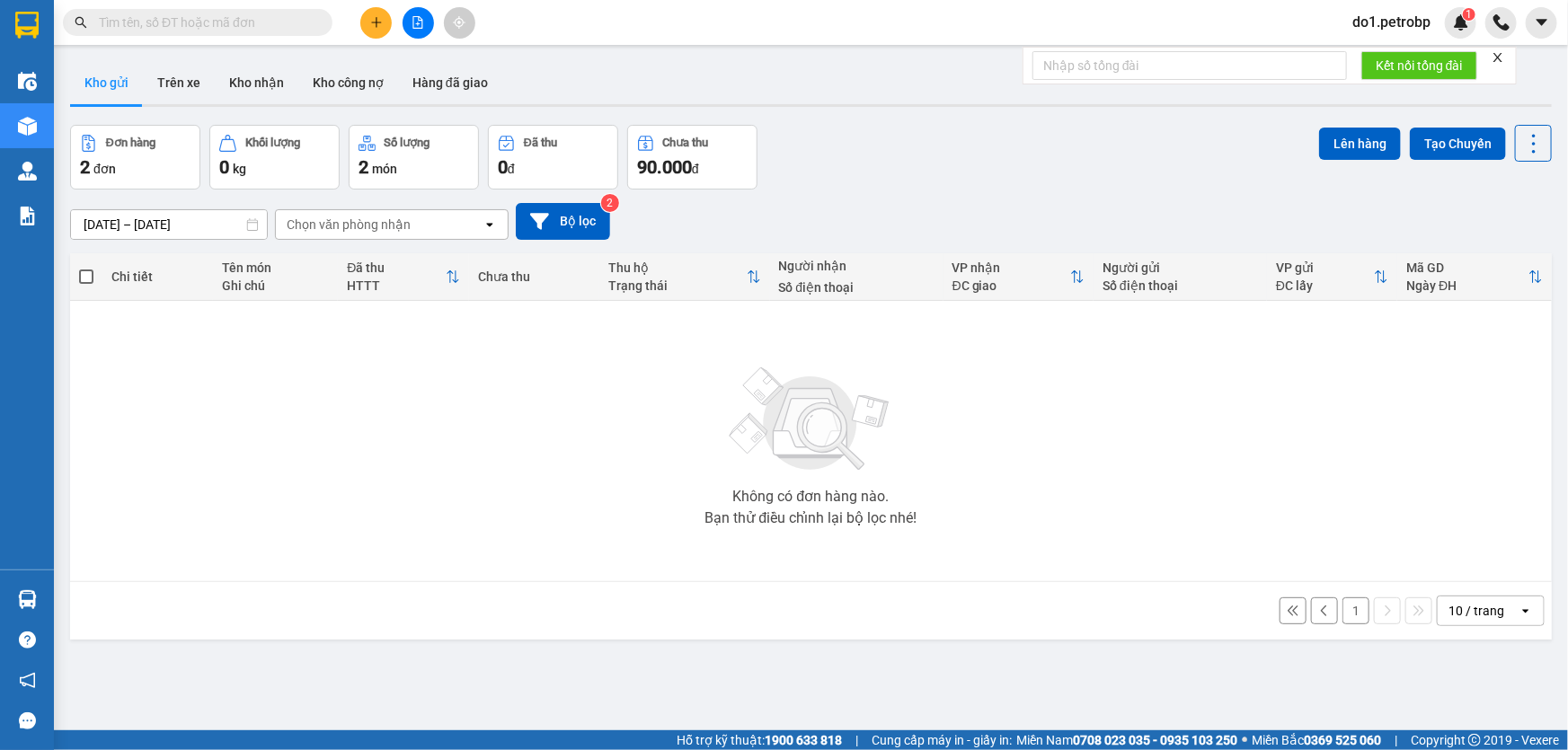
click at [1347, 614] on button "1" at bounding box center [1356, 611] width 27 height 27
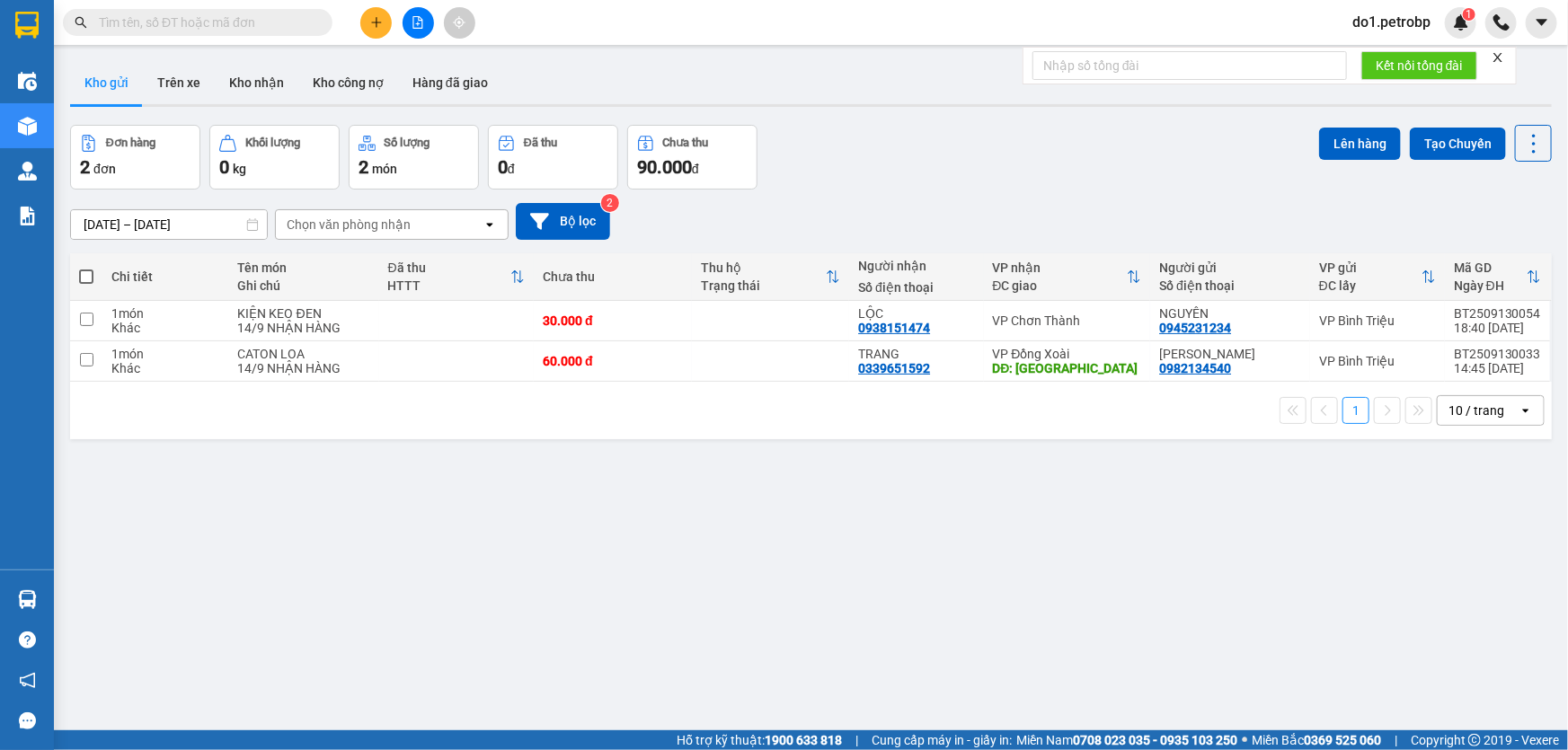
click at [244, 18] on input "text" at bounding box center [205, 22] width 212 height 20
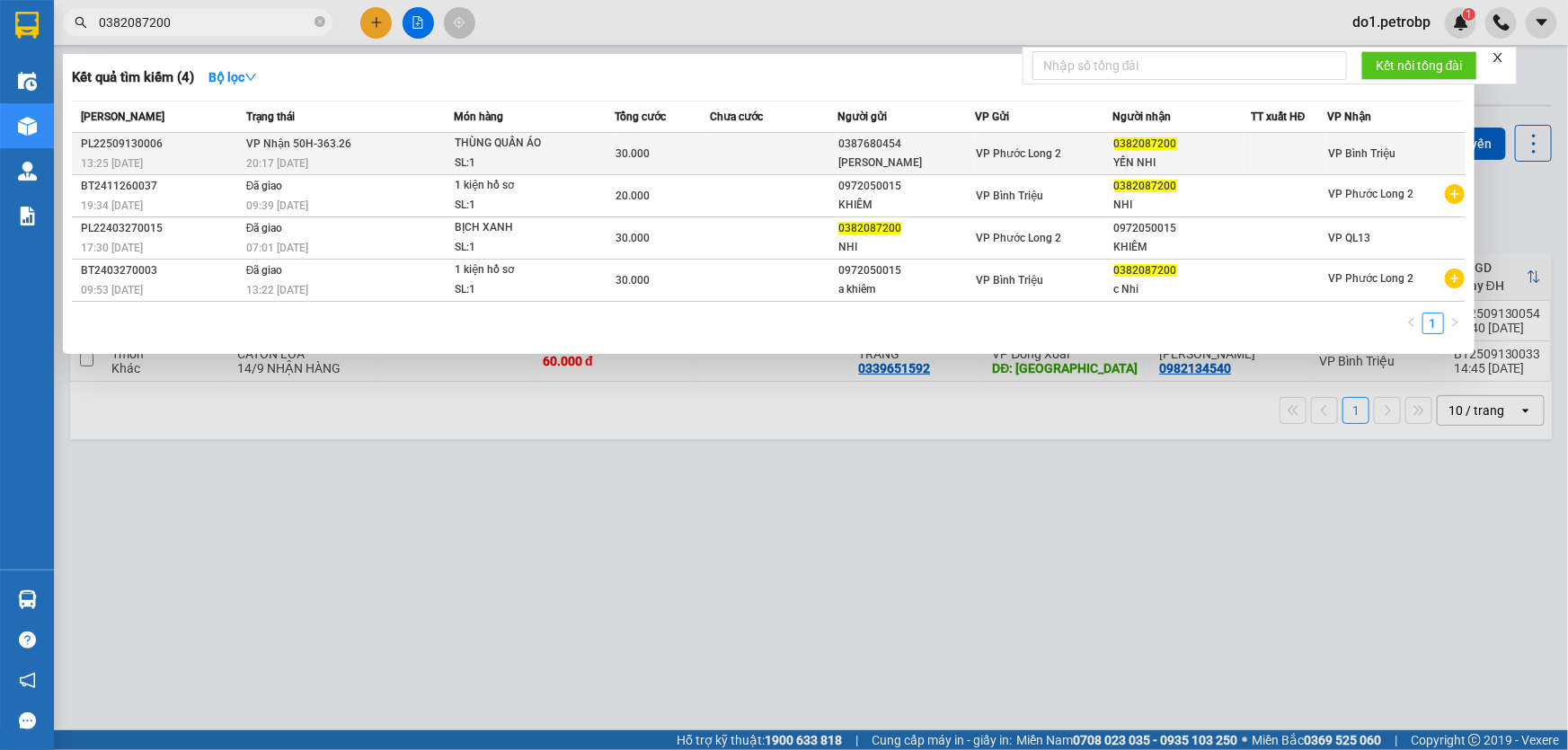
type input "0382087200"
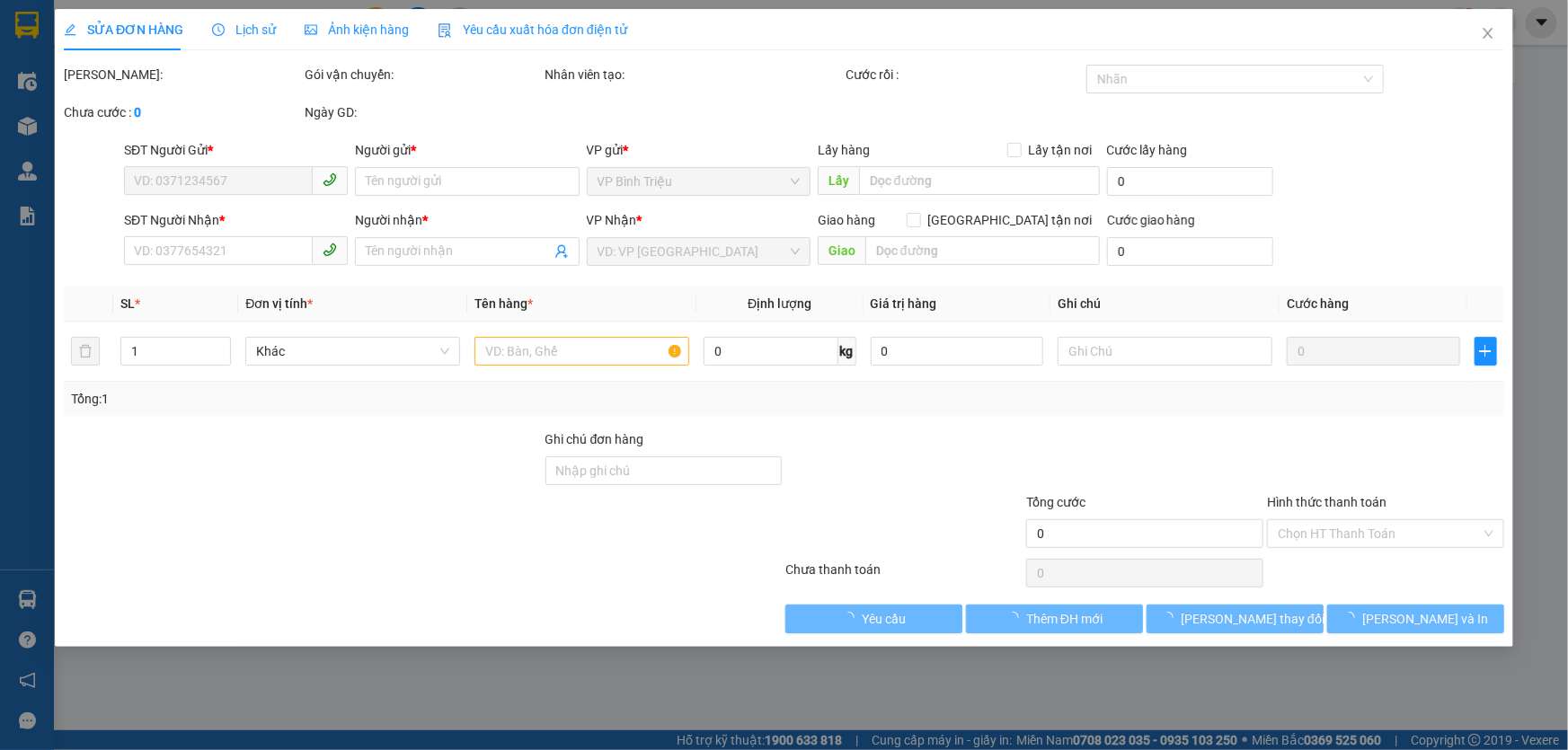
type input "0387680454"
type input "[PERSON_NAME]"
type input "0382087200"
type input "YẾN NHI"
type input "30.000"
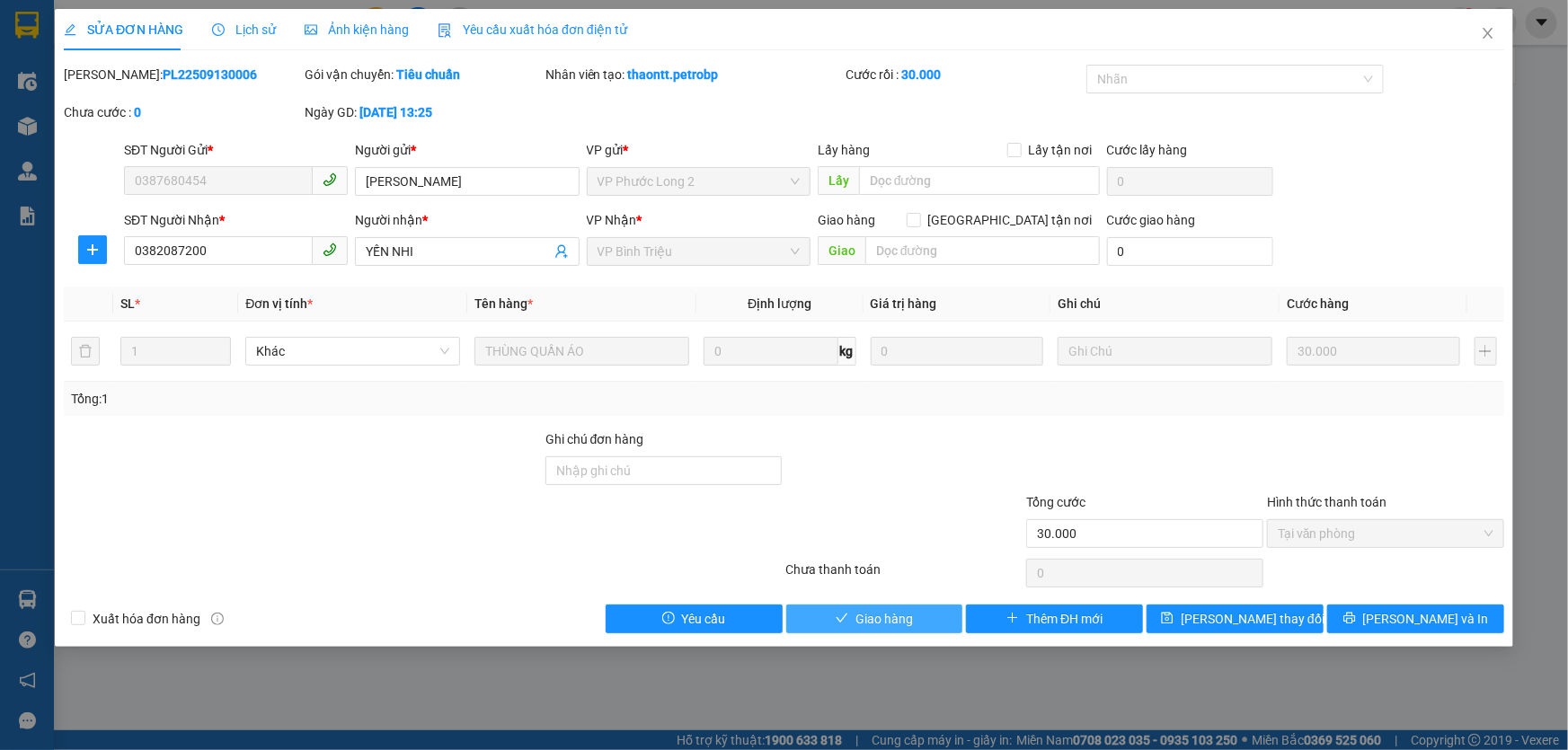
click at [904, 609] on span "Giao hàng" at bounding box center [884, 618] width 58 height 20
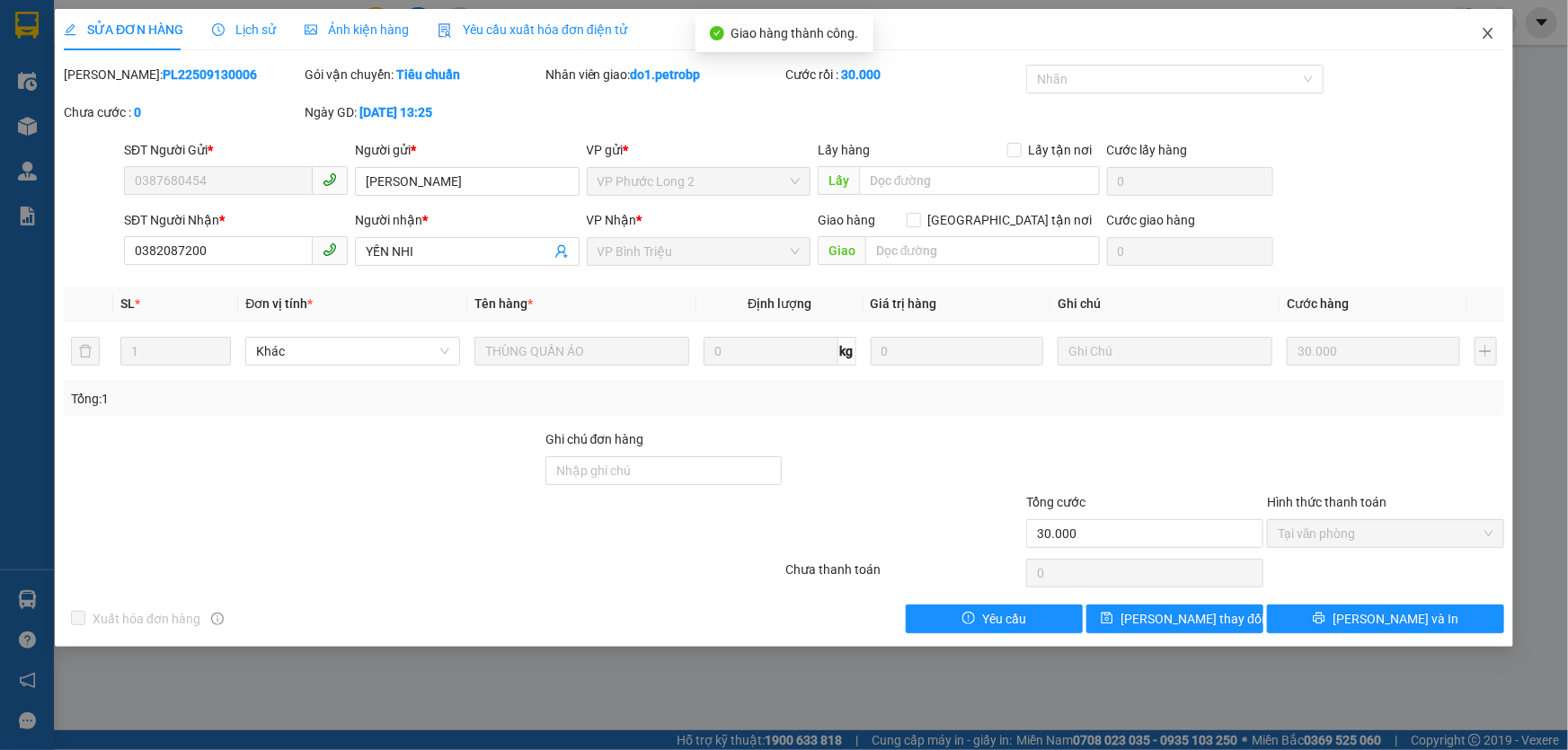
click at [1501, 21] on span "Close" at bounding box center [1487, 34] width 50 height 50
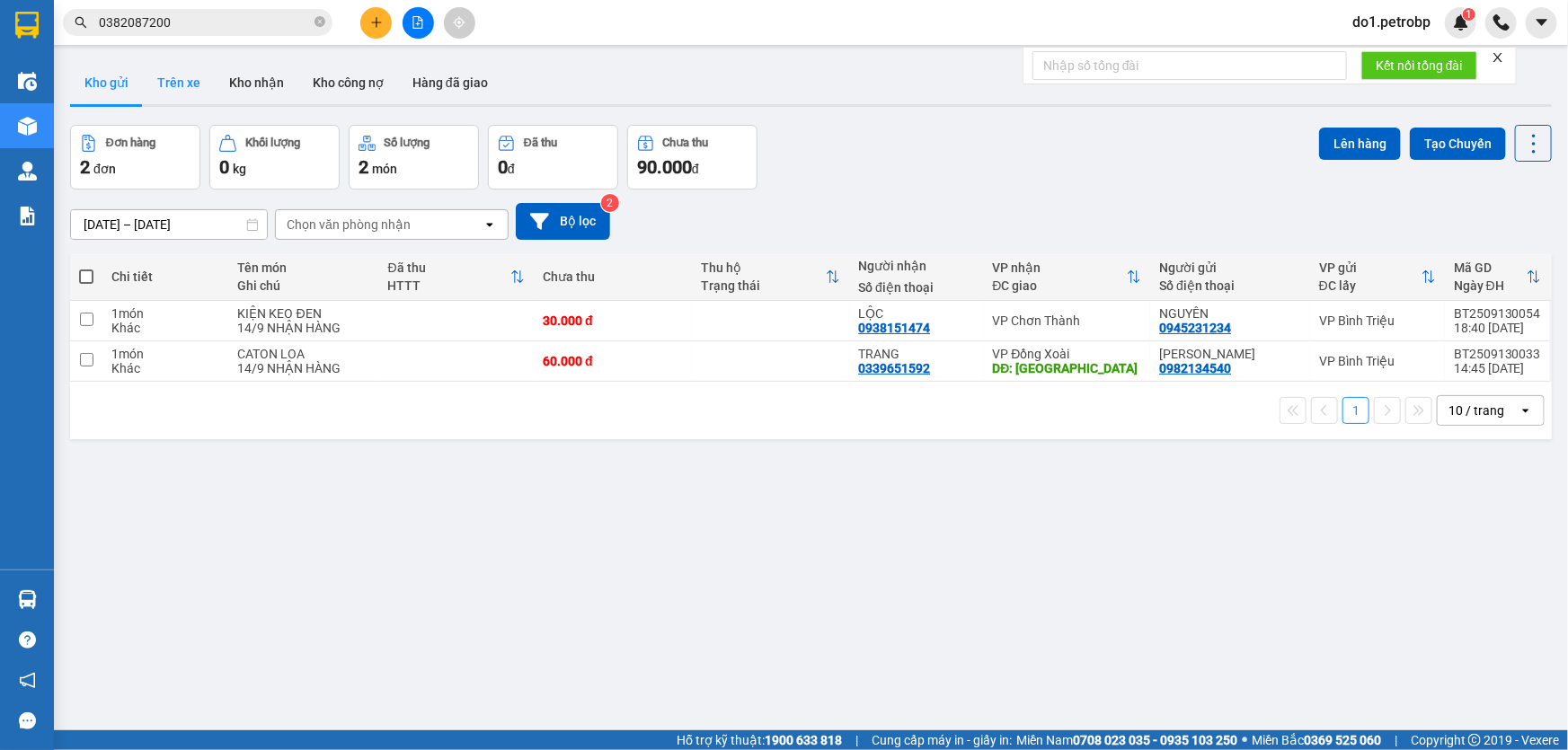
click at [181, 94] on button "Trên xe" at bounding box center [179, 83] width 72 height 43
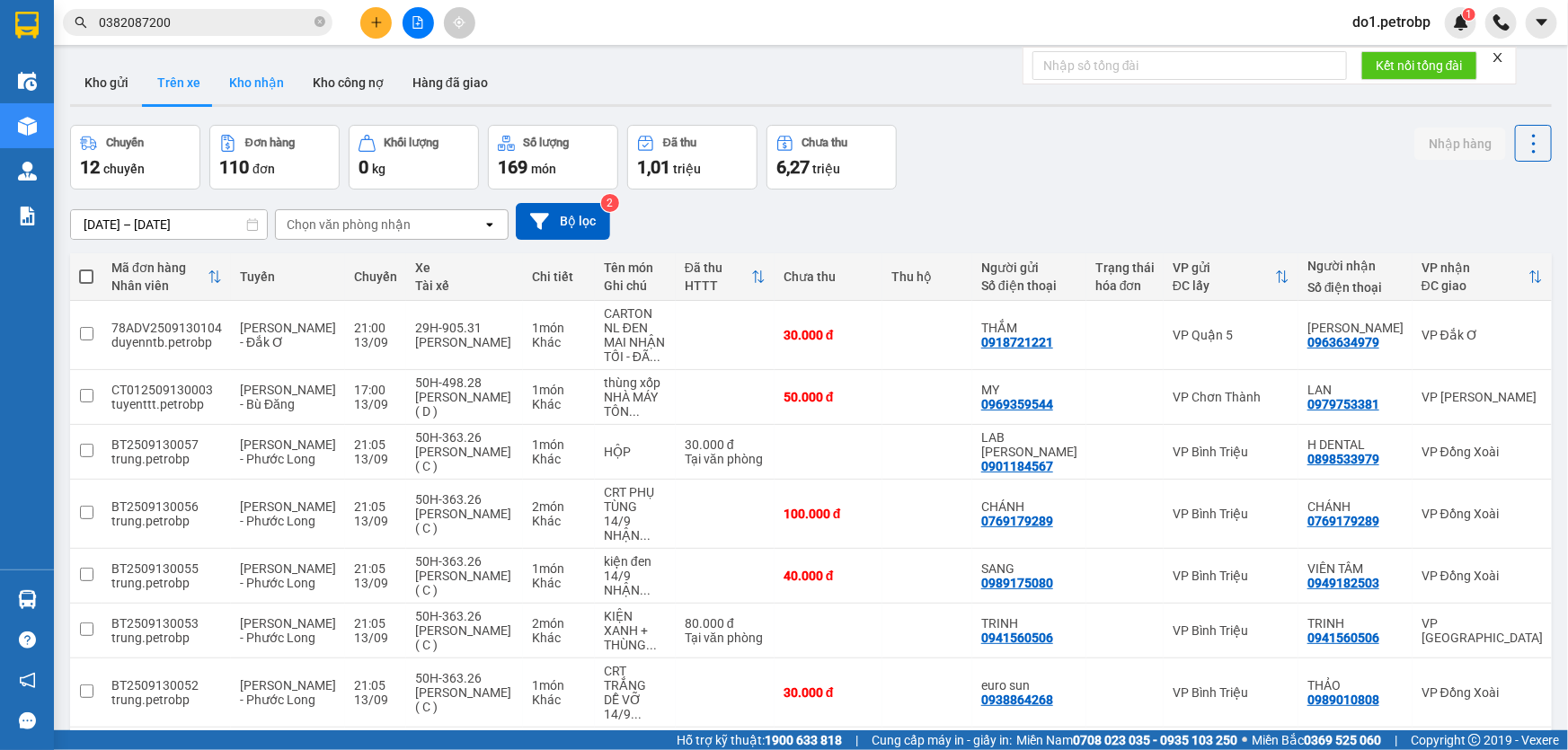
click at [230, 81] on button "Kho nhận" at bounding box center [256, 83] width 84 height 43
type input "[DATE] – [DATE]"
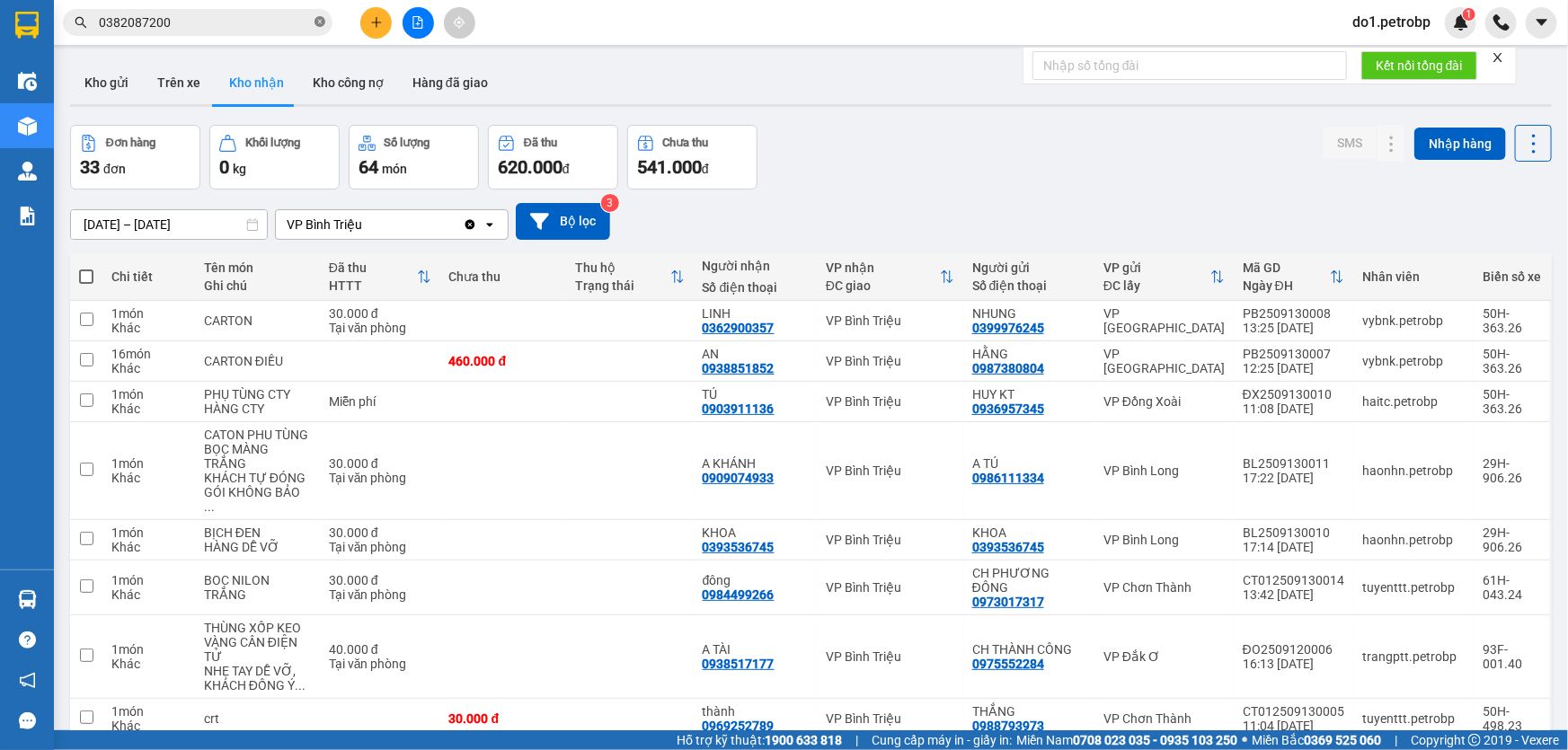
click at [316, 21] on icon "close-circle" at bounding box center [319, 21] width 11 height 11
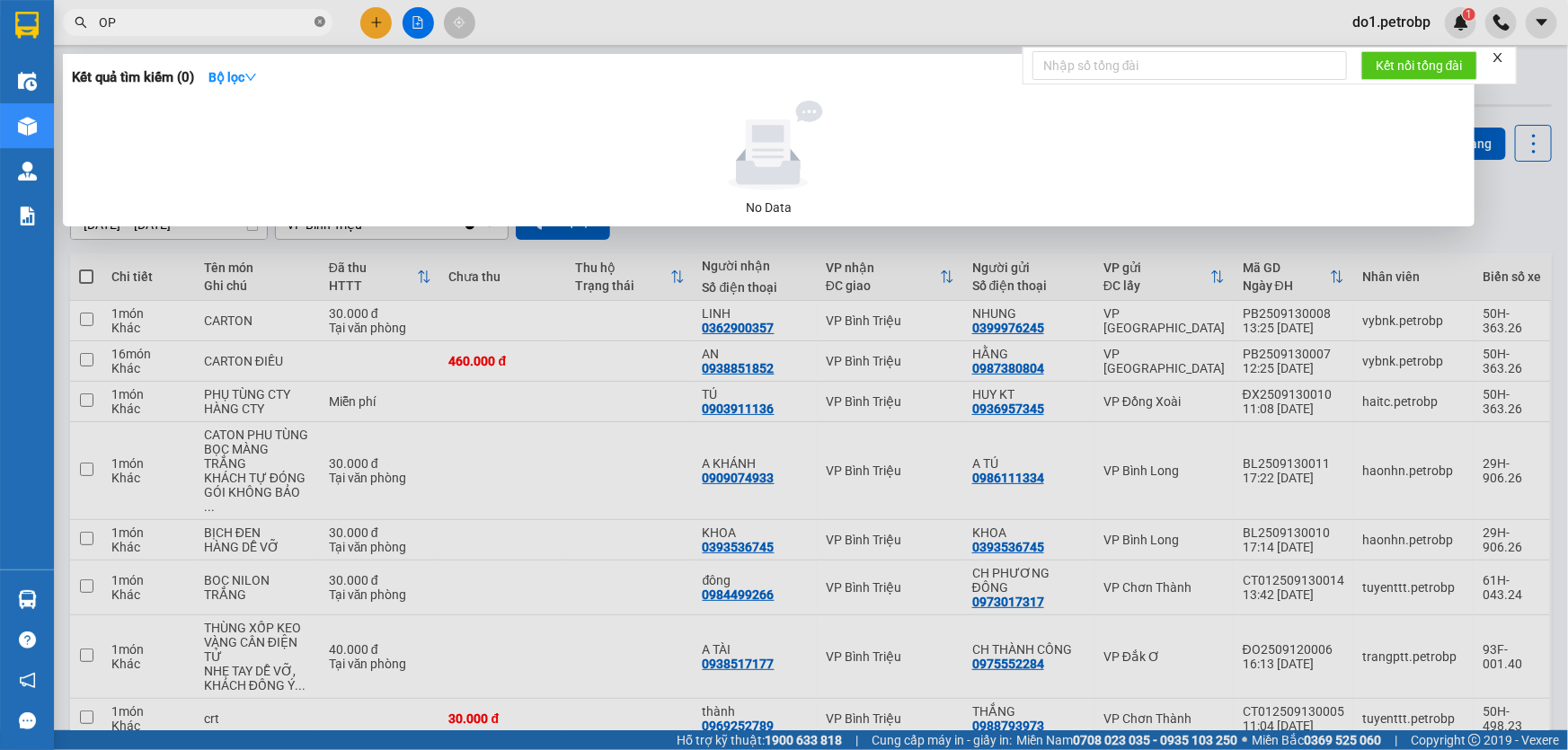
type input "O"
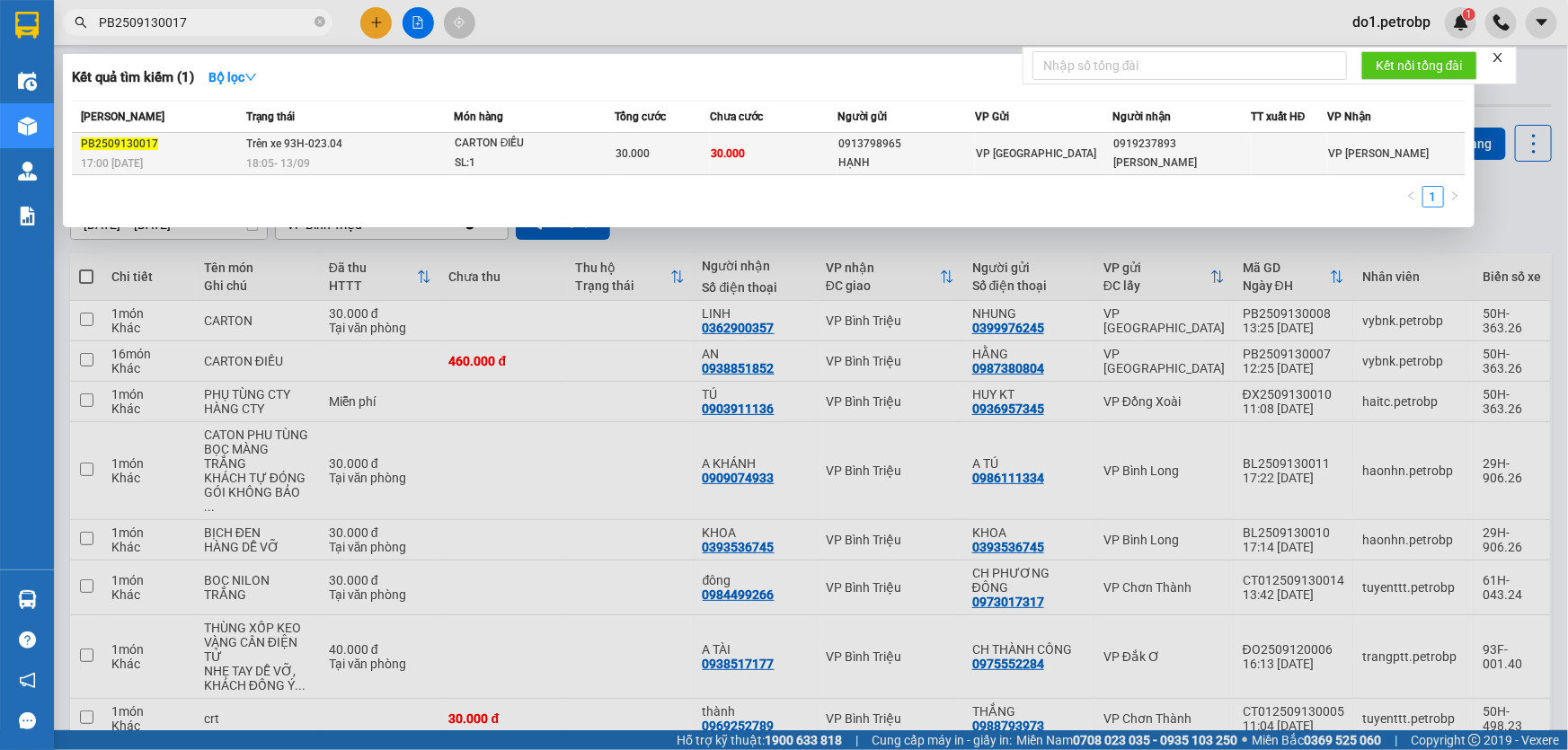
type input "PB2509130017"
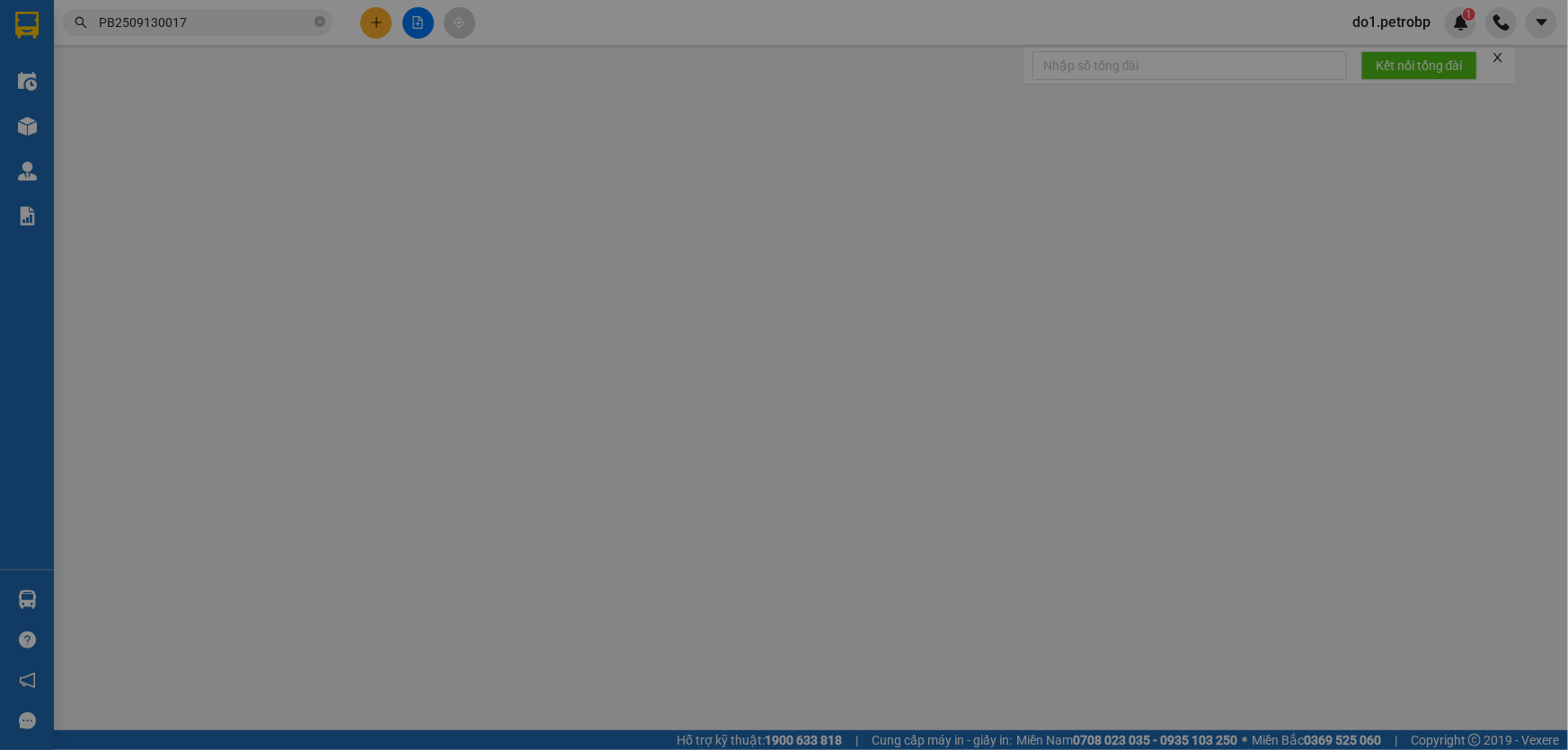
type input "0913798965"
type input "HẠNH"
type input "0919237893"
type input "[PERSON_NAME]"
type input "30.000"
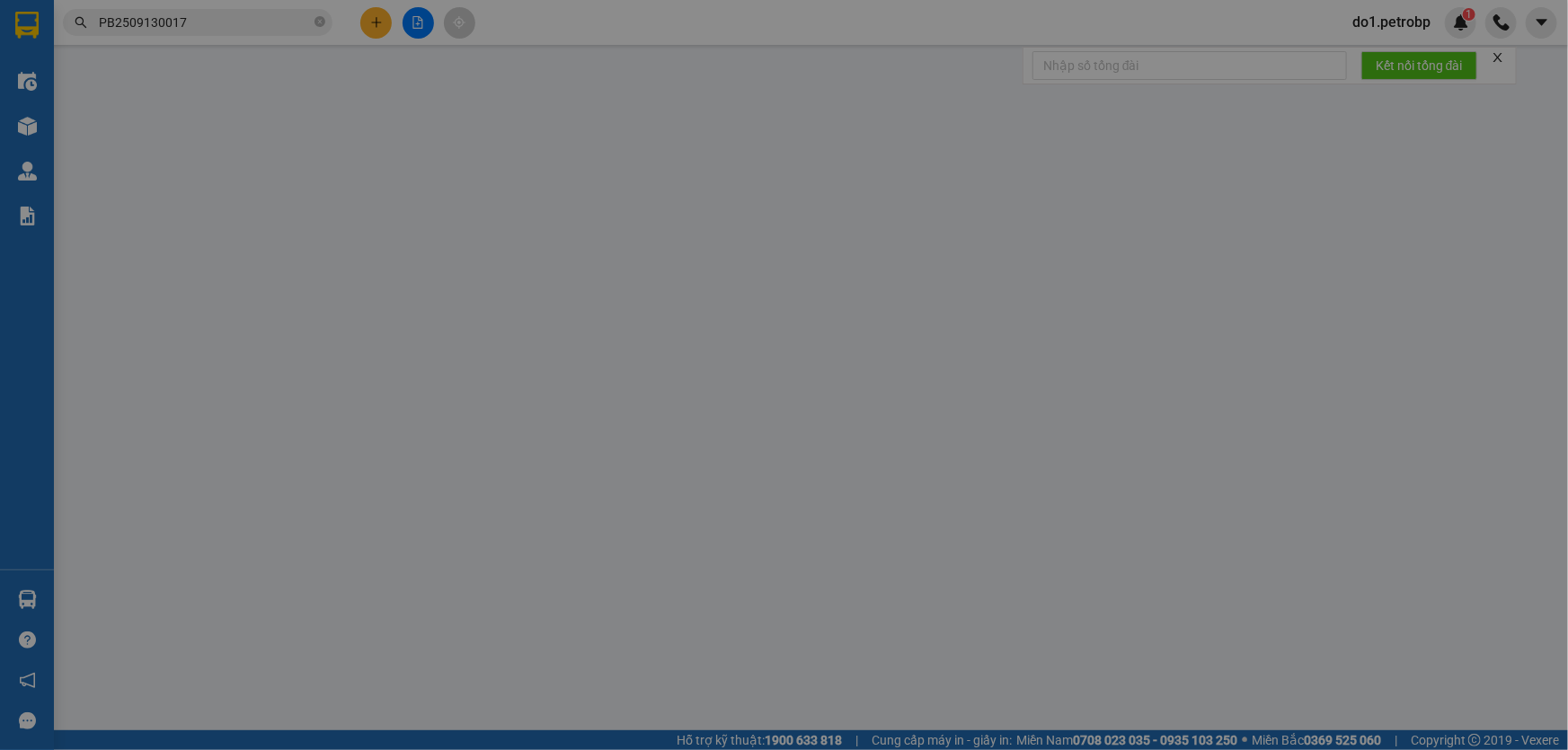
type input "30.000"
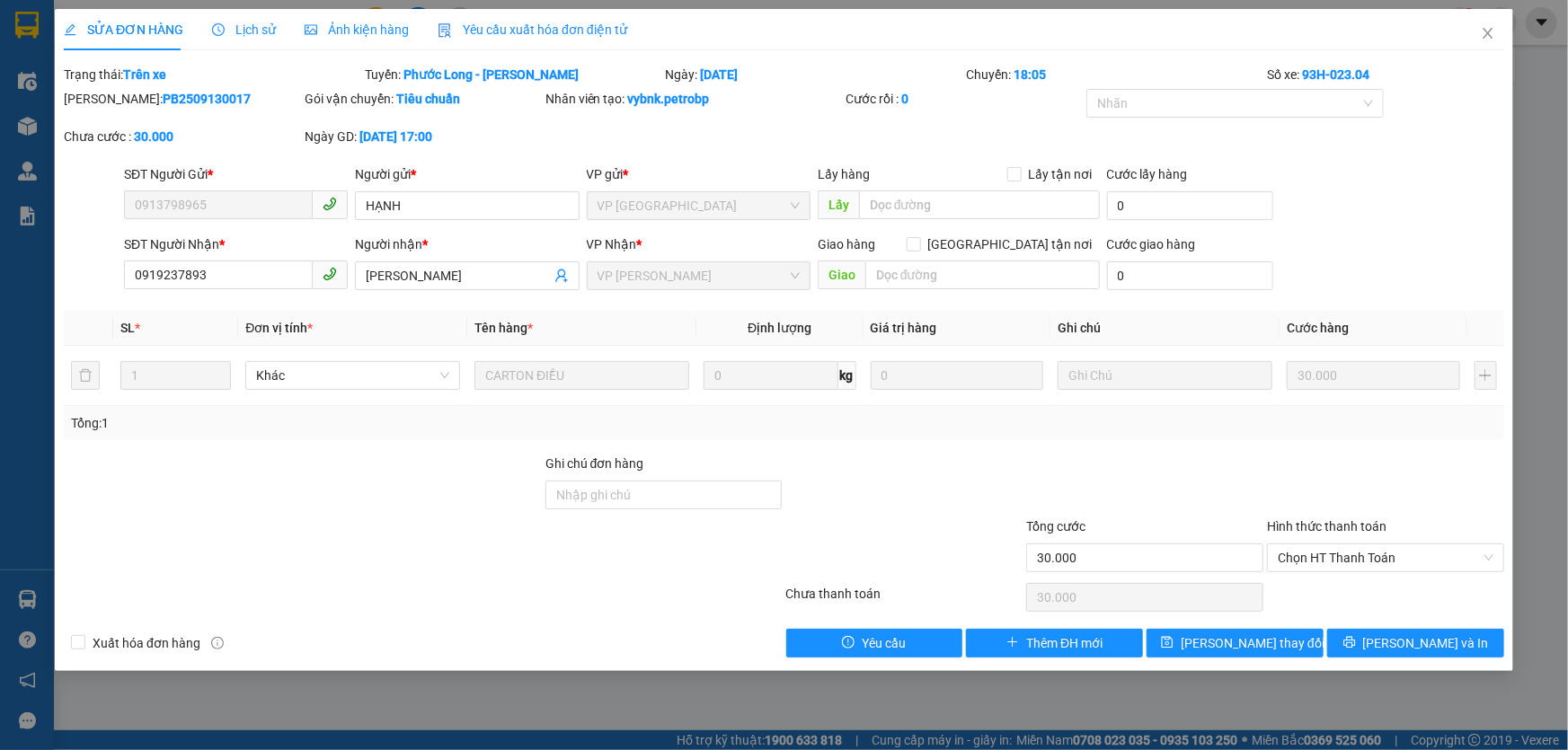
click at [207, 10] on div "SỬA ĐƠN HÀNG Lịch sử Ảnh kiện hàng Yêu cầu xuất hóa đơn điện tử" at bounding box center [345, 29] width 564 height 41
click at [215, 18] on div "Lịch sử" at bounding box center [244, 29] width 63 height 41
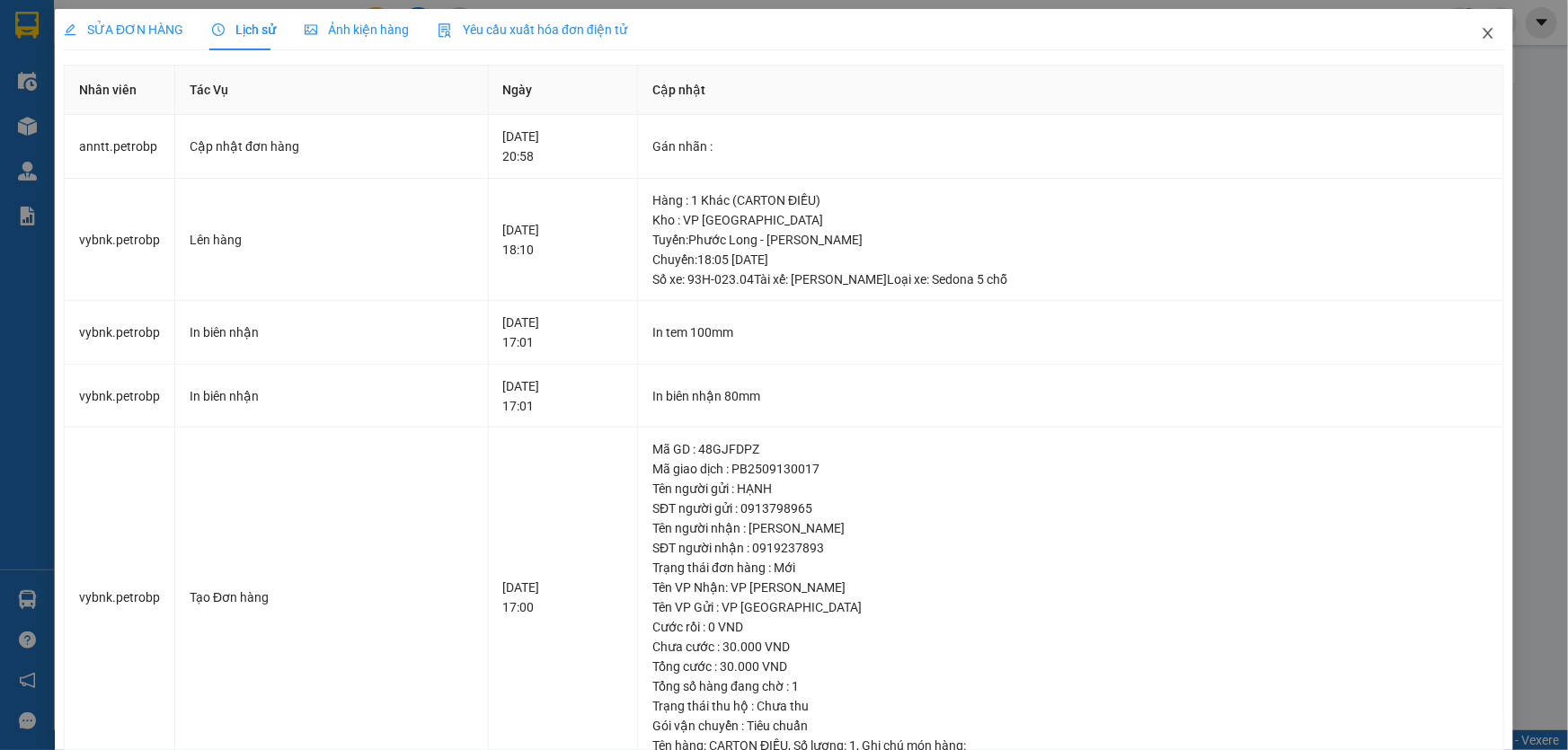
click at [1462, 34] on span "Close" at bounding box center [1487, 34] width 50 height 50
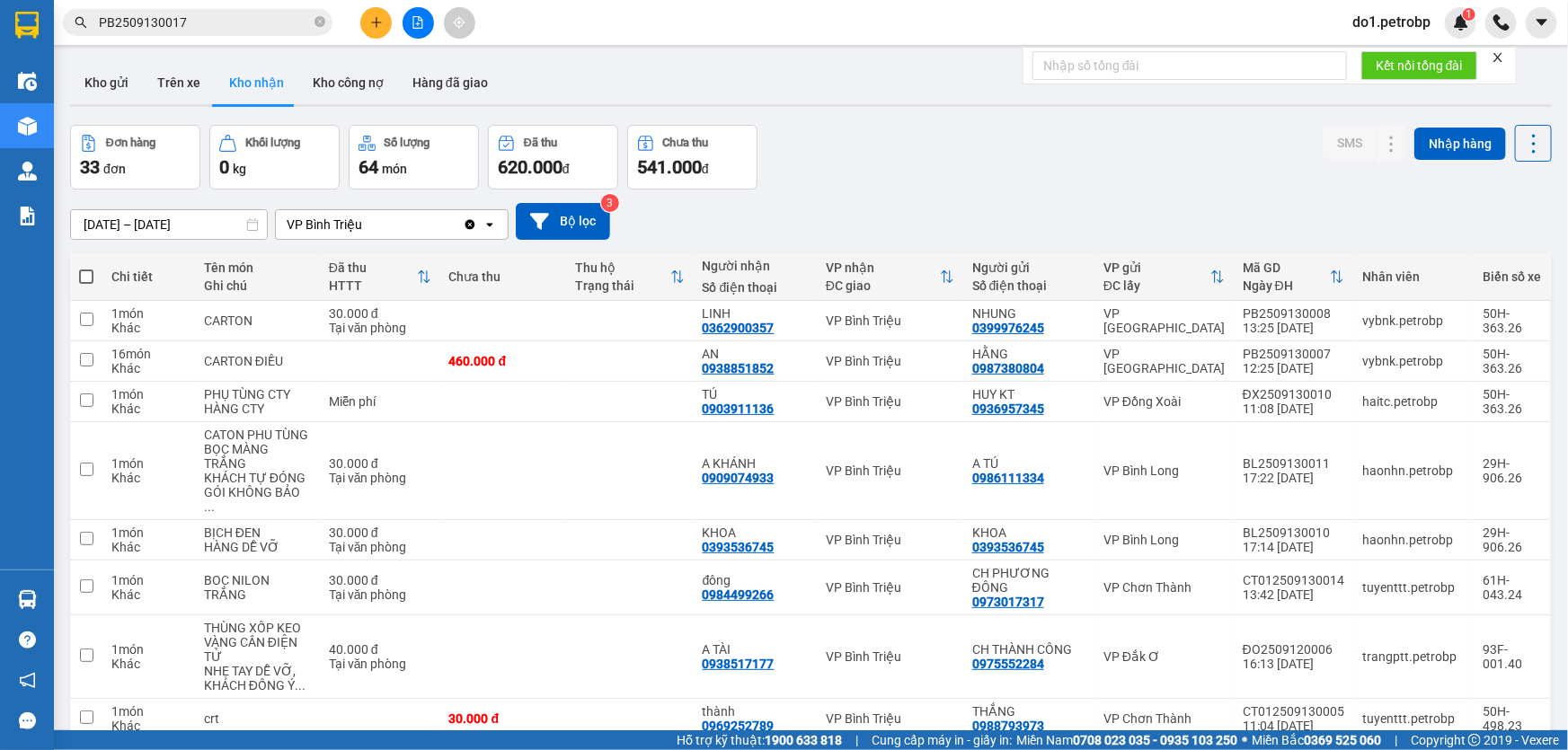
click at [223, 26] on input "PB2509130017" at bounding box center [205, 22] width 212 height 20
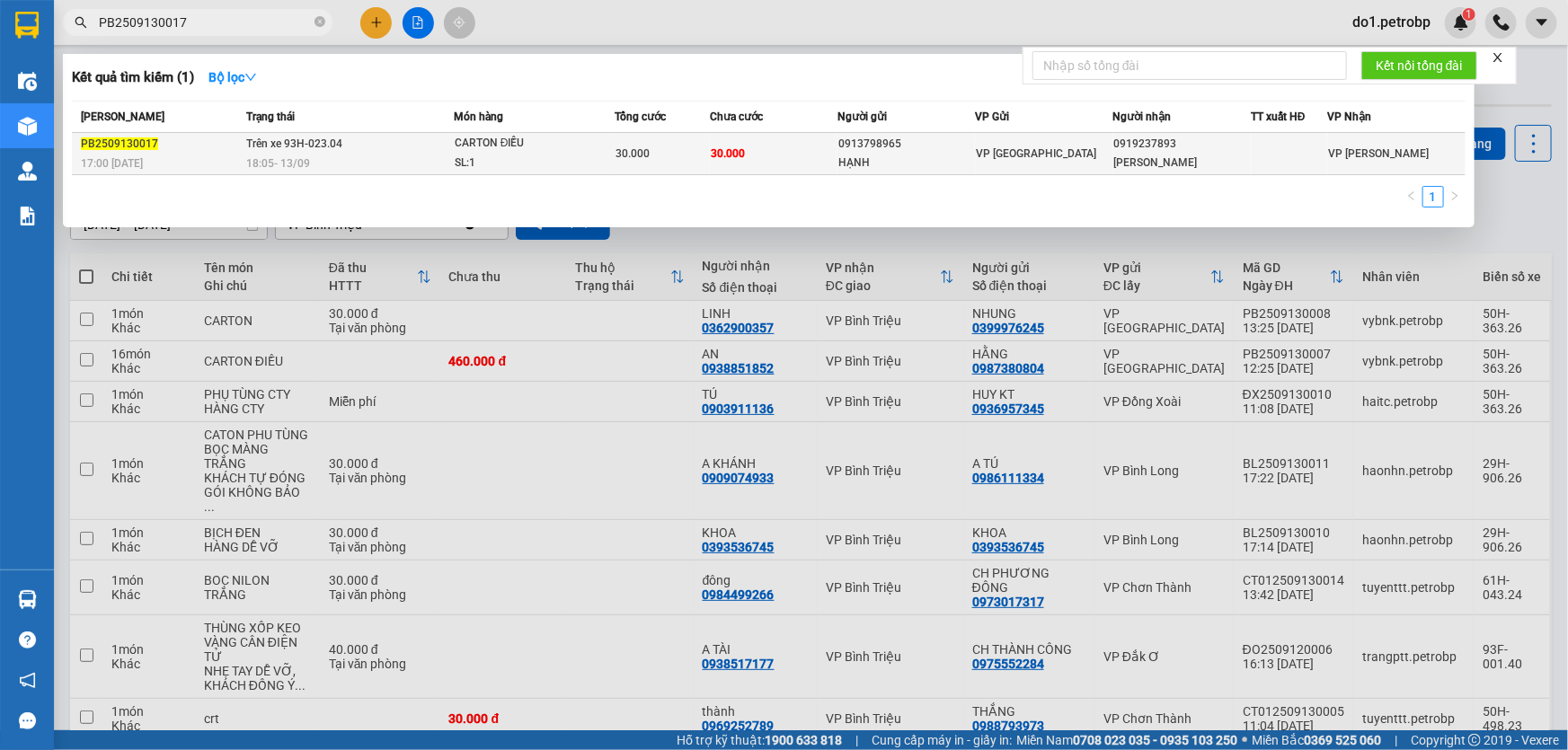
click at [383, 161] on div "18:05 - 13/09" at bounding box center [349, 163] width 206 height 20
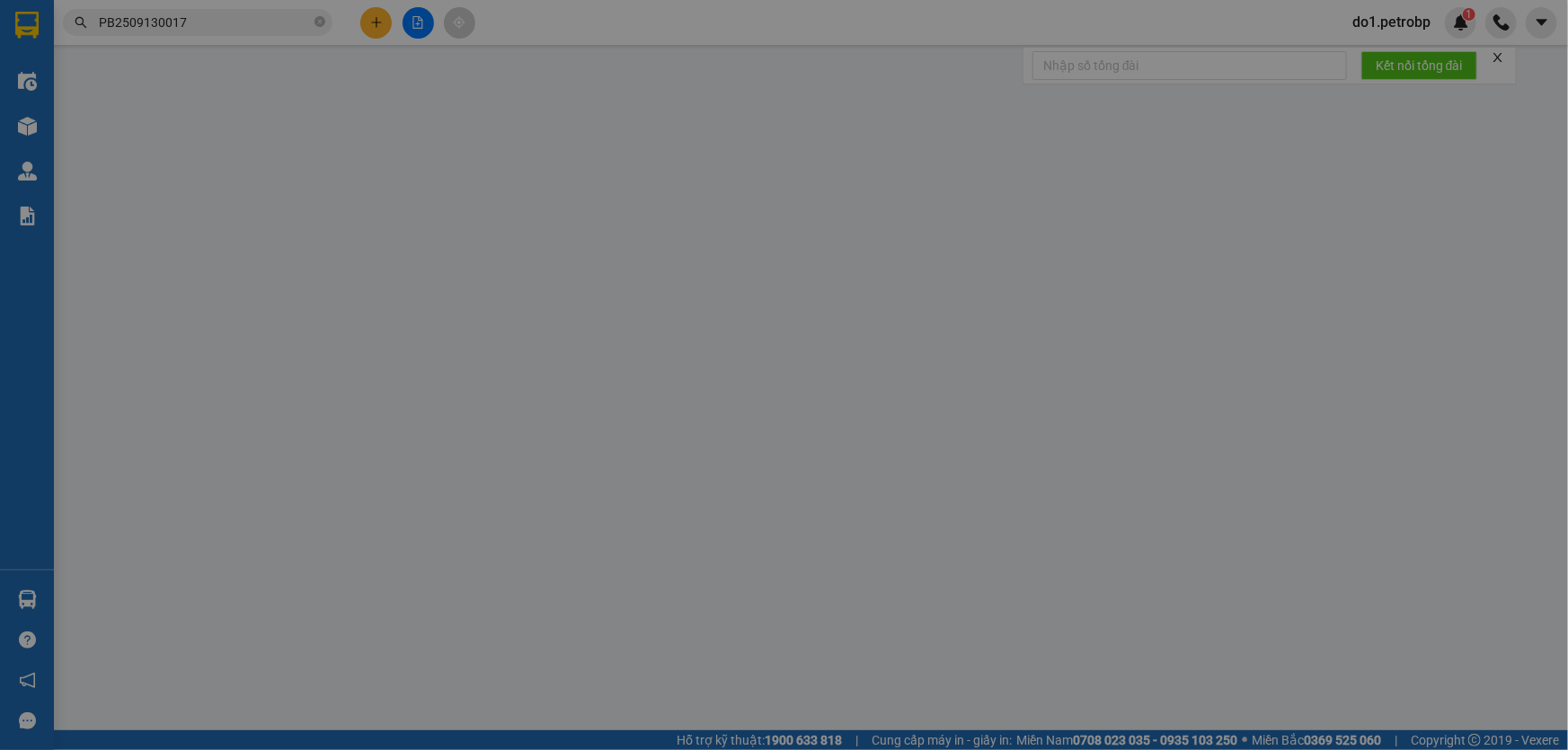
type input "0913798965"
type input "HẠNH"
type input "0919237893"
type input "[PERSON_NAME]"
type input "30.000"
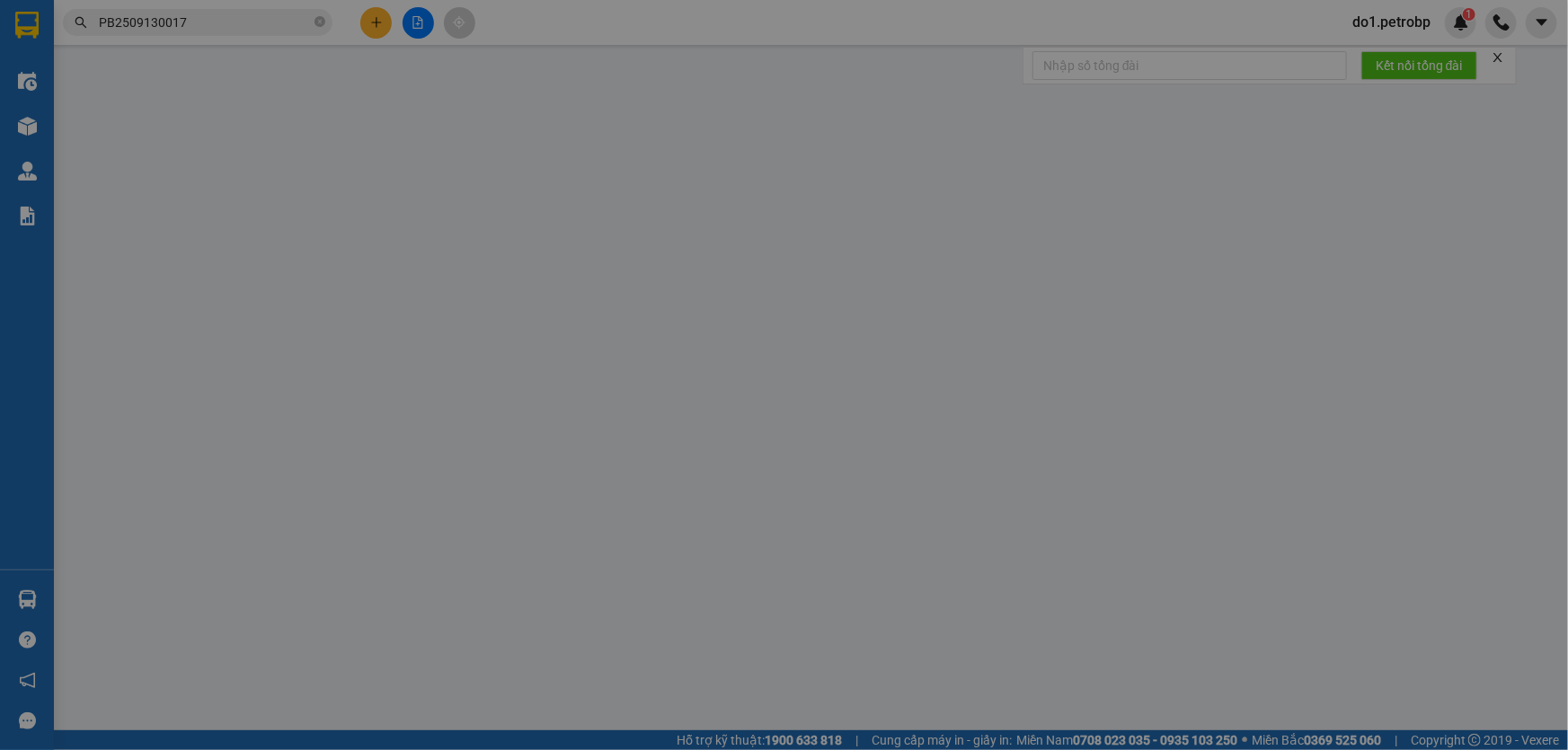
type input "30.000"
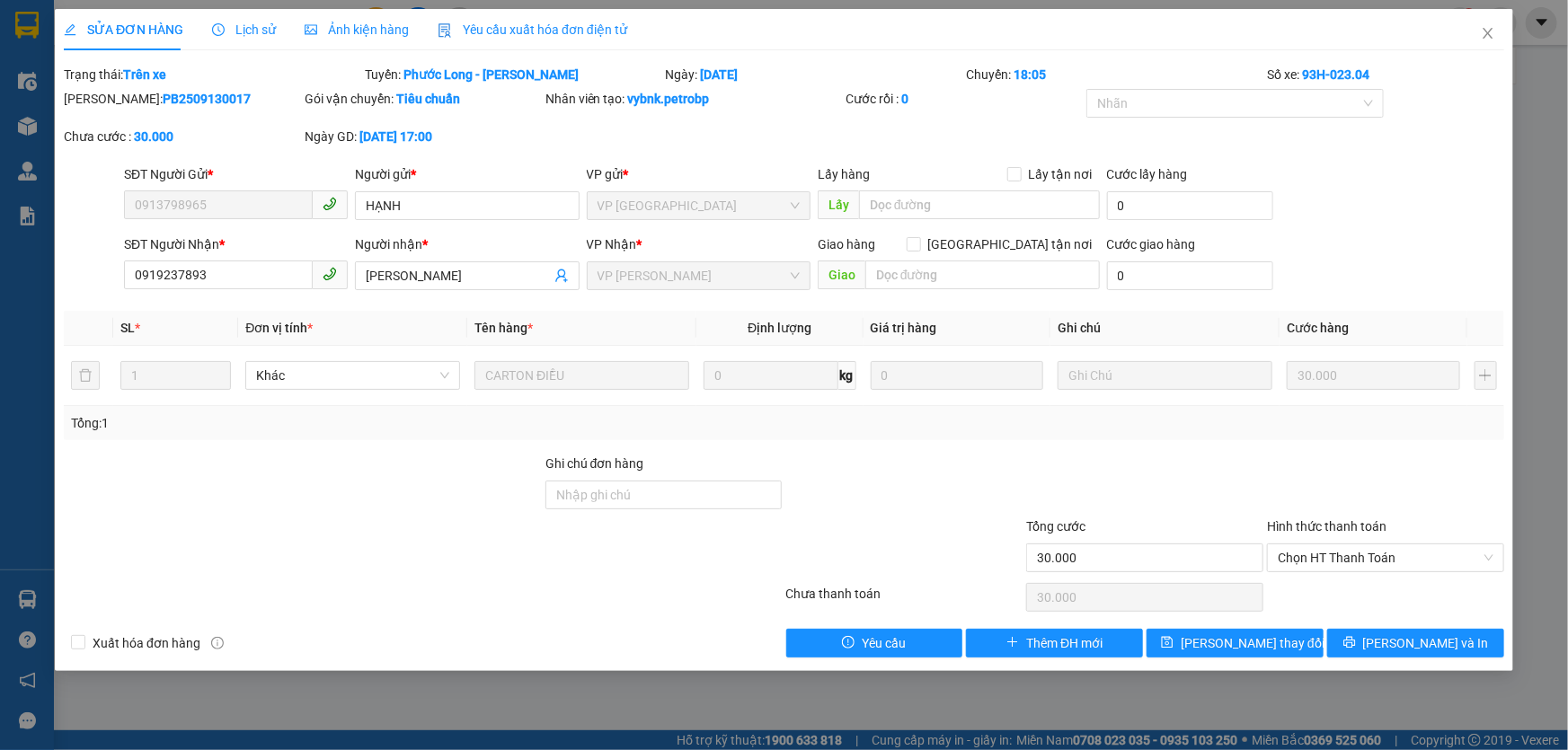
click at [258, 24] on span "Lịch sử" at bounding box center [244, 29] width 63 height 14
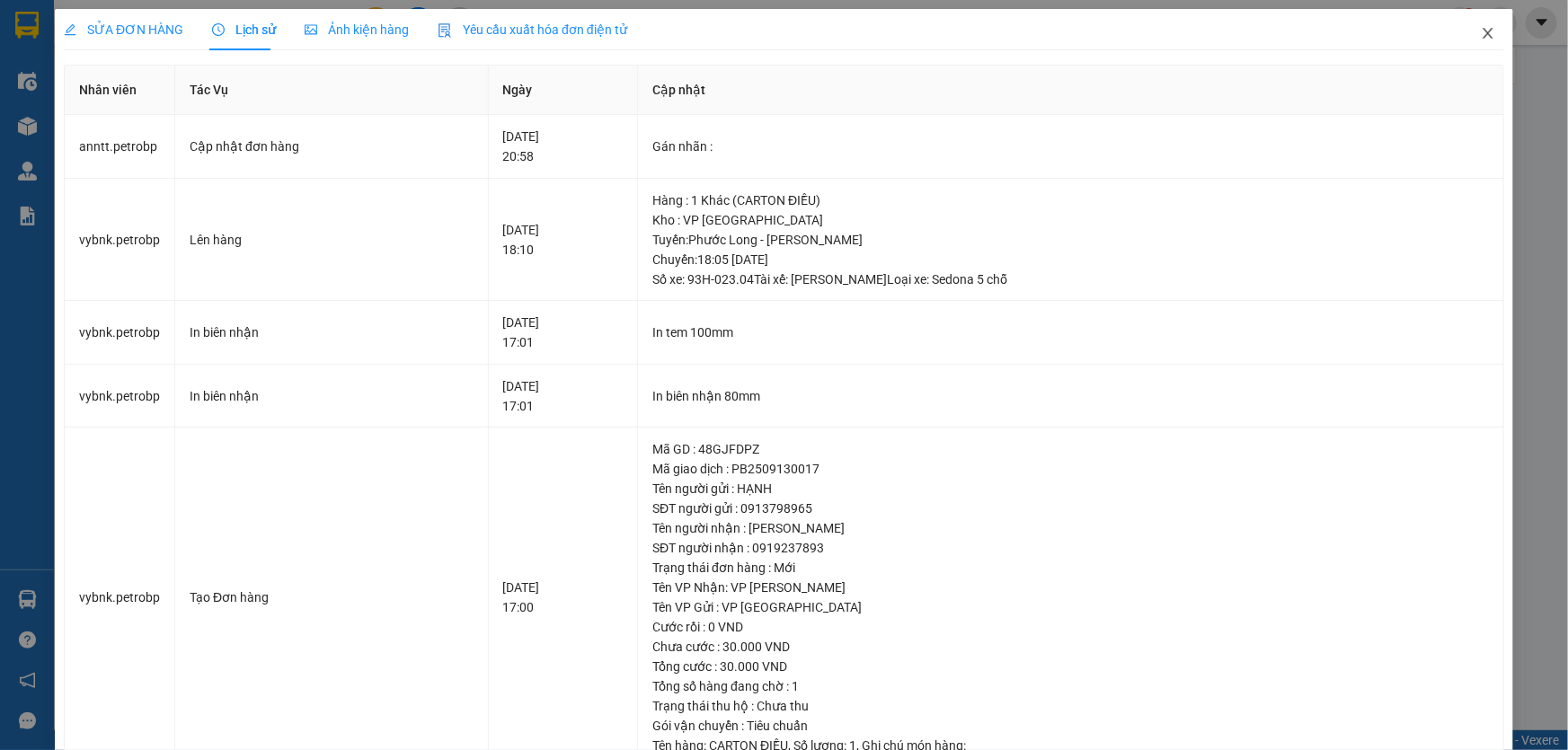
click at [1499, 30] on span "Close" at bounding box center [1487, 34] width 50 height 50
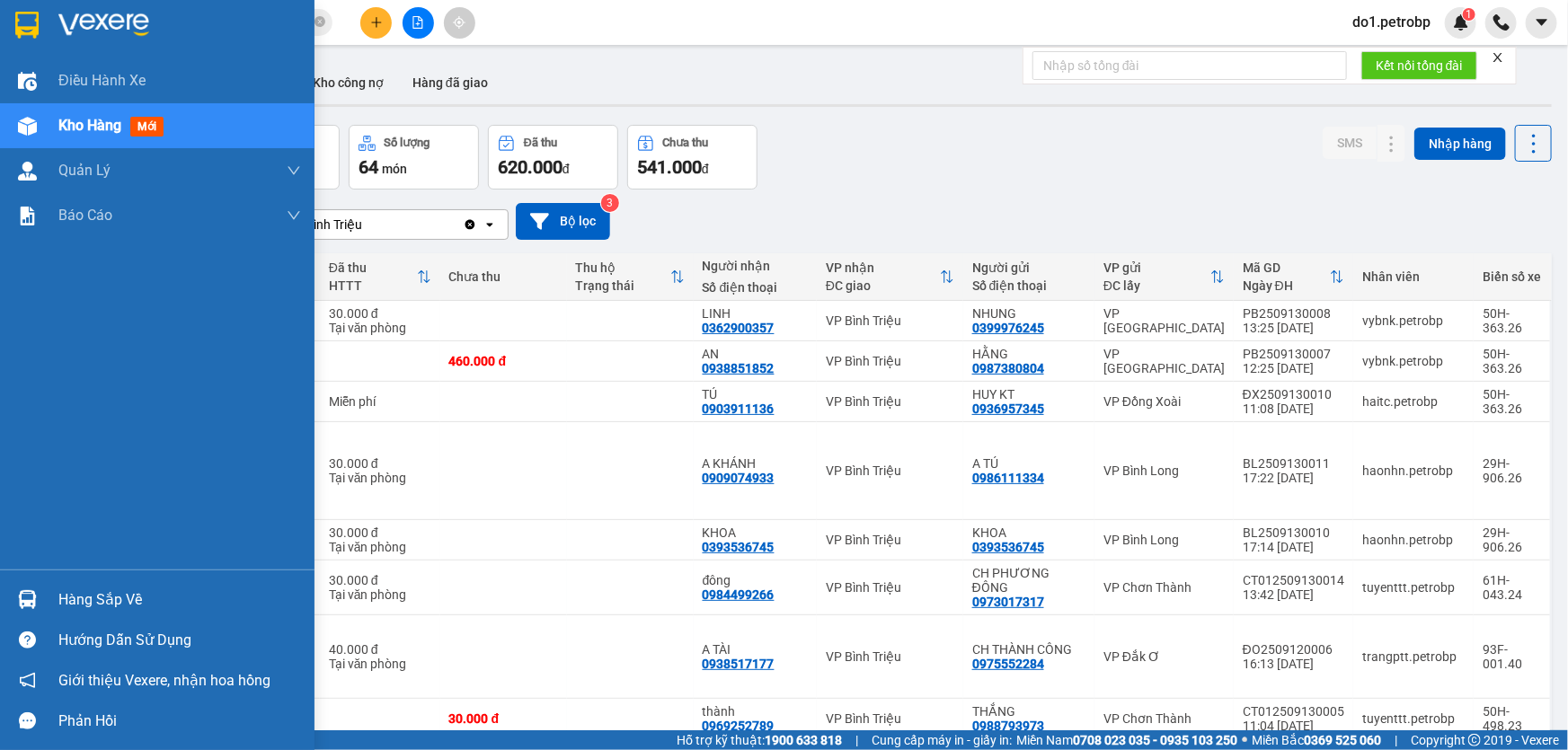
click at [9, 580] on div "Hàng sắp về" at bounding box center [157, 599] width 314 height 40
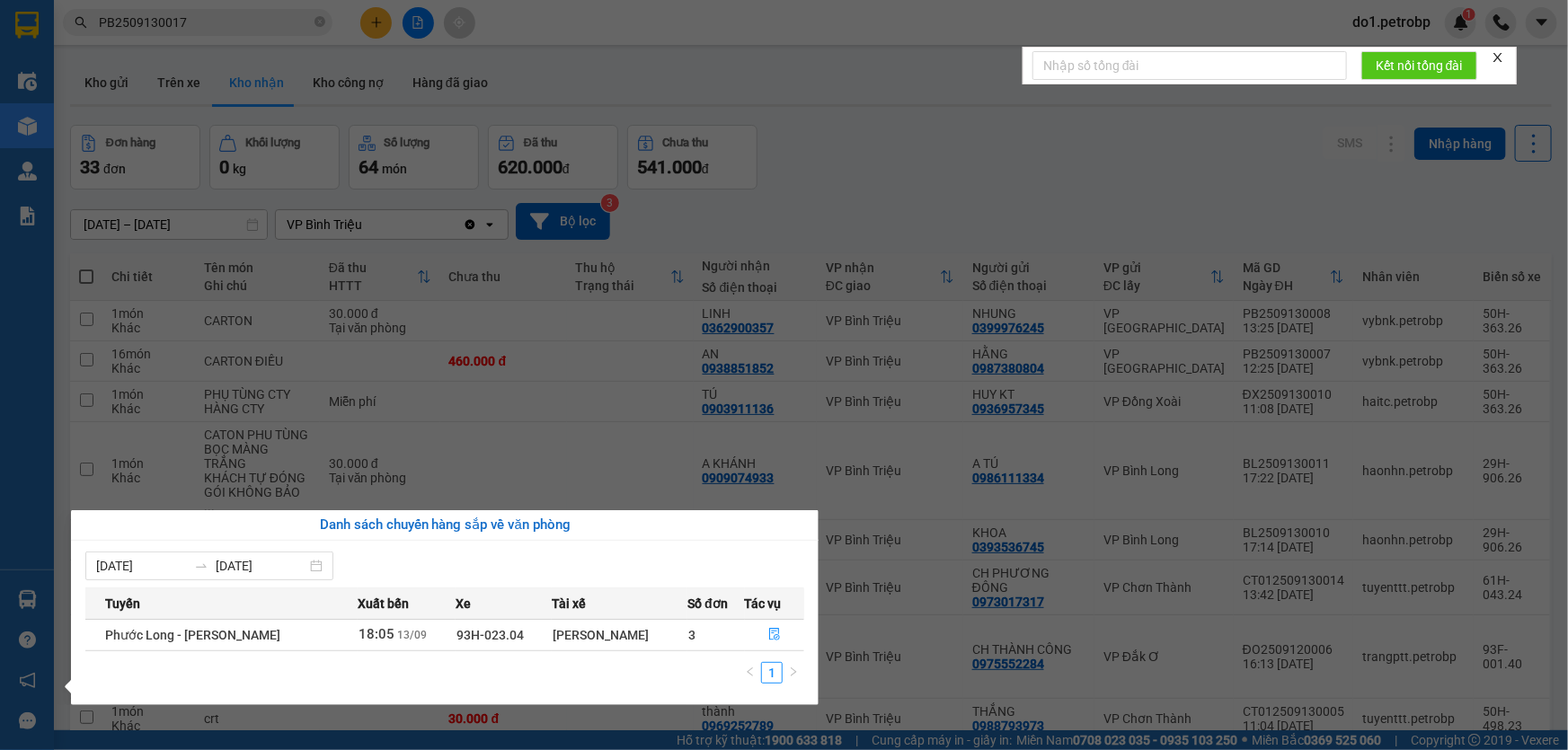
click at [805, 130] on section "Kết quả tìm kiếm ( 1 ) Bộ lọc Mã ĐH Trạng thái Món hàng Tổng cước Chưa cước Ngư…" at bounding box center [784, 375] width 1568 height 750
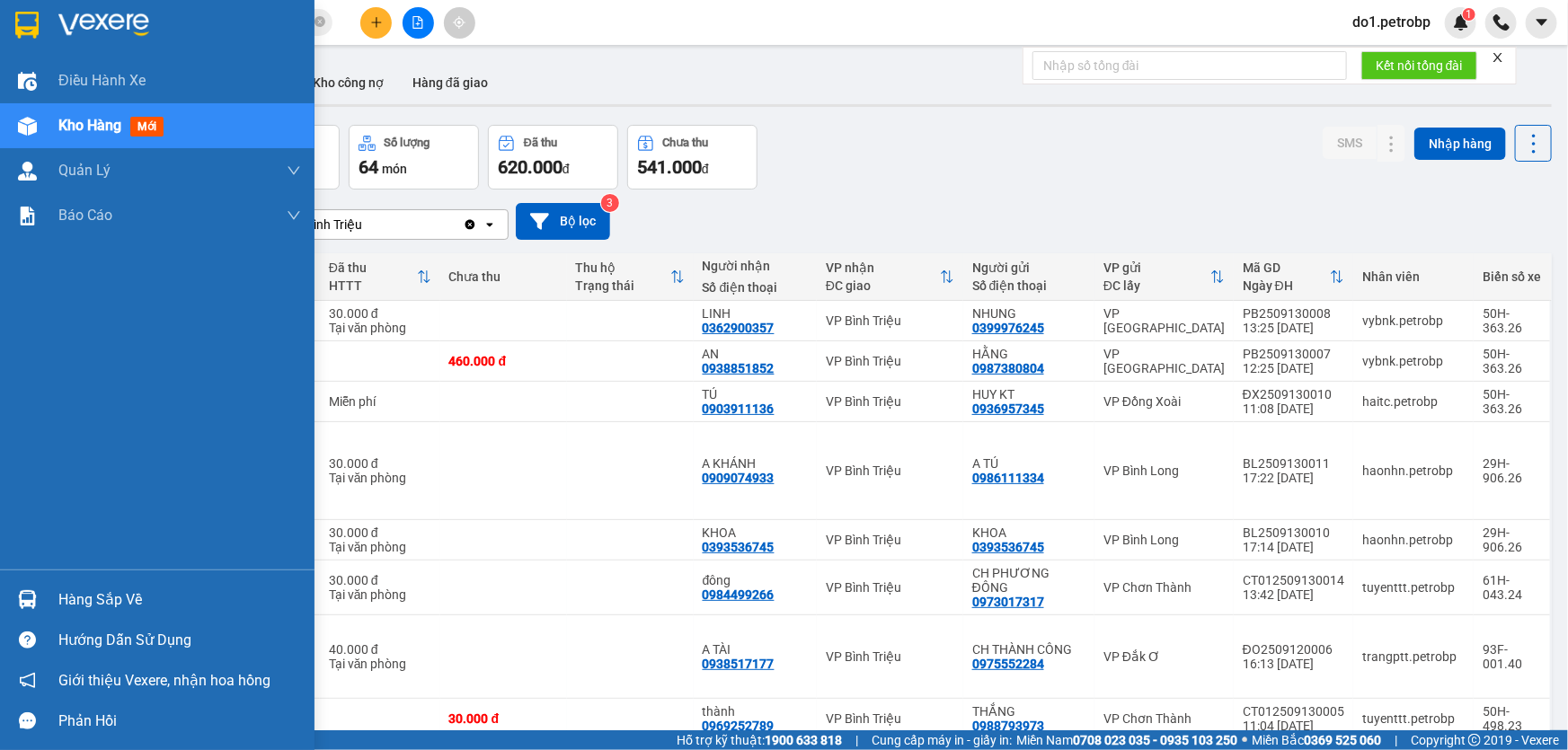
click at [21, 597] on img at bounding box center [28, 600] width 19 height 19
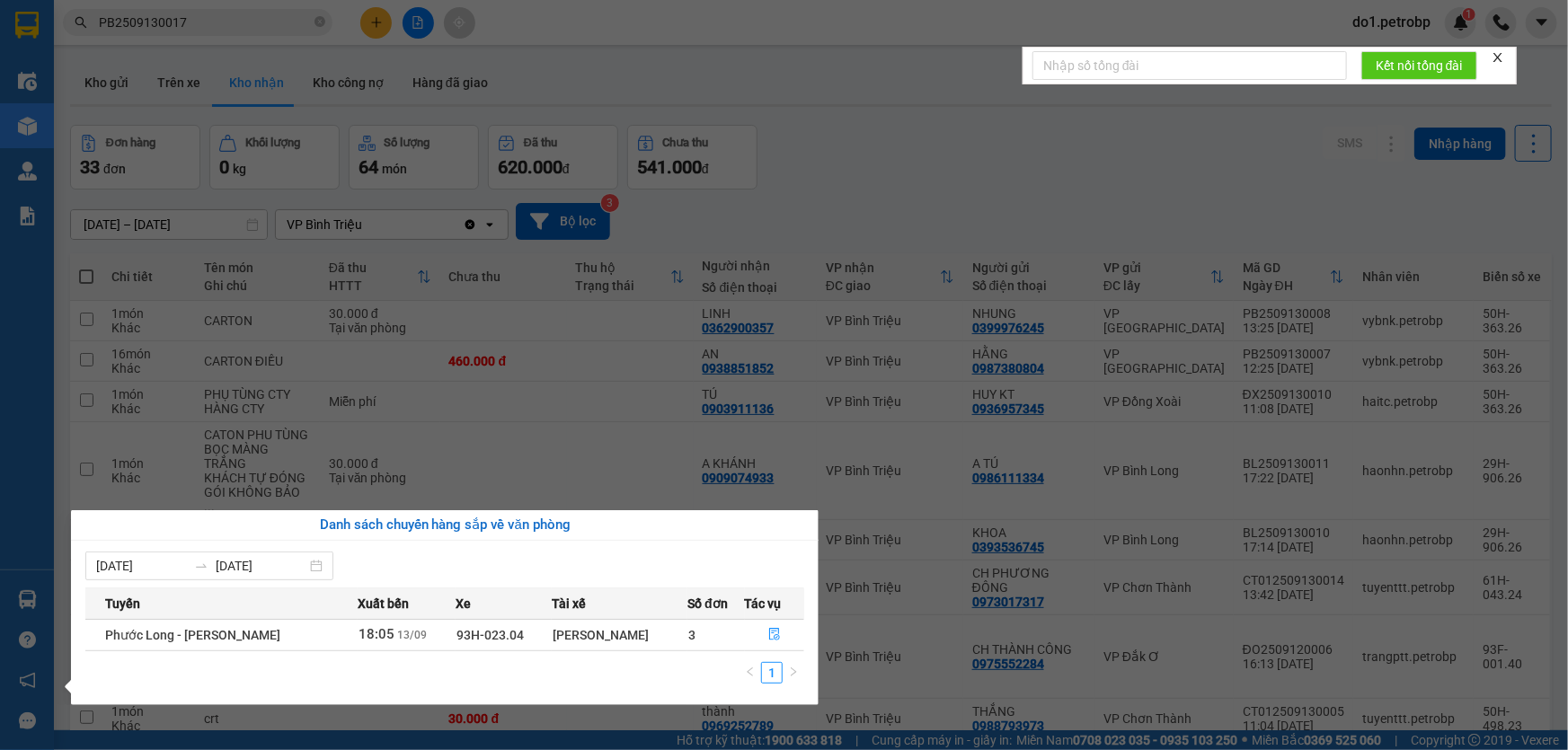
click at [1087, 411] on section "Kết quả tìm kiếm ( 1 ) Bộ lọc Mã ĐH Trạng thái Món hàng Tổng cước Chưa cước Ngư…" at bounding box center [784, 375] width 1568 height 750
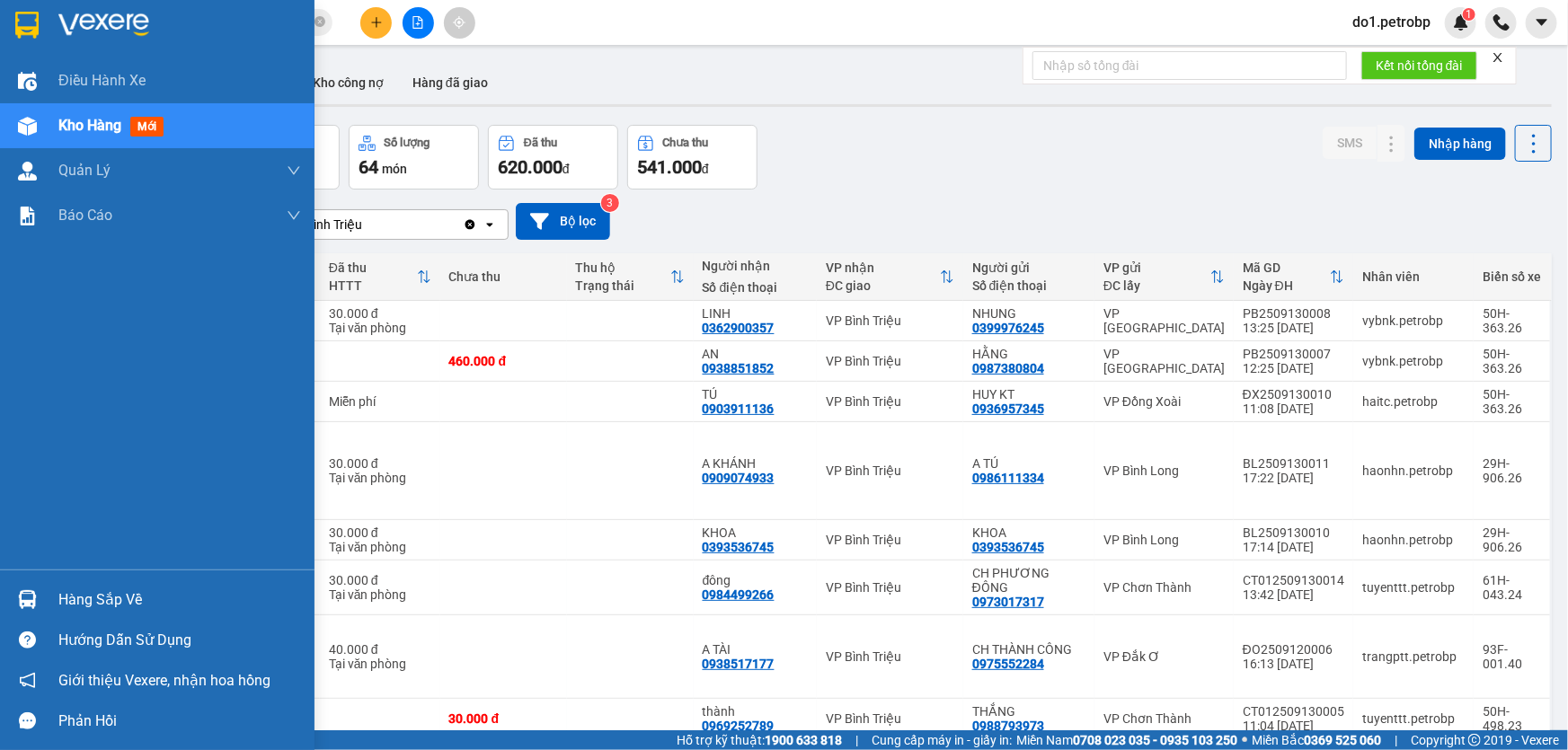
click at [47, 598] on div "Hàng sắp về" at bounding box center [157, 599] width 314 height 40
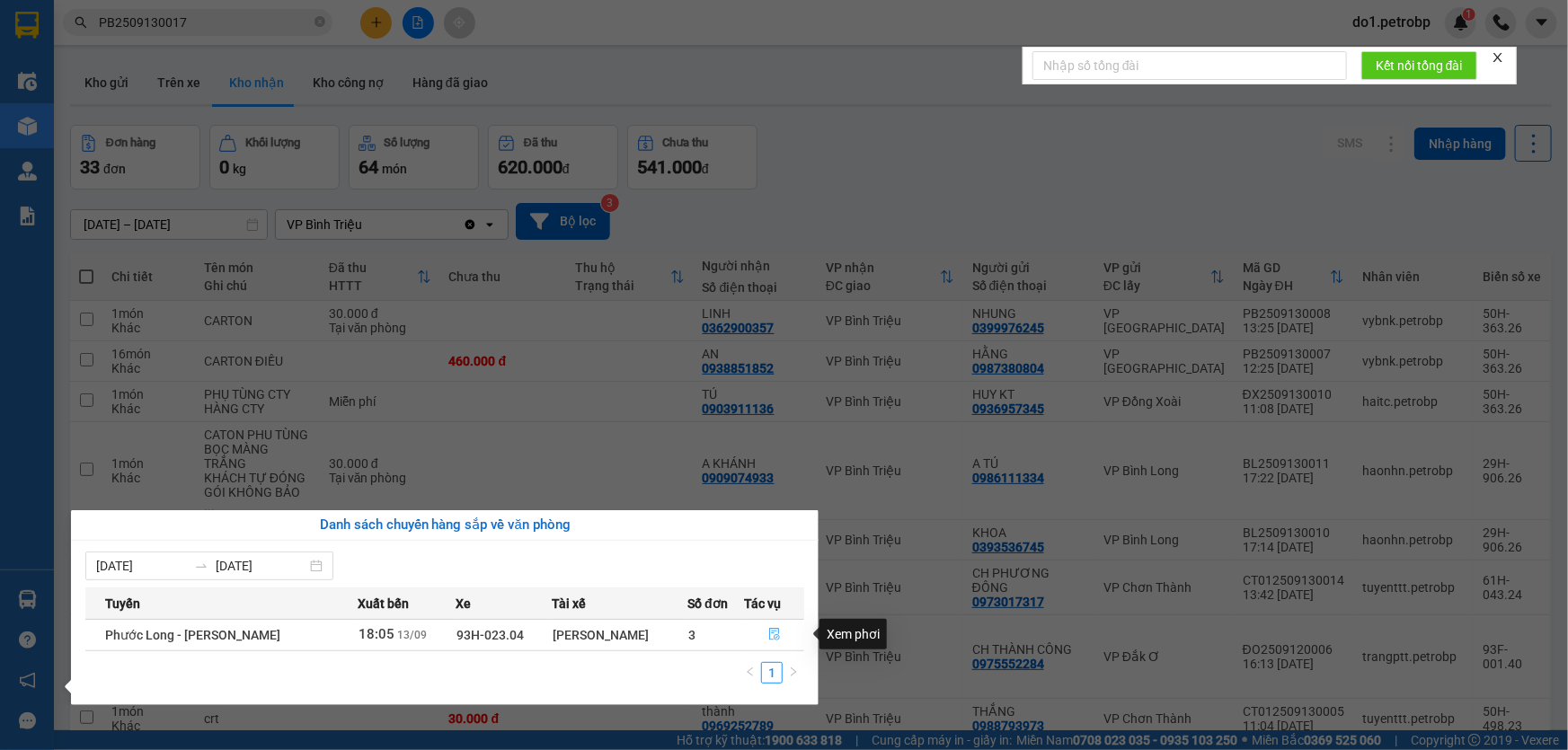
click at [778, 638] on icon "file-done" at bounding box center [774, 634] width 11 height 12
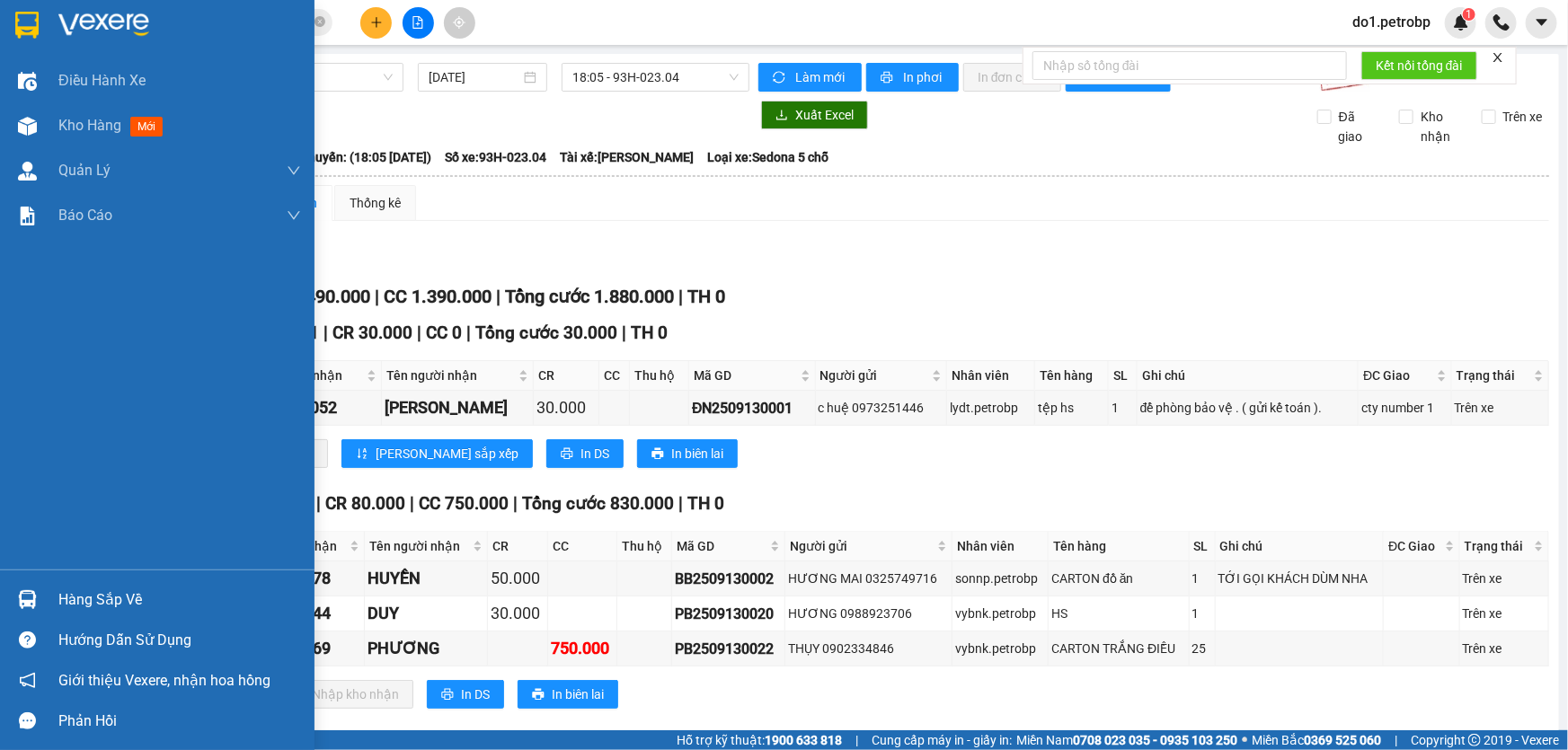
click at [30, 589] on div at bounding box center [27, 599] width 32 height 32
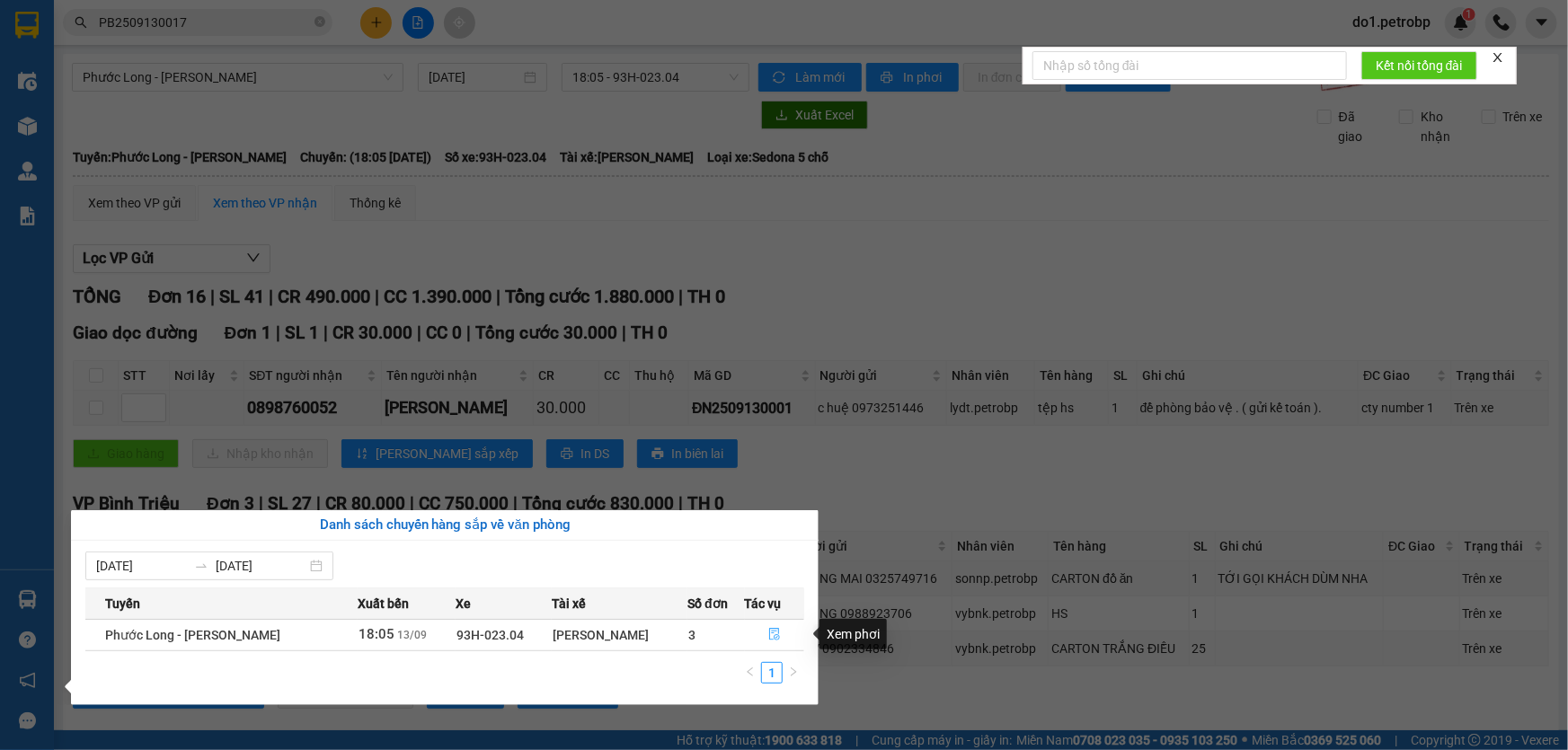
click at [774, 631] on icon "file-done" at bounding box center [774, 634] width 11 height 12
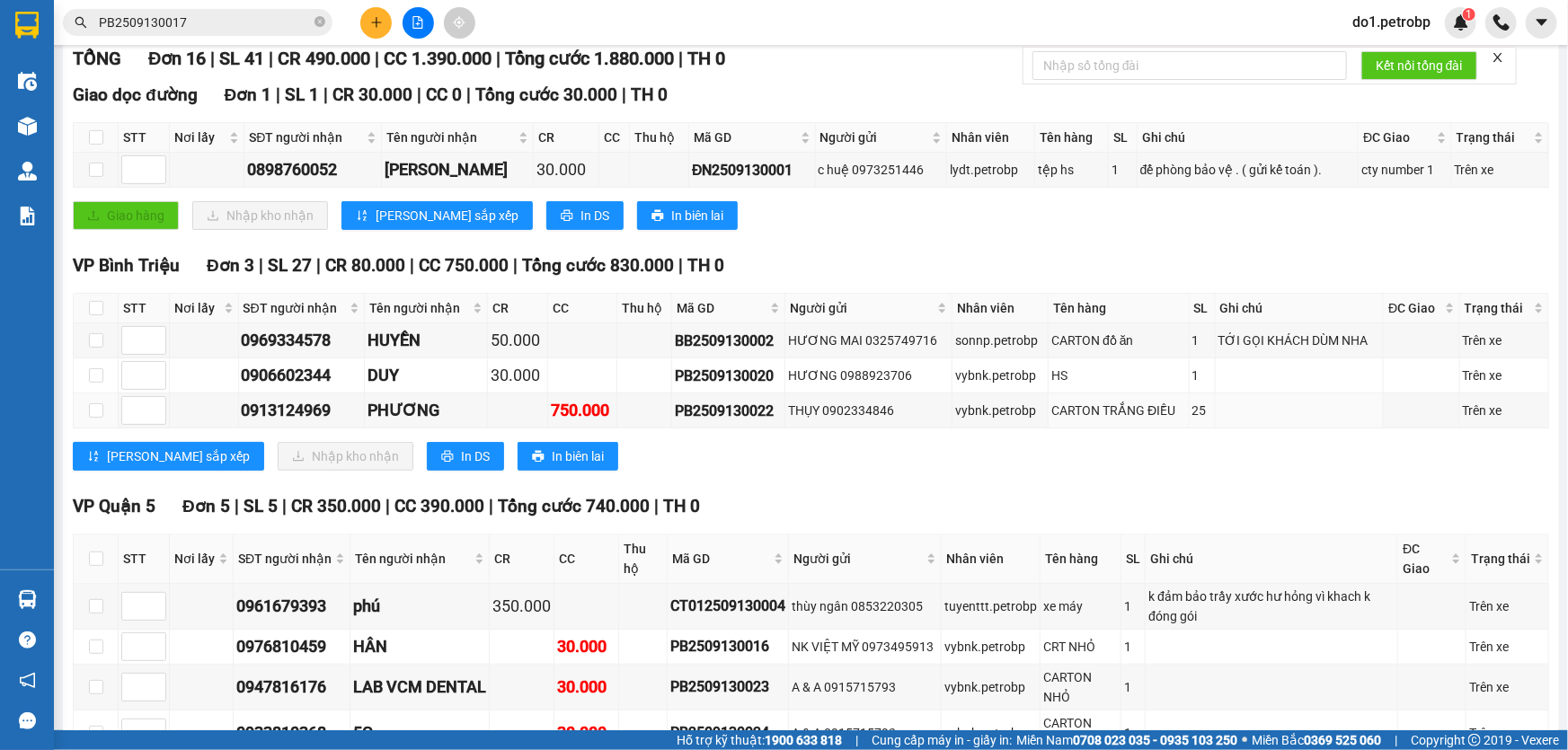
scroll to position [244, 0]
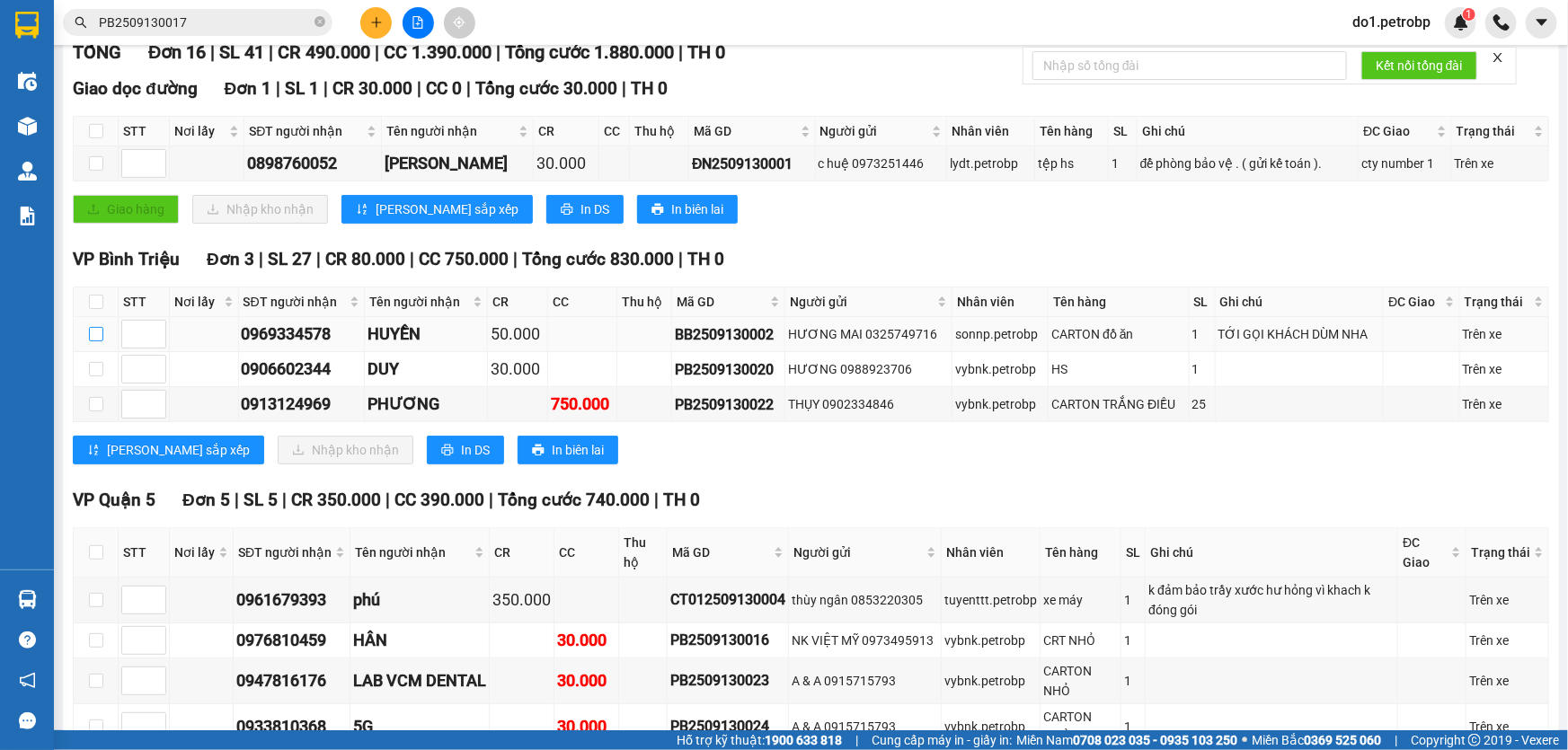
click at [97, 328] on input "checkbox" at bounding box center [96, 334] width 14 height 14
checkbox input "true"
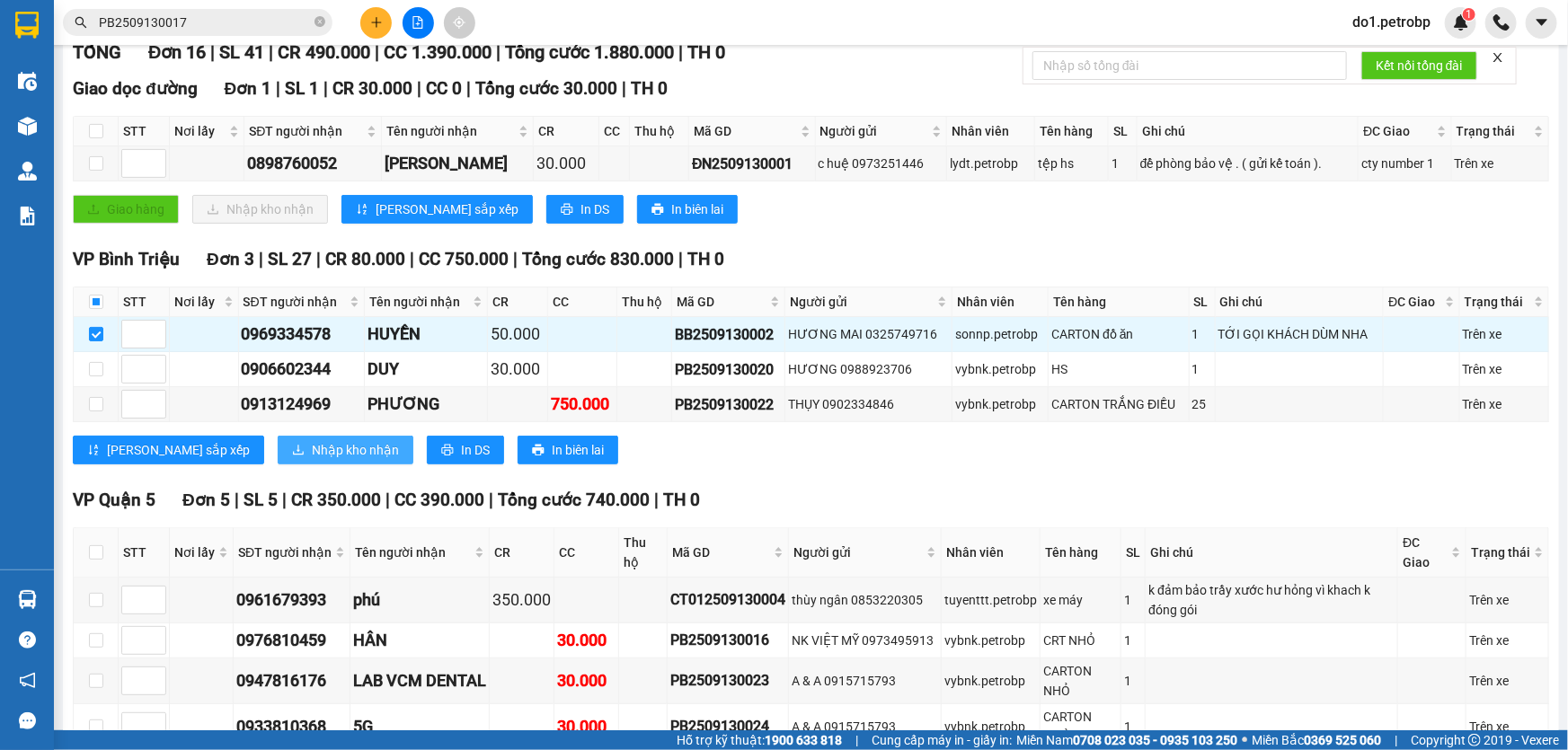
click at [312, 451] on span "Nhập kho nhận" at bounding box center [355, 449] width 87 height 20
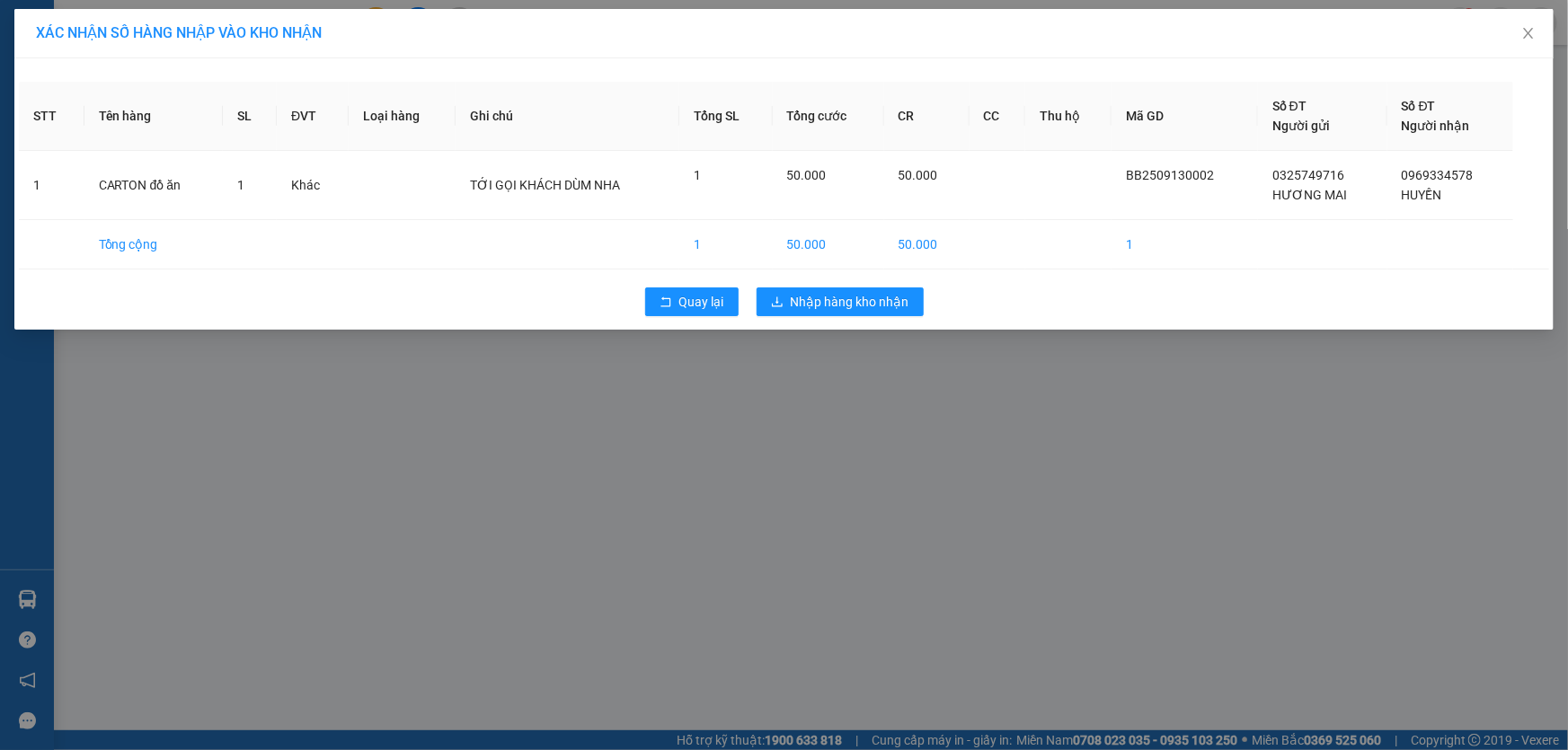
click at [872, 384] on div "XÁC NHẬN SỐ HÀNG NHẬP VÀO KHO NHẬN STT Tên hàng SL ĐVT Loại hàng Ghi chú Tổng S…" at bounding box center [784, 375] width 1568 height 750
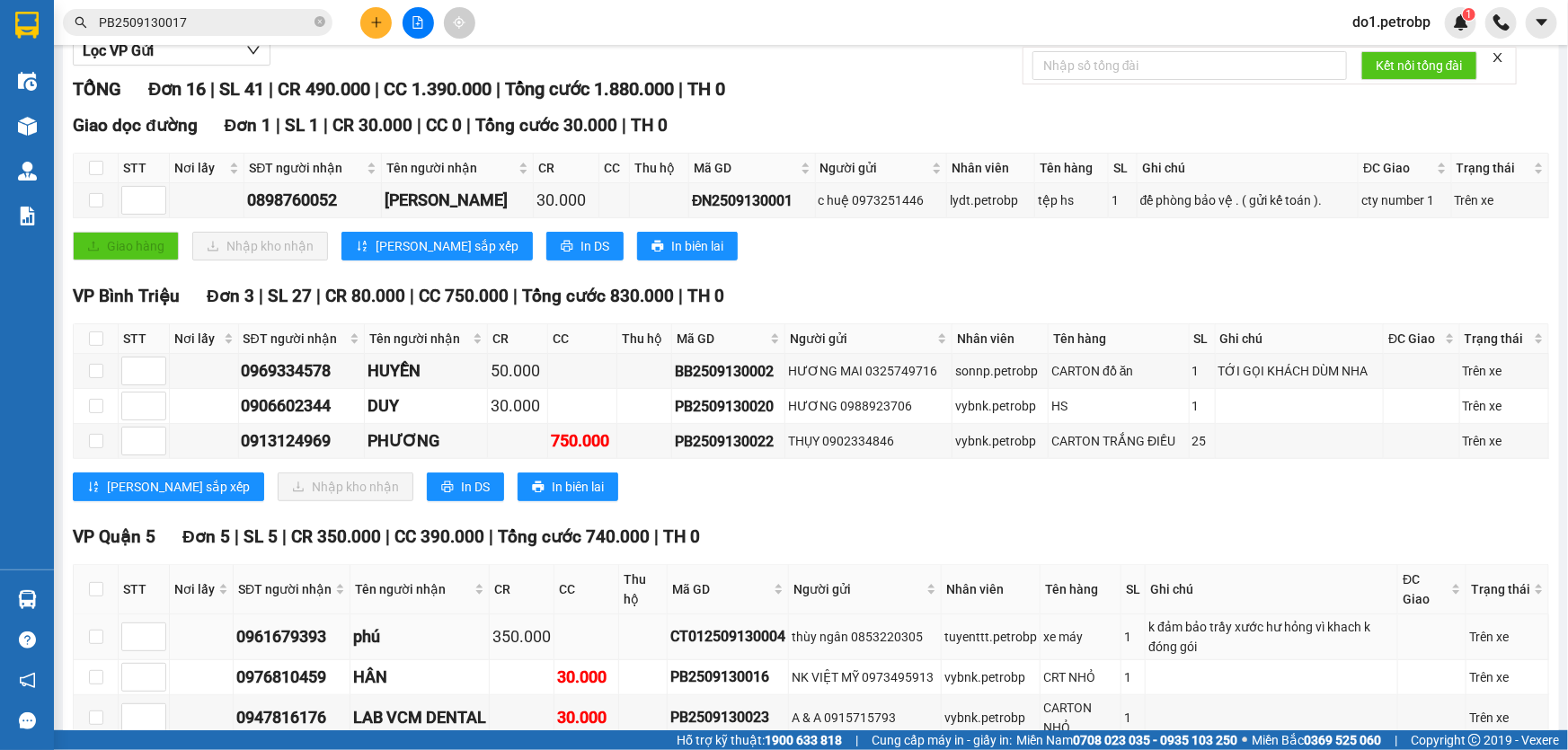
scroll to position [327, 0]
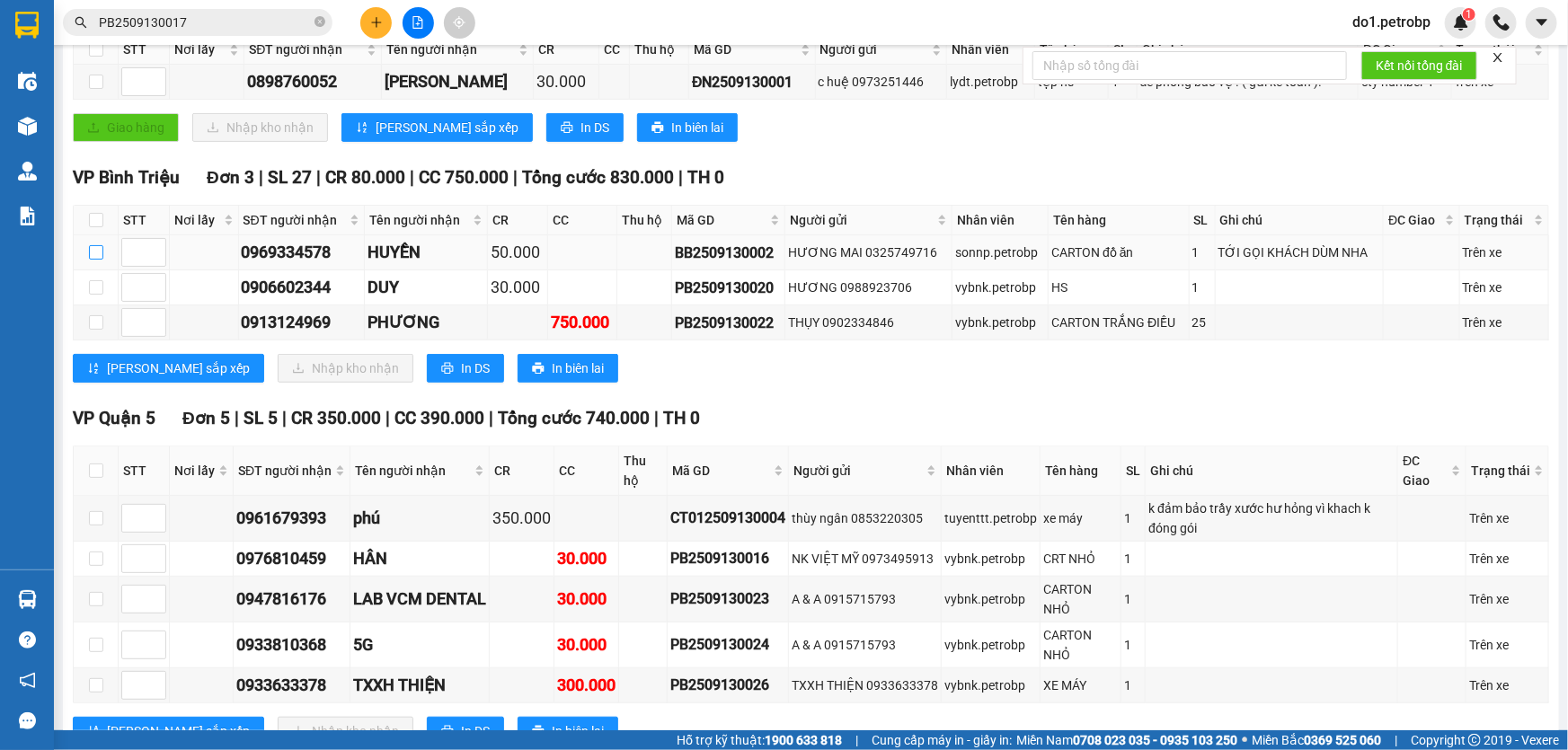
click at [95, 254] on input "checkbox" at bounding box center [96, 252] width 14 height 14
checkbox input "true"
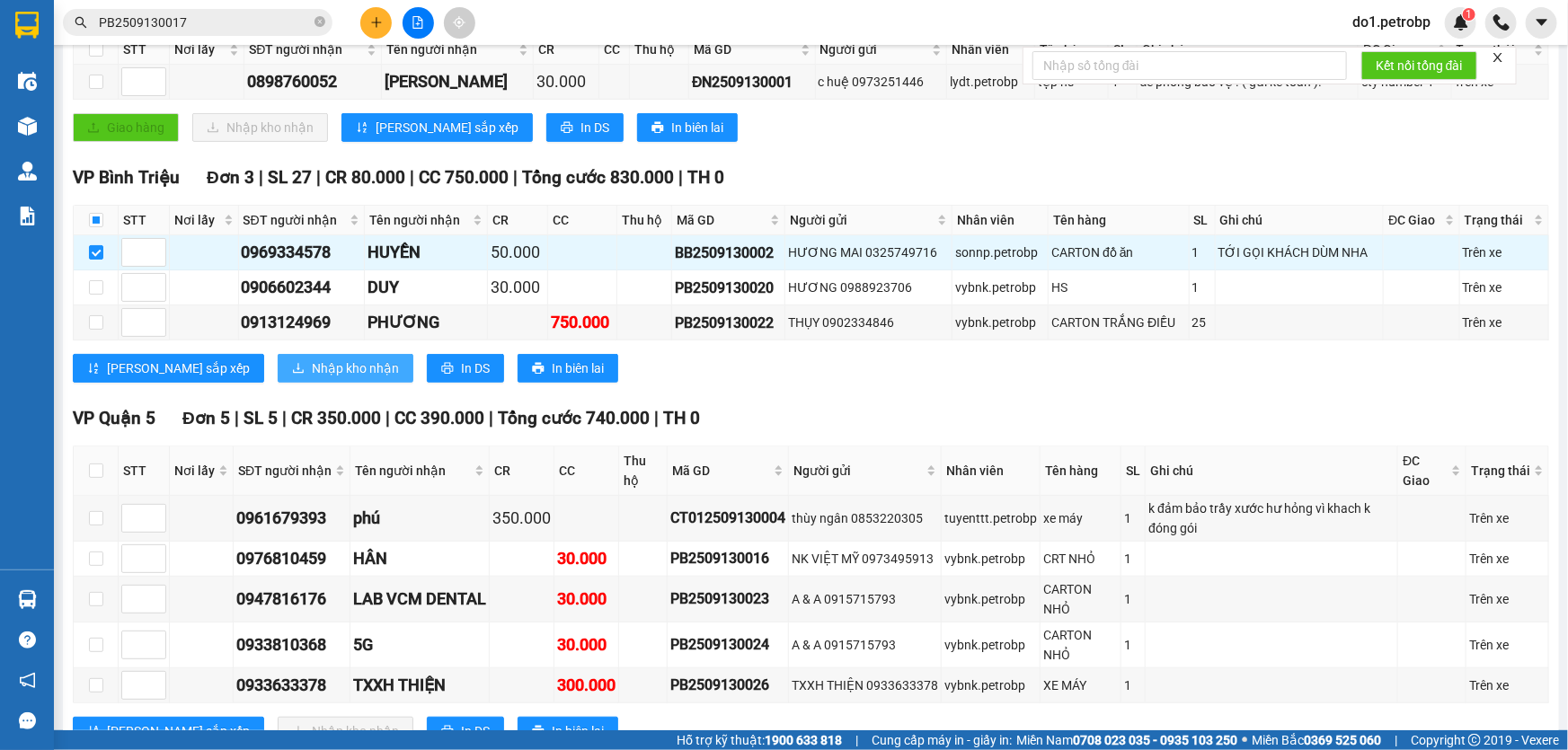
click at [312, 372] on span "Nhập kho nhận" at bounding box center [355, 368] width 87 height 20
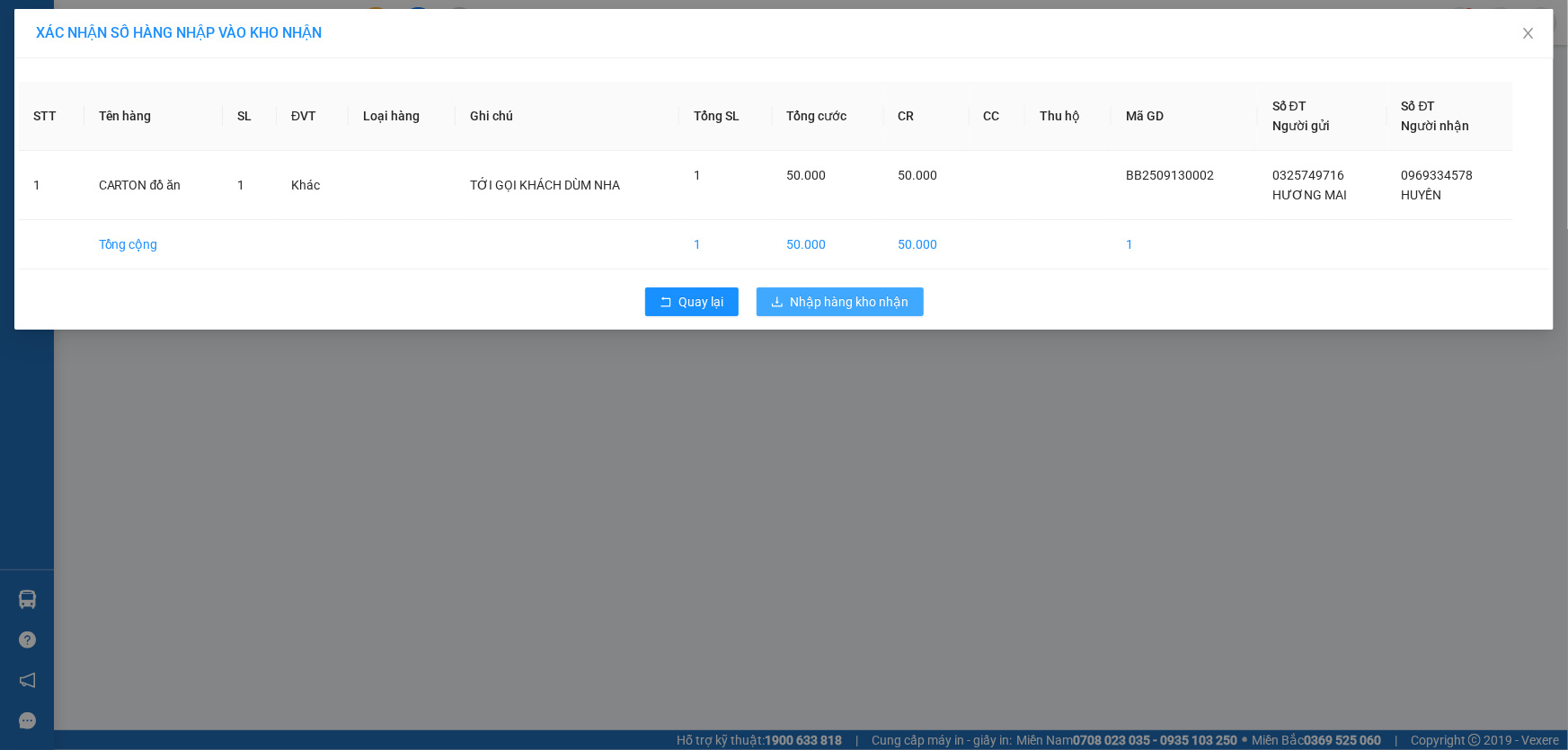
click at [853, 288] on button "Nhập hàng kho nhận" at bounding box center [840, 302] width 167 height 29
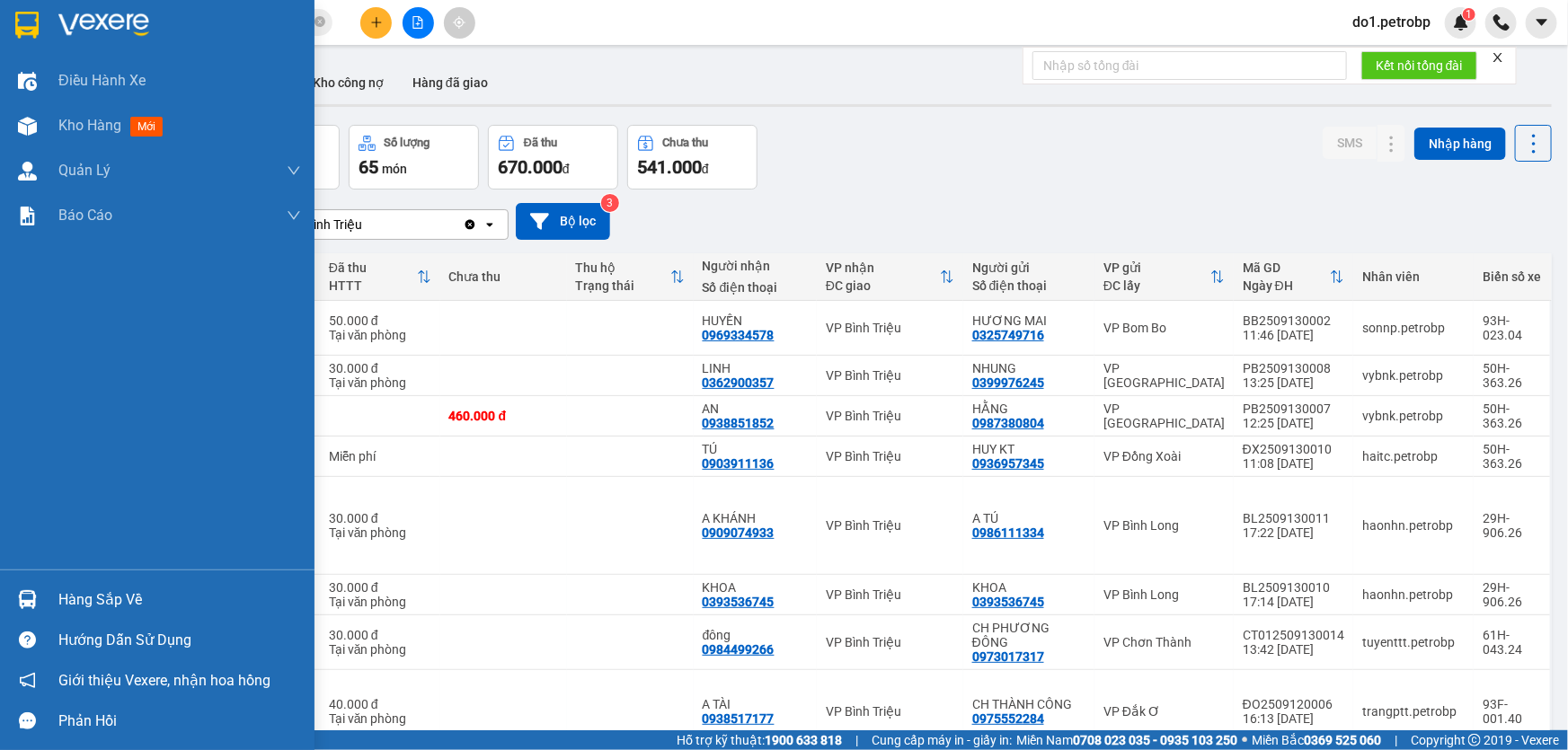
click at [76, 603] on div "Hàng sắp về" at bounding box center [180, 600] width 243 height 27
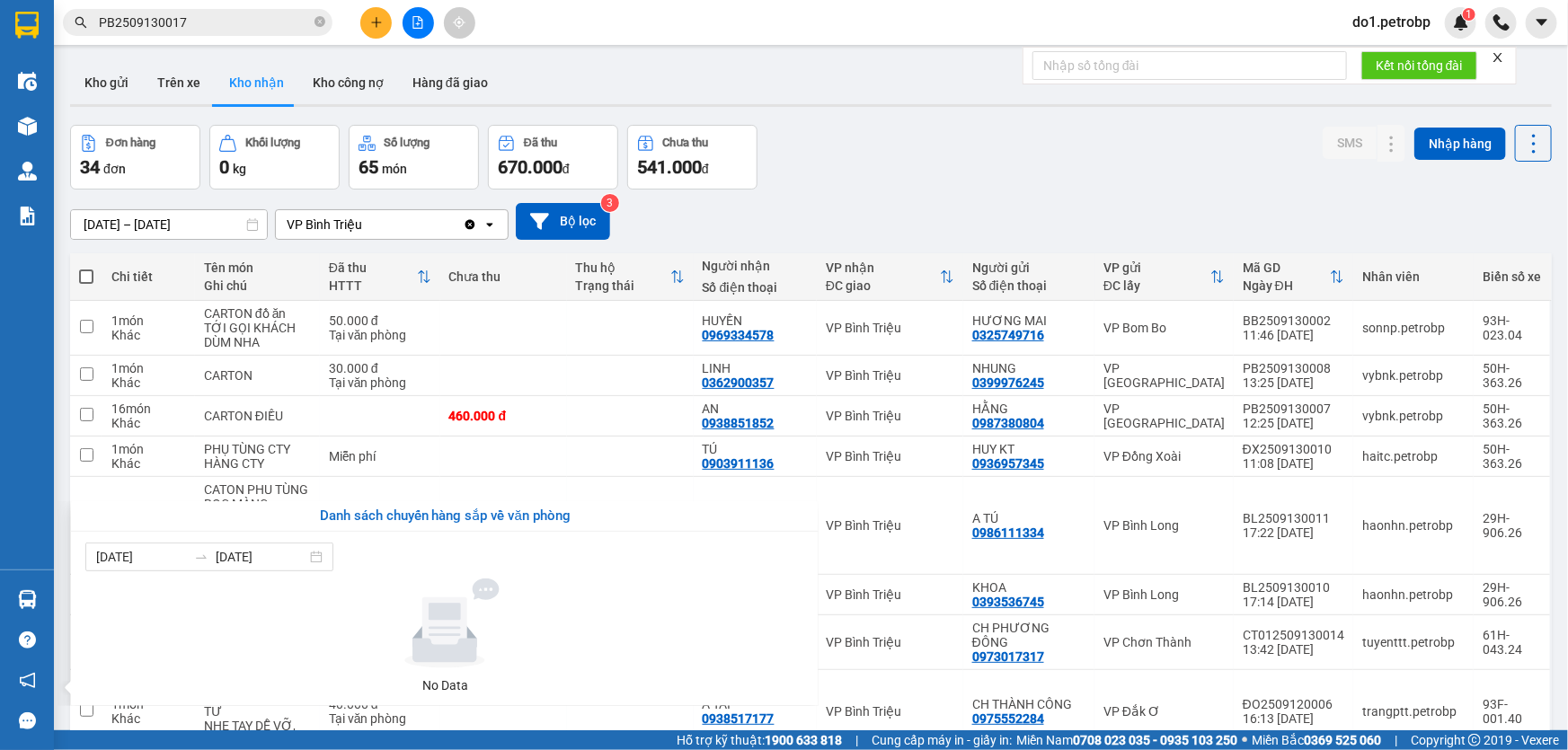
click at [770, 243] on section "Kết quả tìm kiếm ( 1 ) Bộ lọc Mã ĐH Trạng thái Món hàng Tổng cước Chưa cước Ngư…" at bounding box center [784, 375] width 1568 height 750
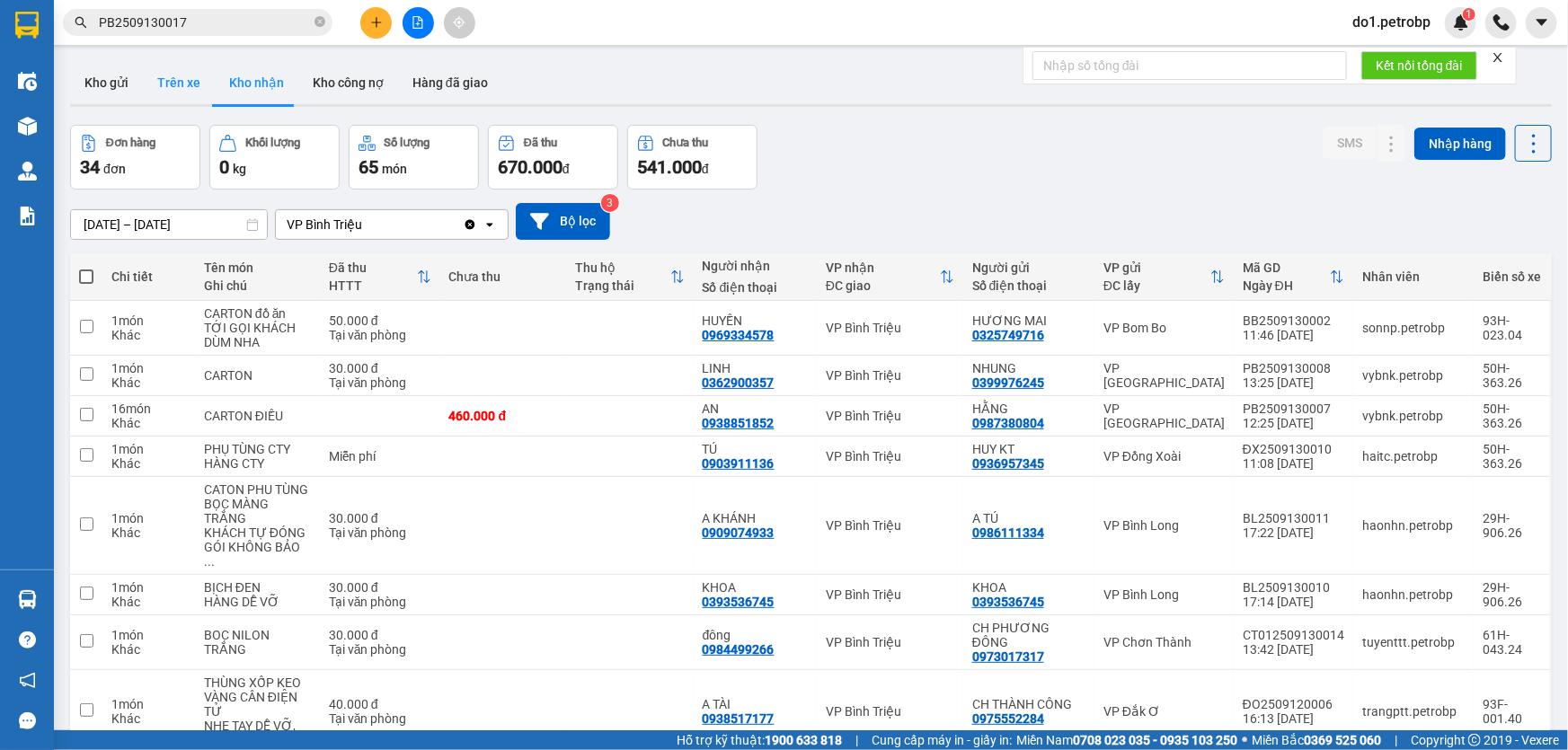
click at [190, 83] on button "Trên xe" at bounding box center [179, 83] width 72 height 43
type input "[DATE] – [DATE]"
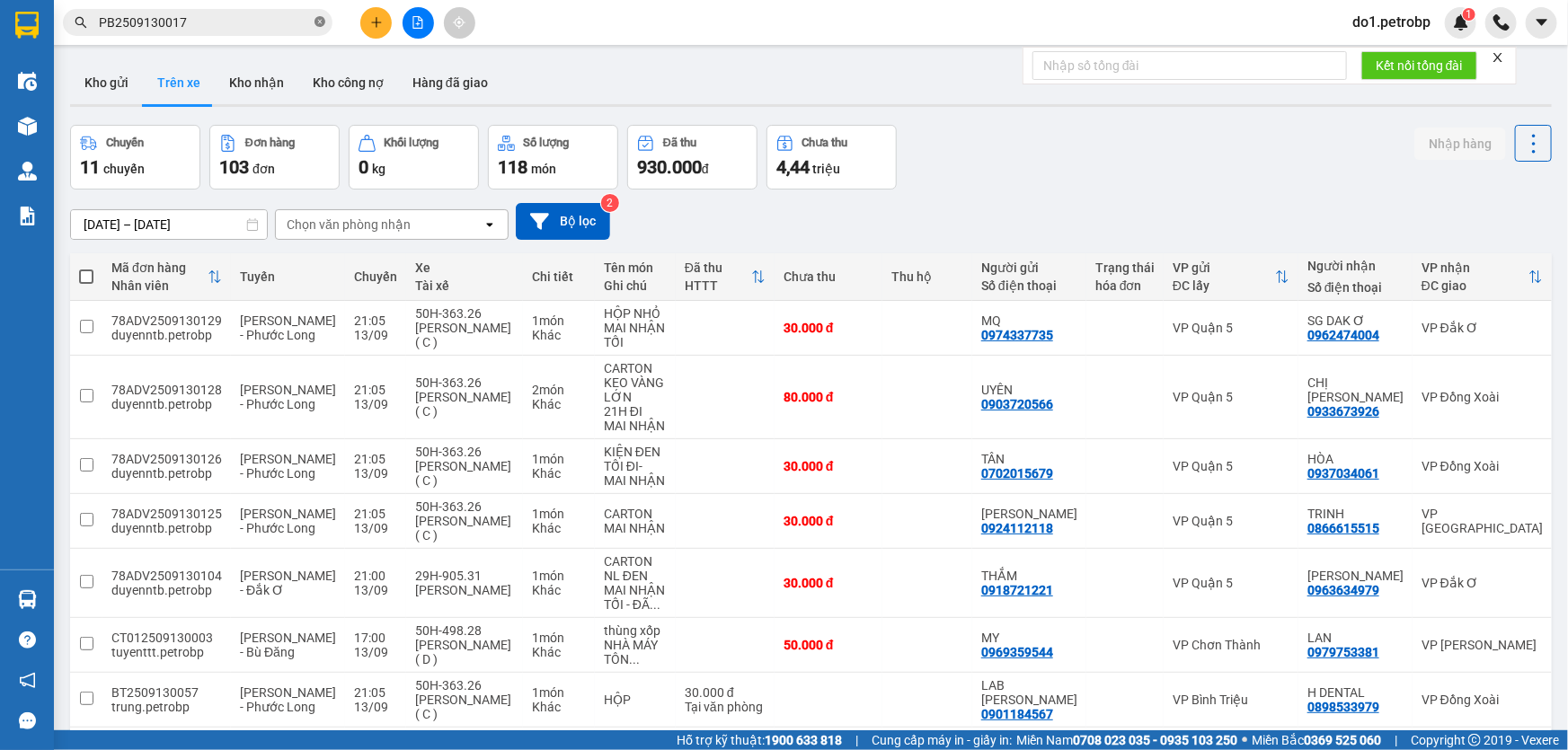
click at [314, 18] on icon "close-circle" at bounding box center [319, 21] width 11 height 11
click at [247, 23] on input "text" at bounding box center [205, 22] width 212 height 20
click at [134, 30] on input "text" at bounding box center [205, 22] width 212 height 20
click at [300, 19] on input "text" at bounding box center [205, 22] width 212 height 20
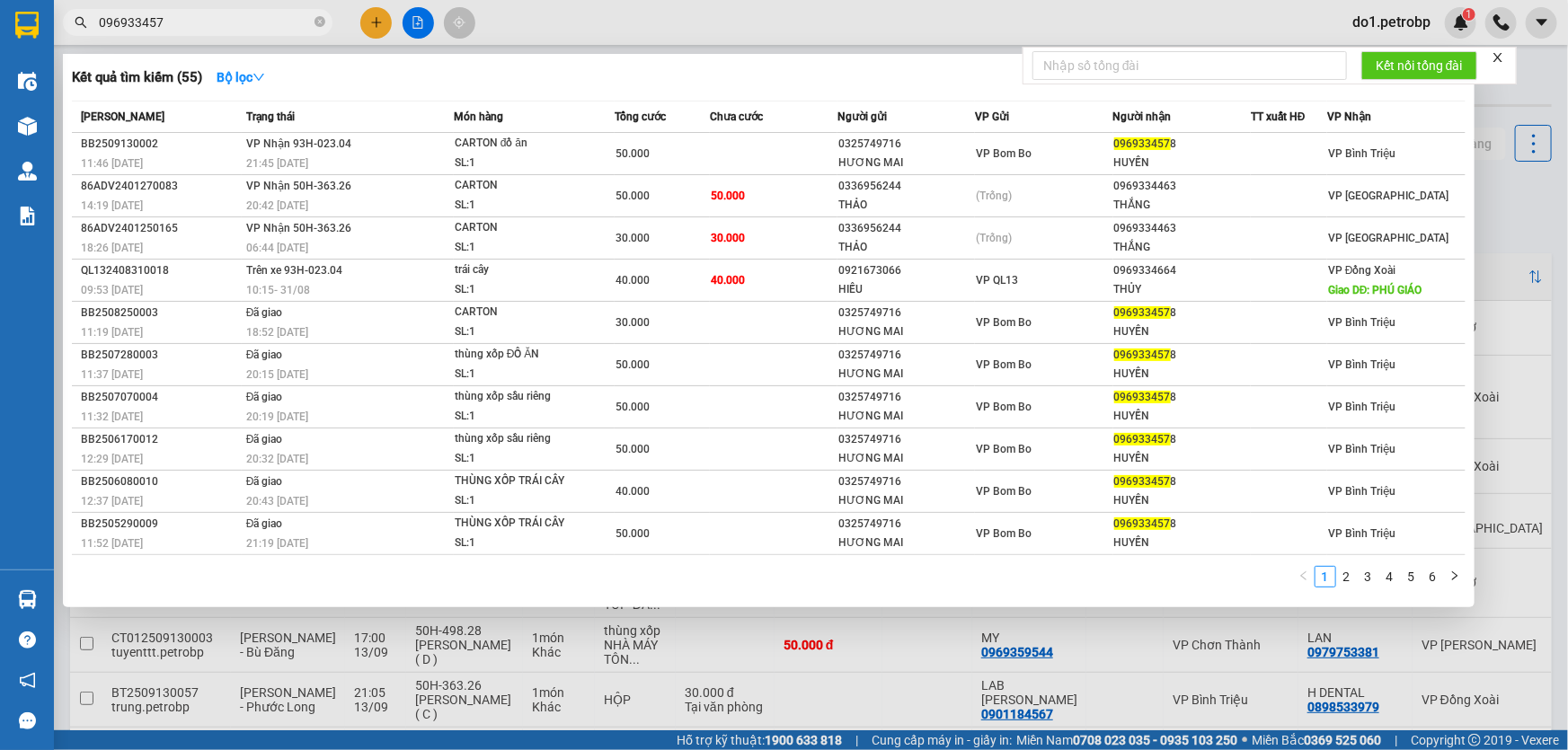
type input "0969334578"
